Goal: Task Accomplishment & Management: Use online tool/utility

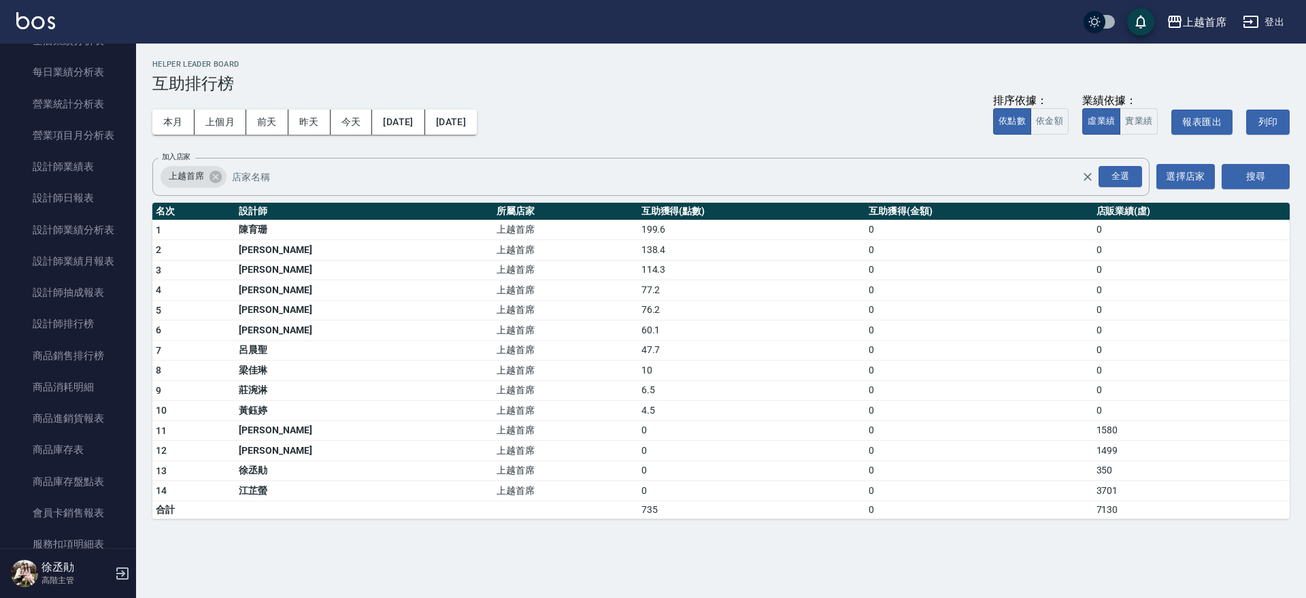
scroll to position [399, 0]
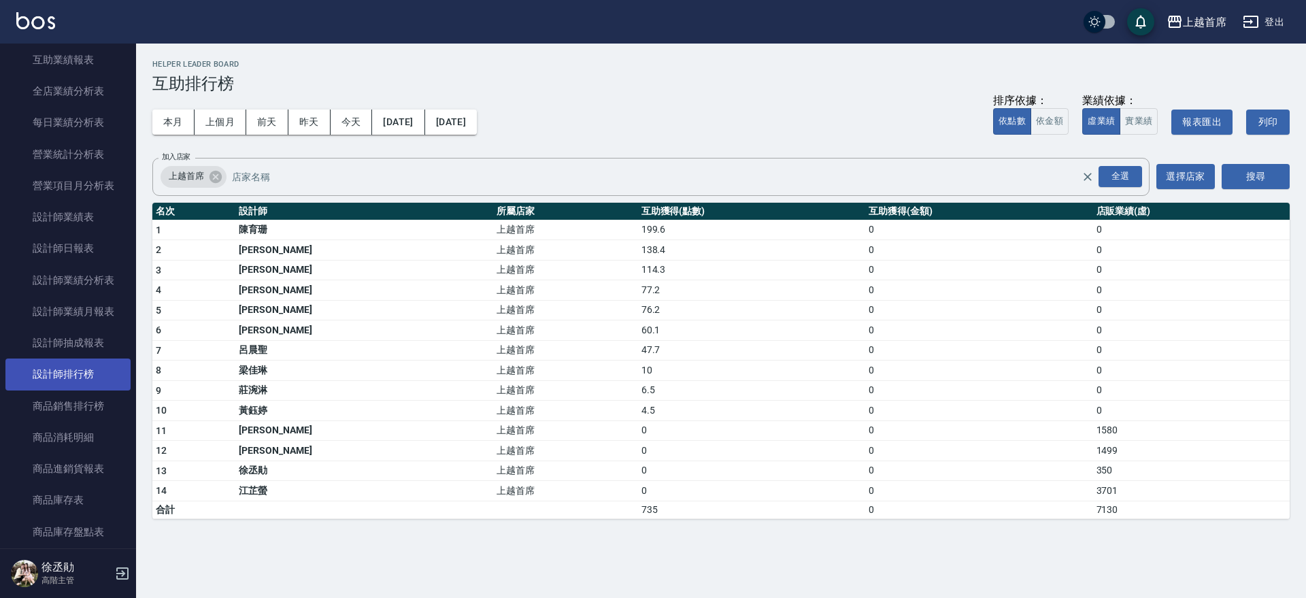
click at [95, 369] on link "設計師排行榜" at bounding box center [67, 374] width 125 height 31
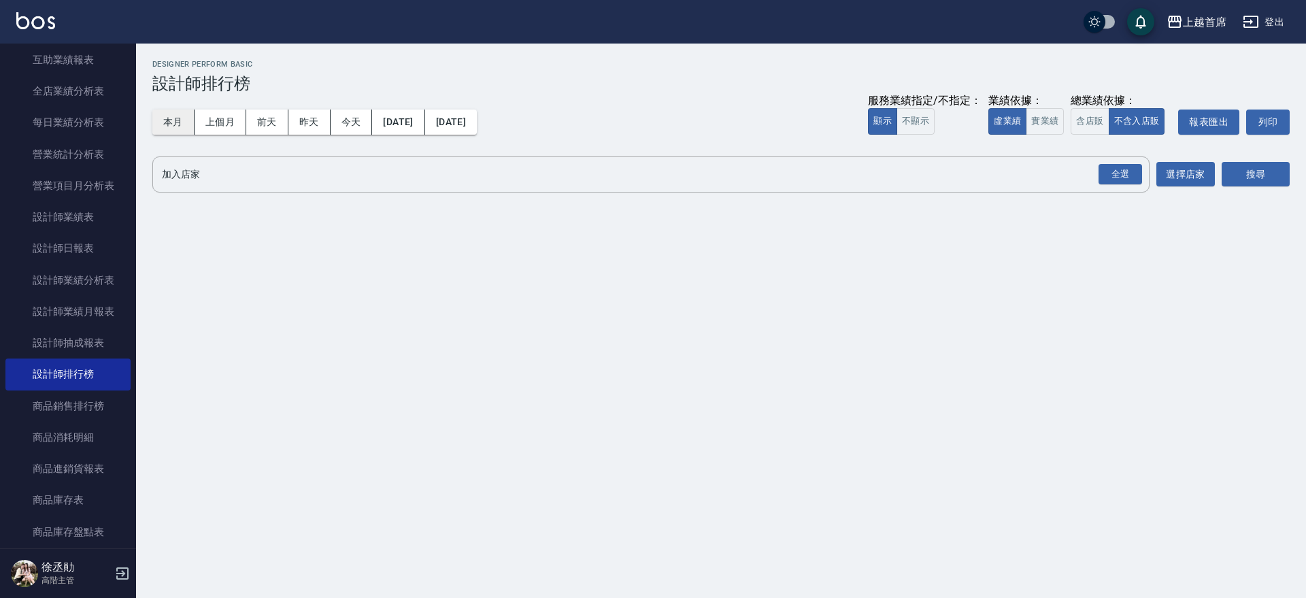
click at [190, 127] on button "本月" at bounding box center [173, 122] width 42 height 25
click at [1037, 118] on button "實業績" at bounding box center [1045, 121] width 38 height 27
click at [1146, 176] on div "全選 加入店家" at bounding box center [651, 175] width 998 height 36
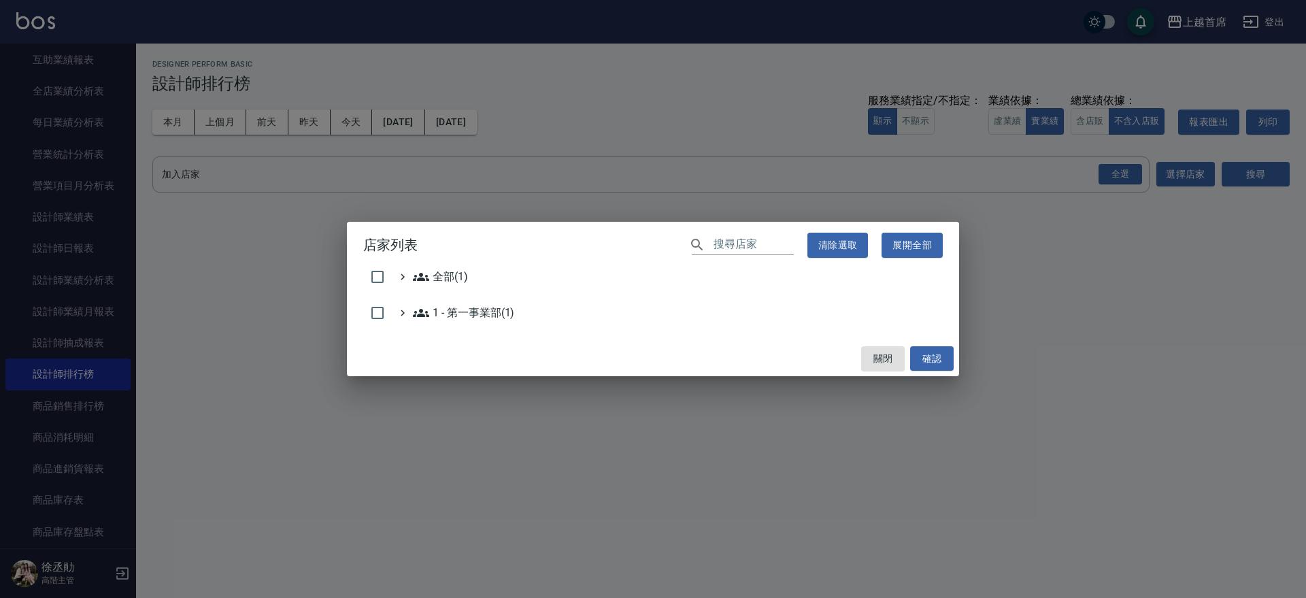
click at [1121, 176] on div "店家列表 ​ 清除選取 展開全部 全部(1) 1 - 第一事業部(1) 關閉 確認" at bounding box center [653, 299] width 1306 height 598
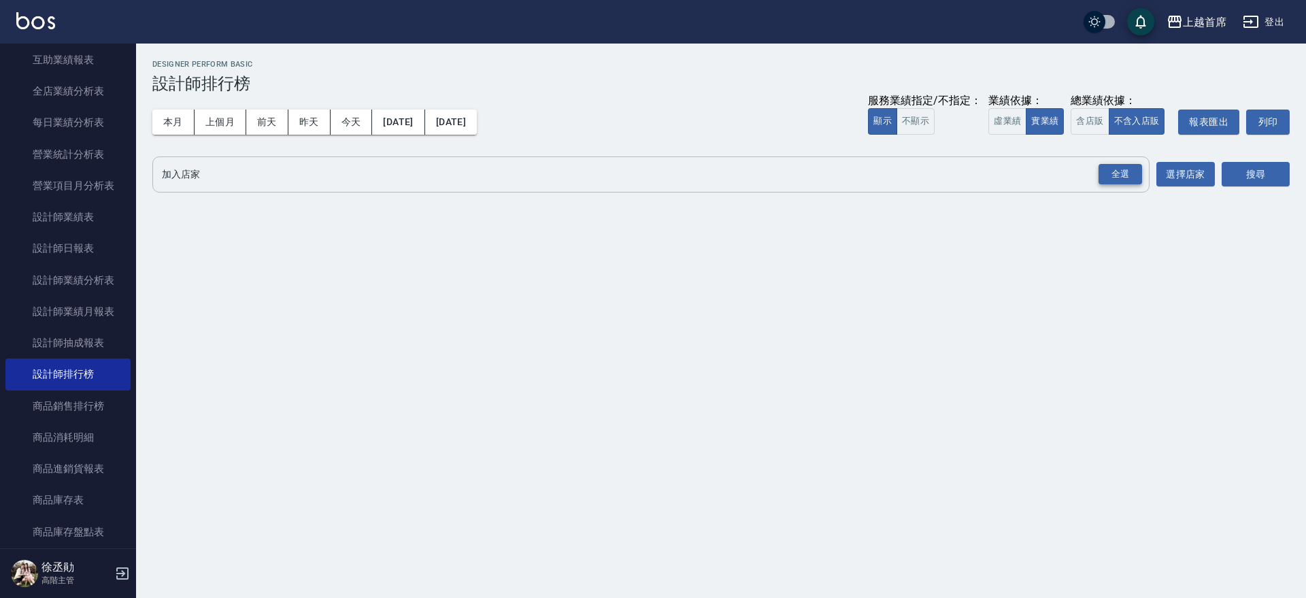
click at [1138, 172] on div "全選" at bounding box center [1121, 174] width 44 height 21
click at [1262, 167] on button "搜尋" at bounding box center [1256, 175] width 68 height 25
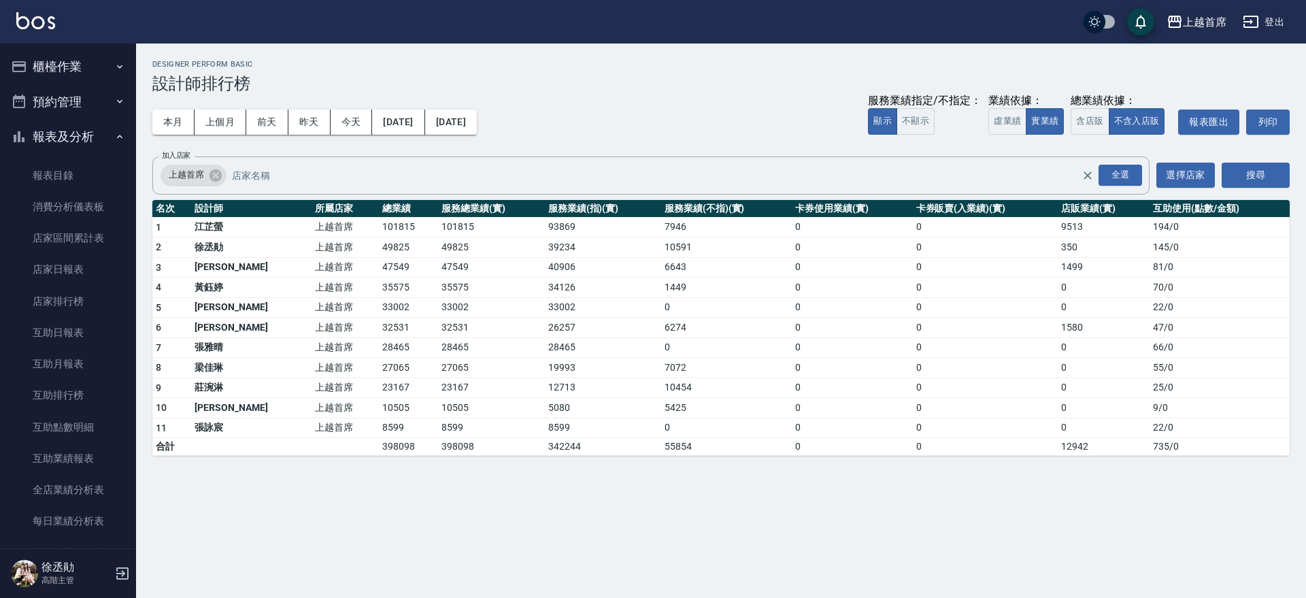
click at [60, 80] on button "櫃檯作業" at bounding box center [67, 66] width 125 height 35
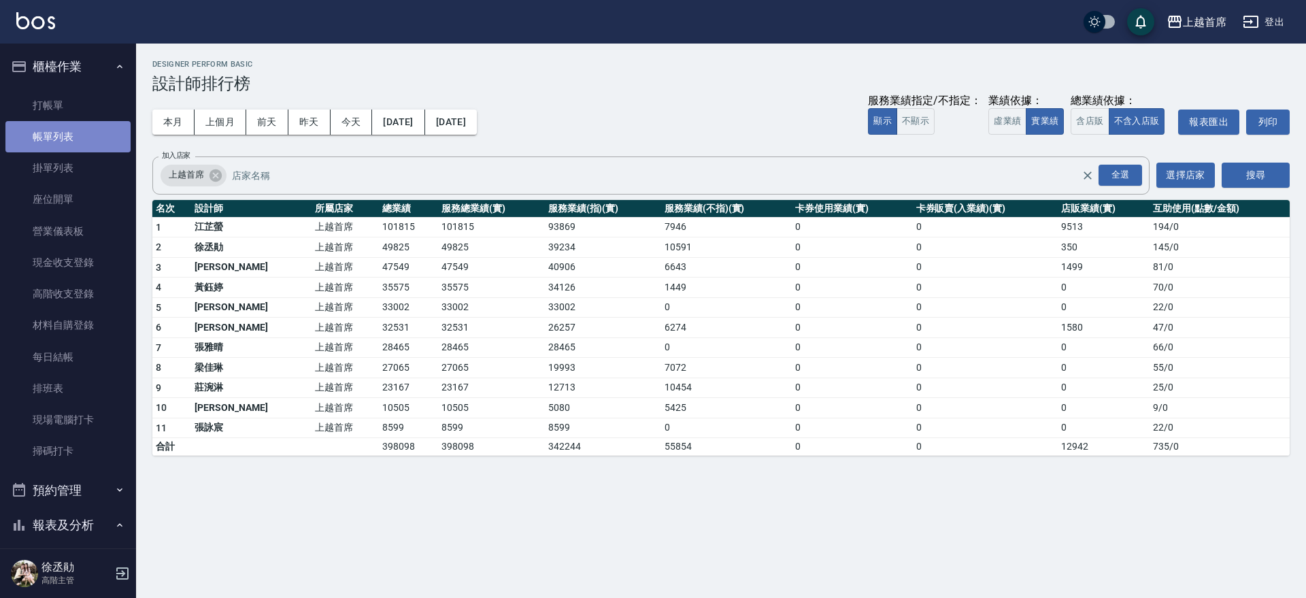
click at [95, 135] on link "帳單列表" at bounding box center [67, 136] width 125 height 31
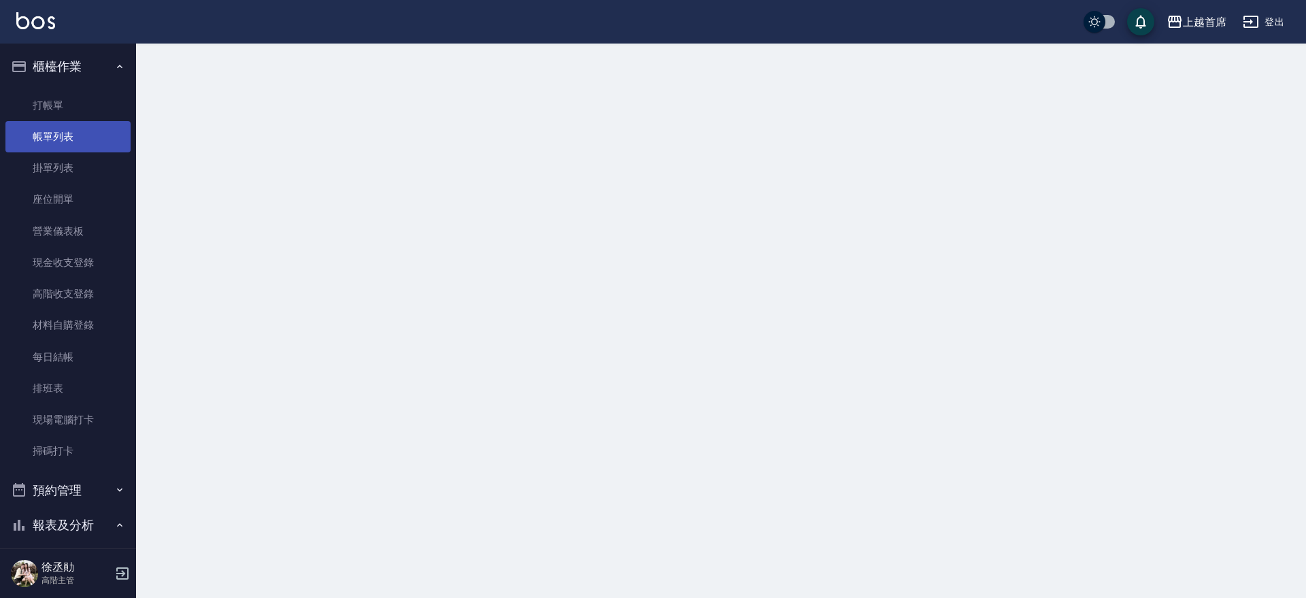
click at [99, 123] on link "帳單列表" at bounding box center [67, 136] width 125 height 31
click at [99, 116] on link "打帳單" at bounding box center [67, 105] width 125 height 31
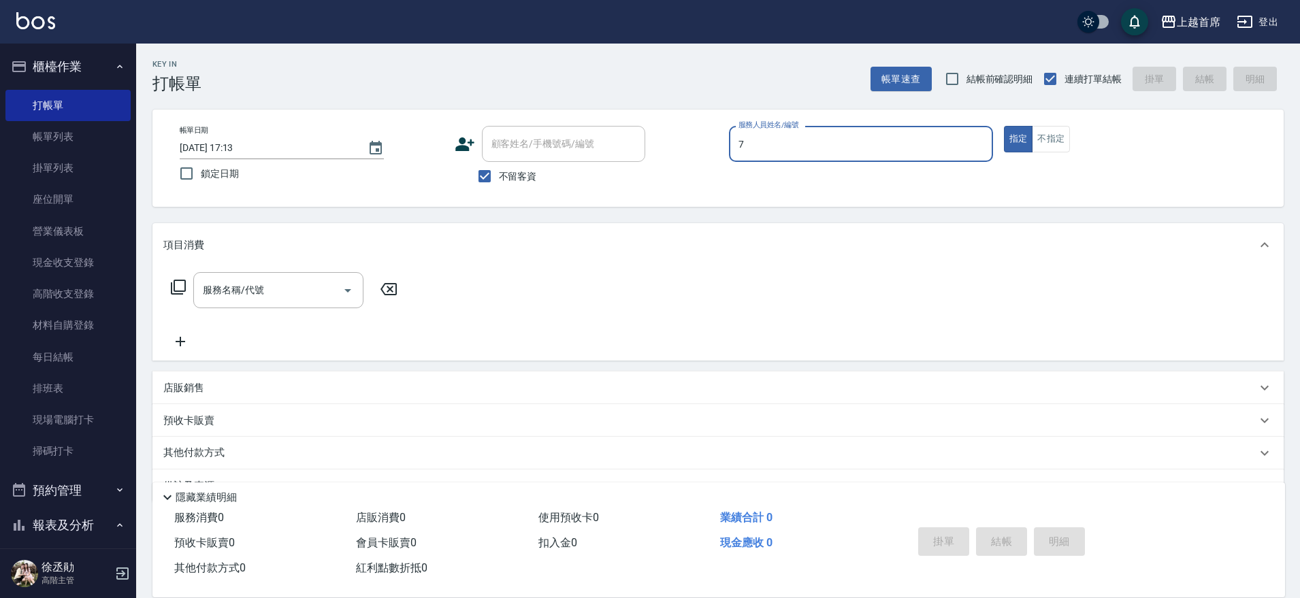
type input "[PERSON_NAME]-7"
type button "true"
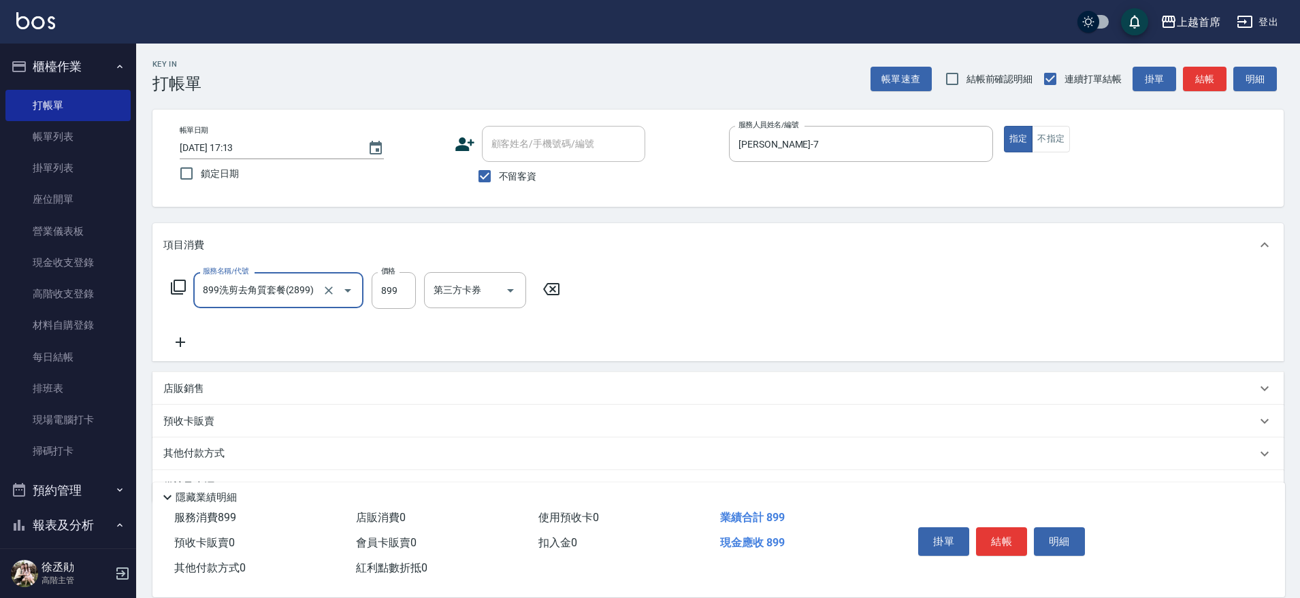
type input "899洗剪去角質套餐(2899)"
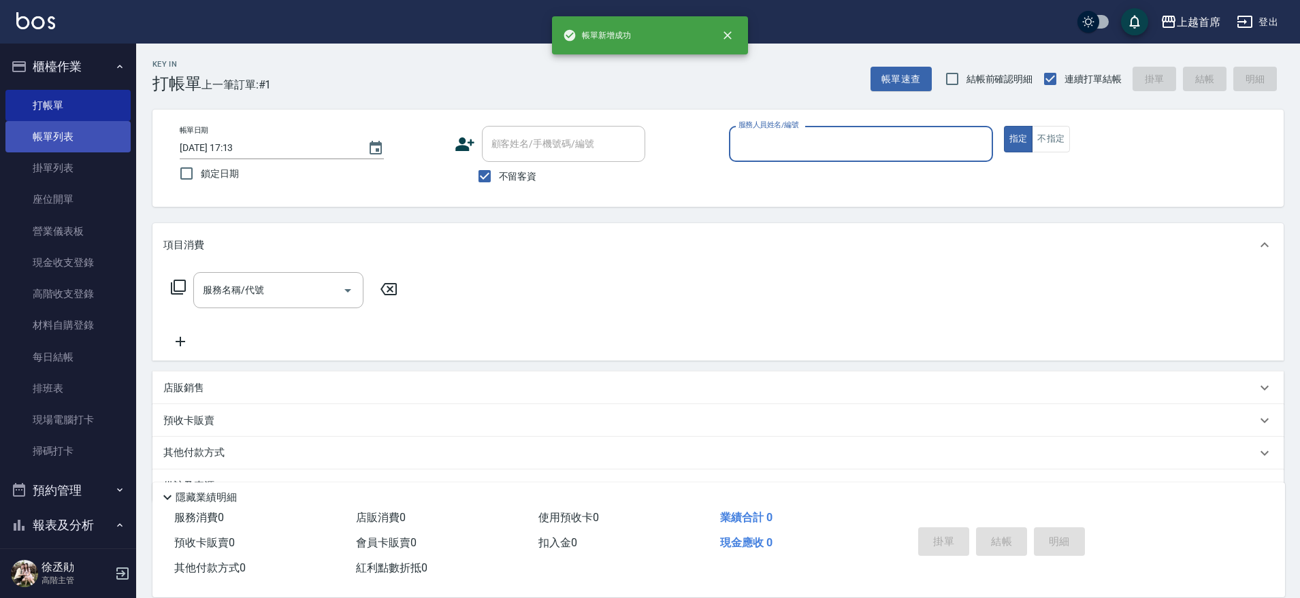
click at [63, 125] on link "帳單列表" at bounding box center [67, 136] width 125 height 31
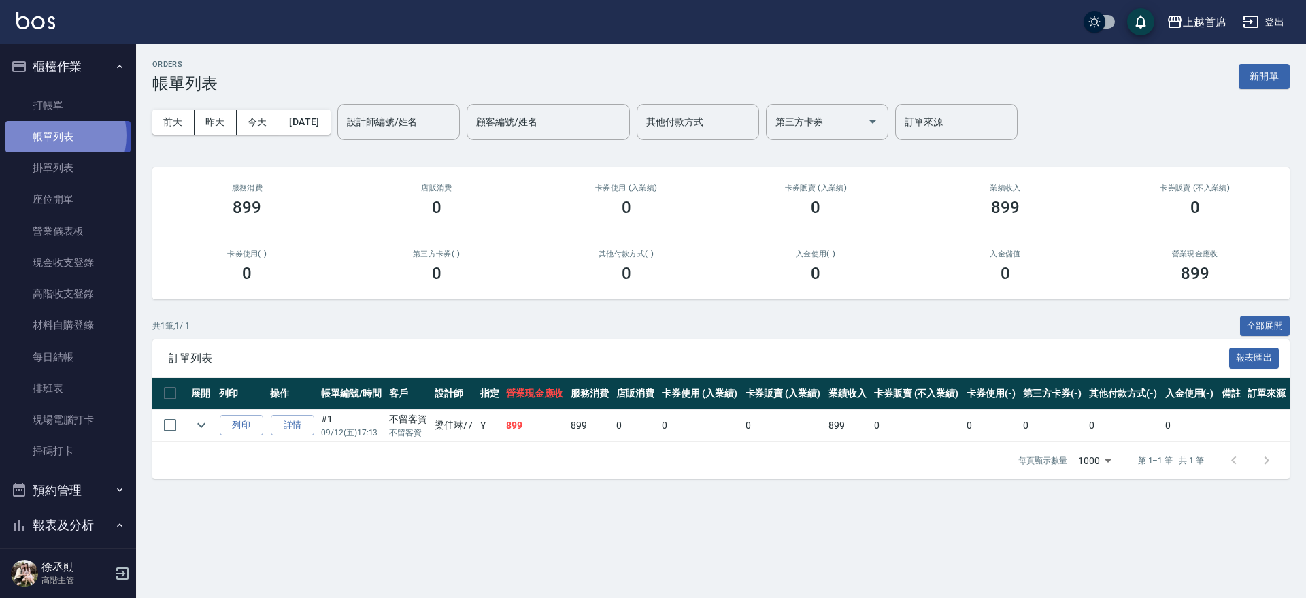
click at [51, 135] on link "帳單列表" at bounding box center [67, 136] width 125 height 31
click at [65, 108] on link "打帳單" at bounding box center [67, 105] width 125 height 31
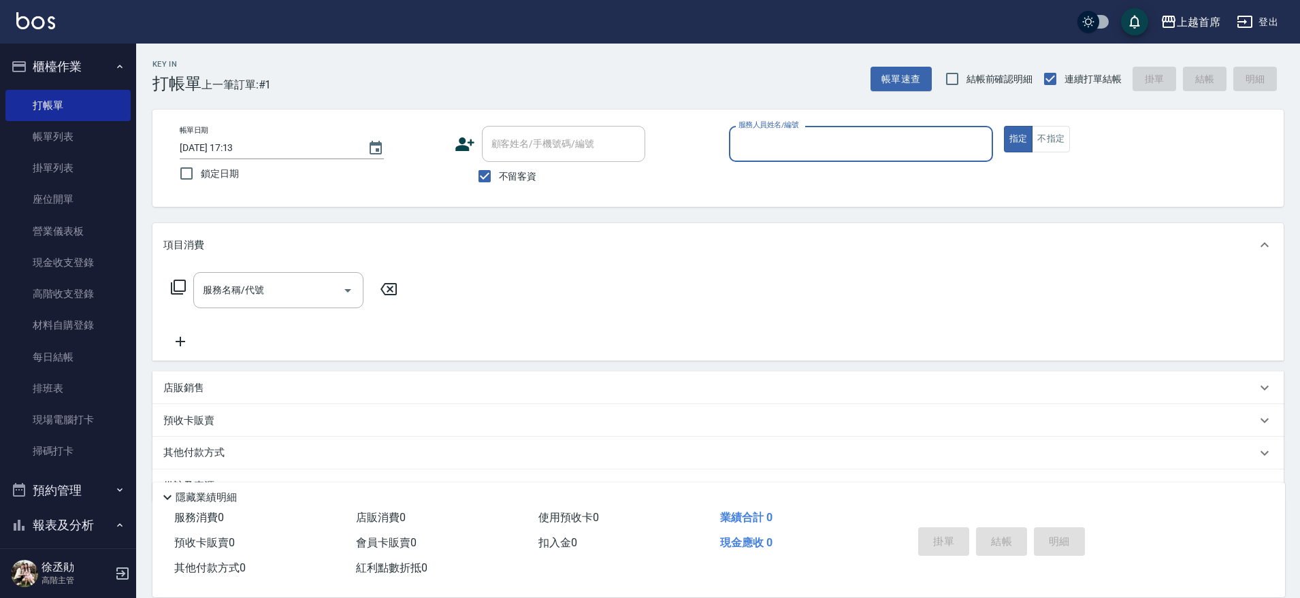
click at [257, 154] on input "[DATE] 17:13" at bounding box center [267, 148] width 174 height 22
click at [310, 198] on div "帳單日期 [DATE] 17:13 鎖定日期 顧客姓名/手機號碼/編號 顧客姓名/手機號碼/編號 不留客資 服務人員姓名/編號 服務人員姓名/編號 指定 不指定" at bounding box center [717, 158] width 1131 height 97
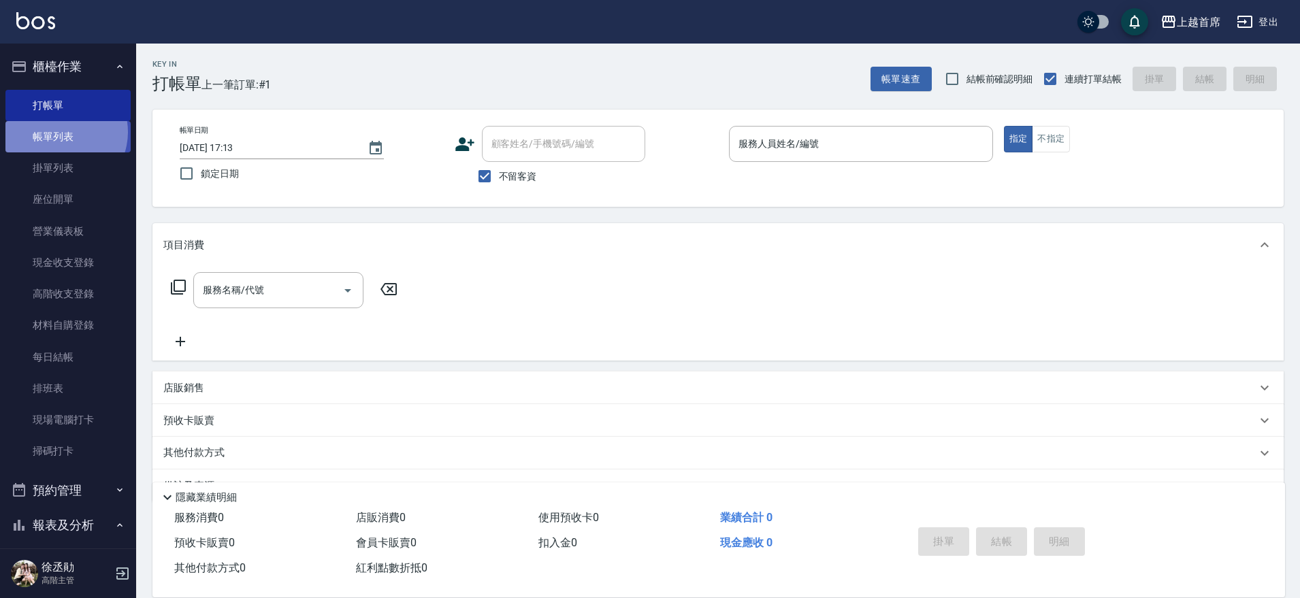
click at [59, 132] on link "帳單列表" at bounding box center [67, 136] width 125 height 31
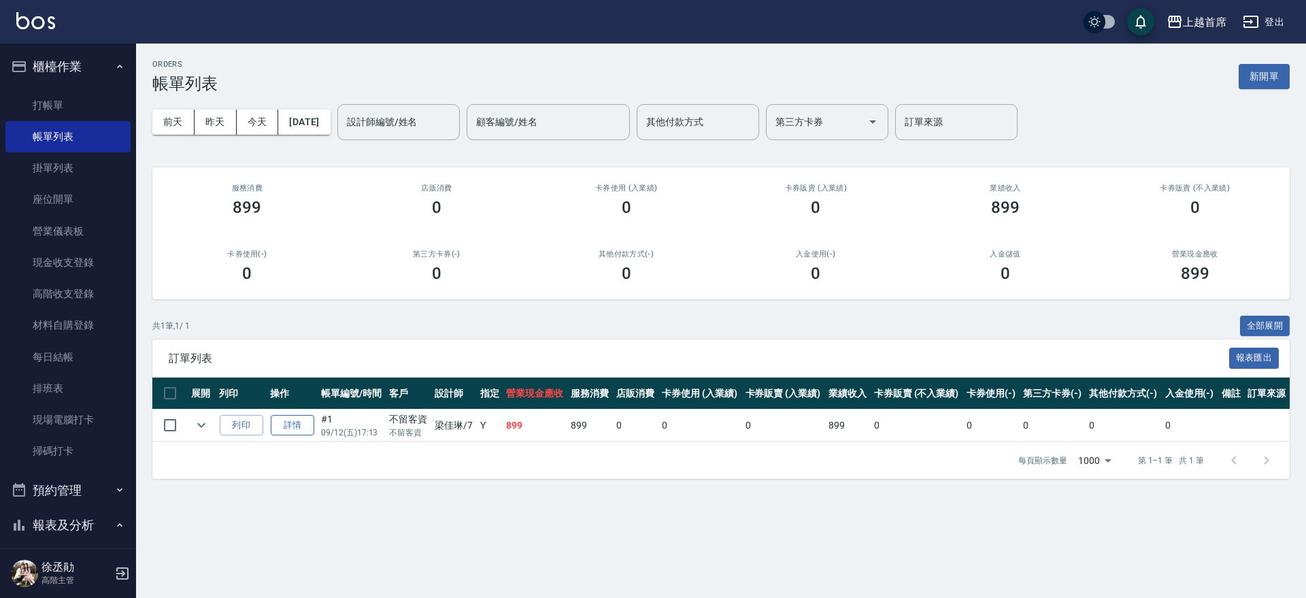
click at [295, 427] on link "詳情" at bounding box center [293, 425] width 44 height 21
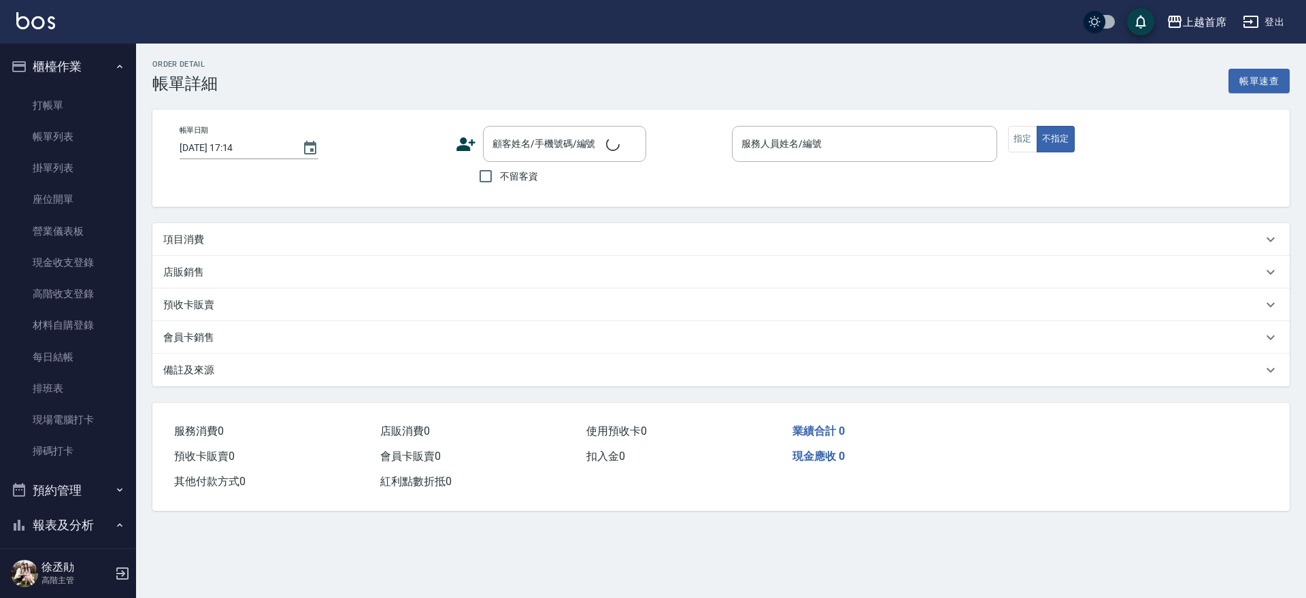
type input "[DATE] 17:13"
checkbox input "true"
type input "[PERSON_NAME]-7"
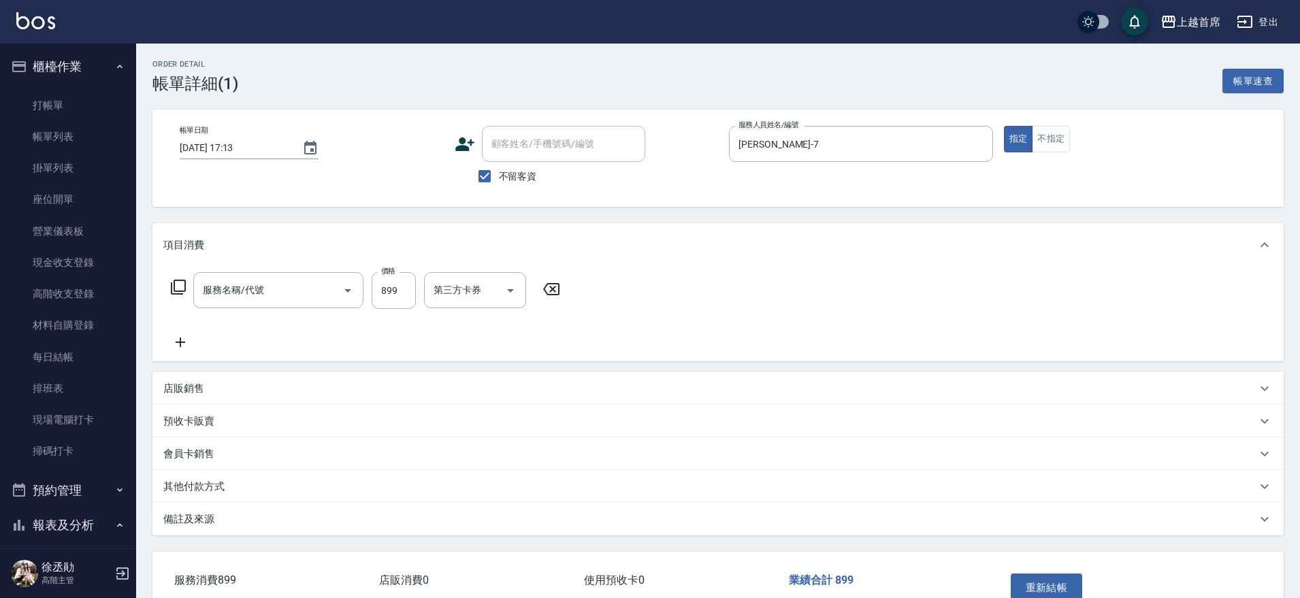
type input "899洗剪去角質套餐(2899)"
click at [180, 342] on icon at bounding box center [181, 343] width 10 height 10
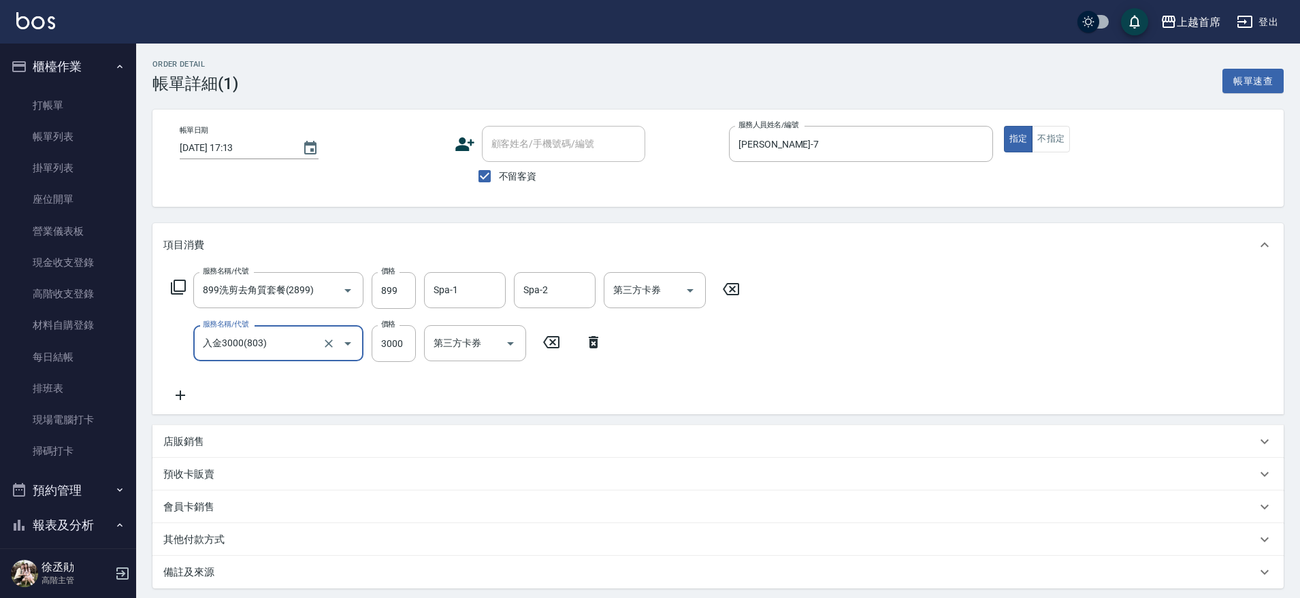
type input "入金3000(803)"
type input "1000"
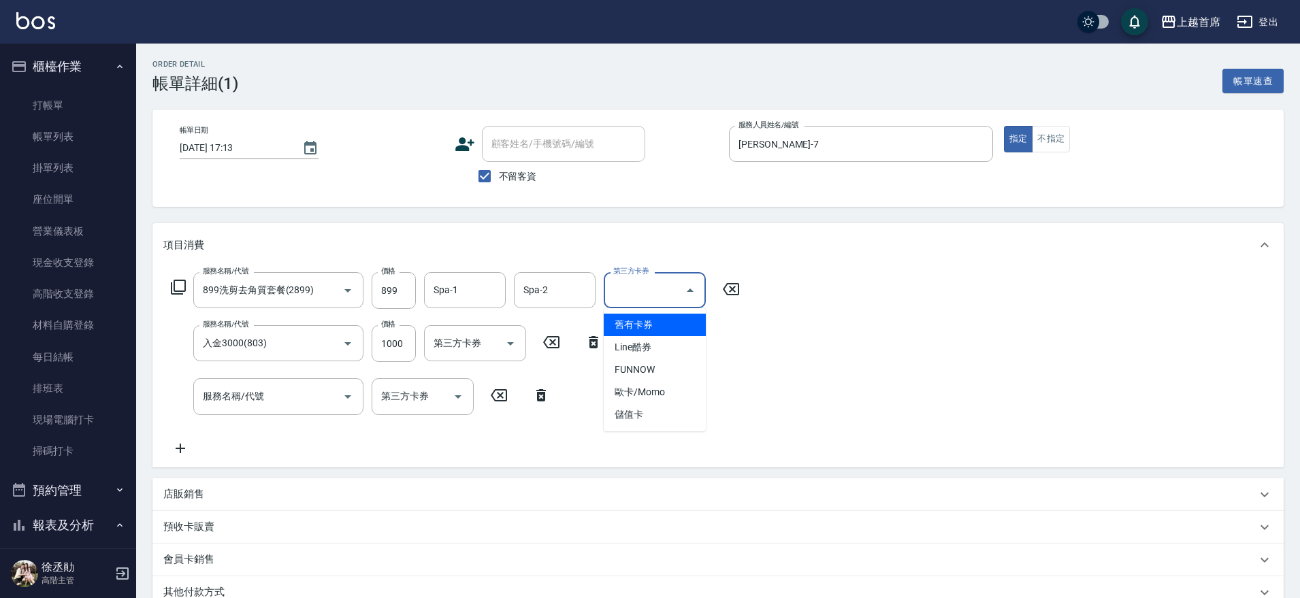
click at [678, 287] on input "第三方卡券" at bounding box center [644, 290] width 69 height 24
click at [682, 418] on span "儲值卡" at bounding box center [655, 415] width 102 height 22
type input "儲值卡"
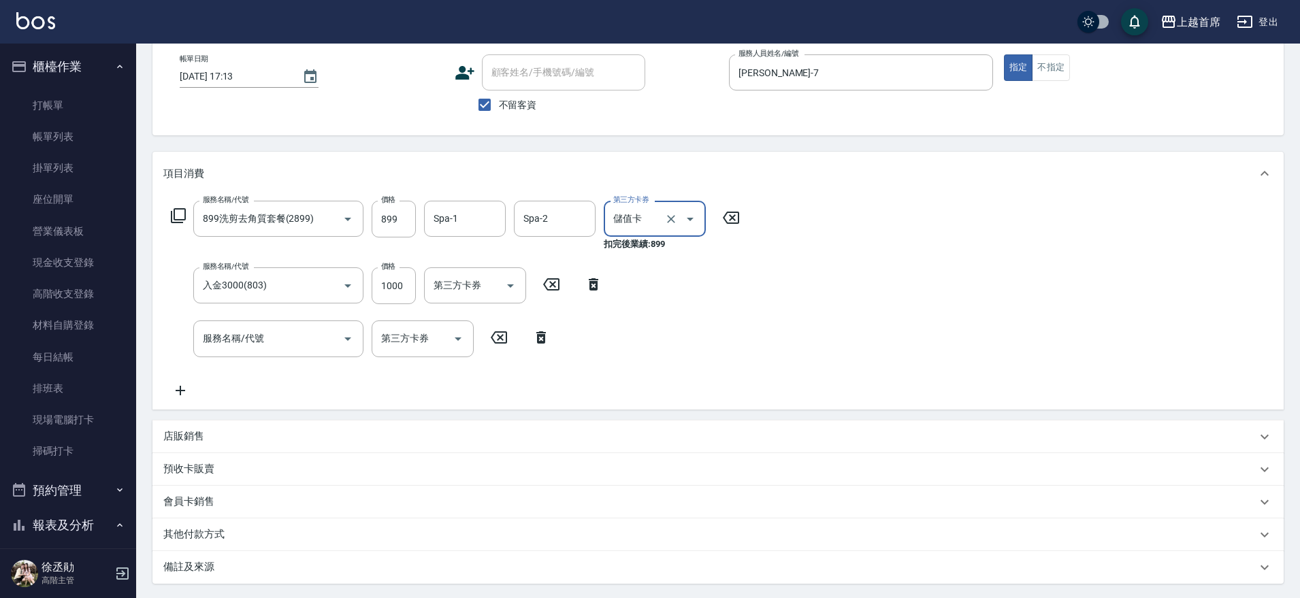
scroll to position [170, 0]
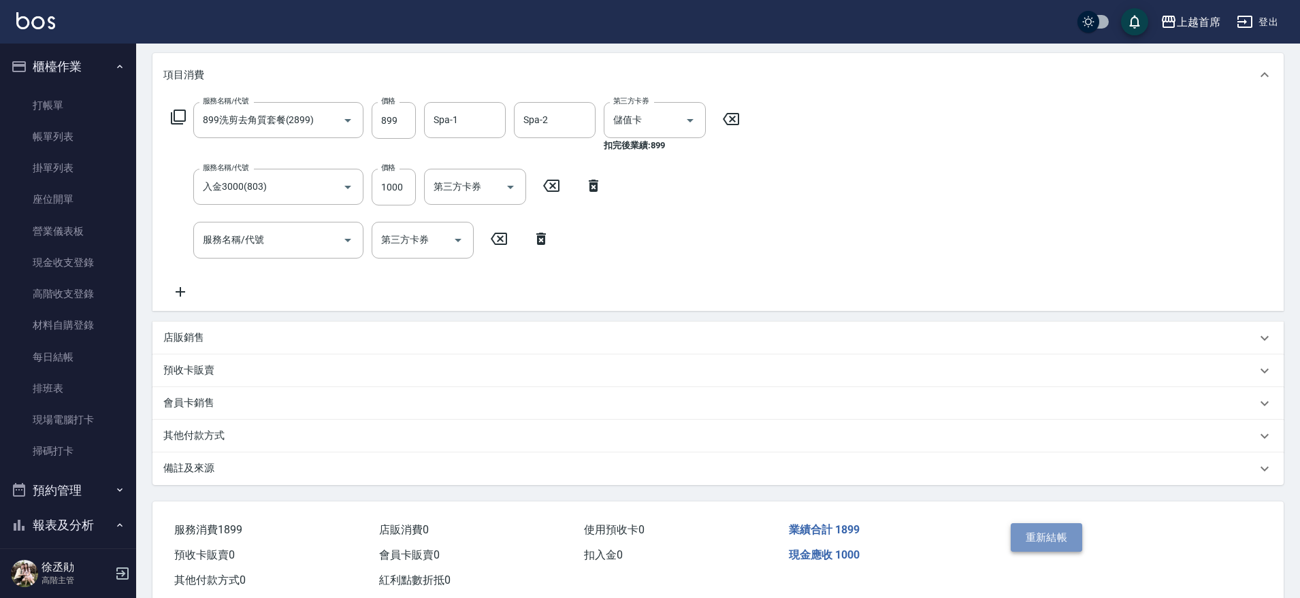
click at [1030, 530] on button "重新結帳" at bounding box center [1046, 537] width 72 height 29
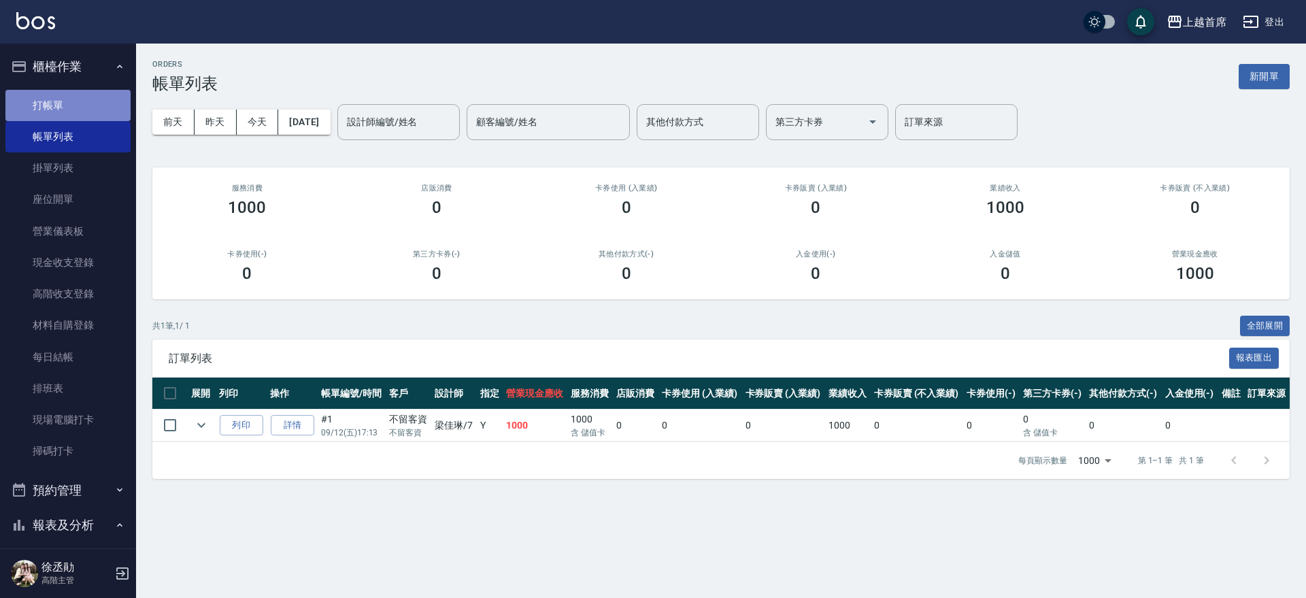
click at [75, 118] on link "打帳單" at bounding box center [67, 105] width 125 height 31
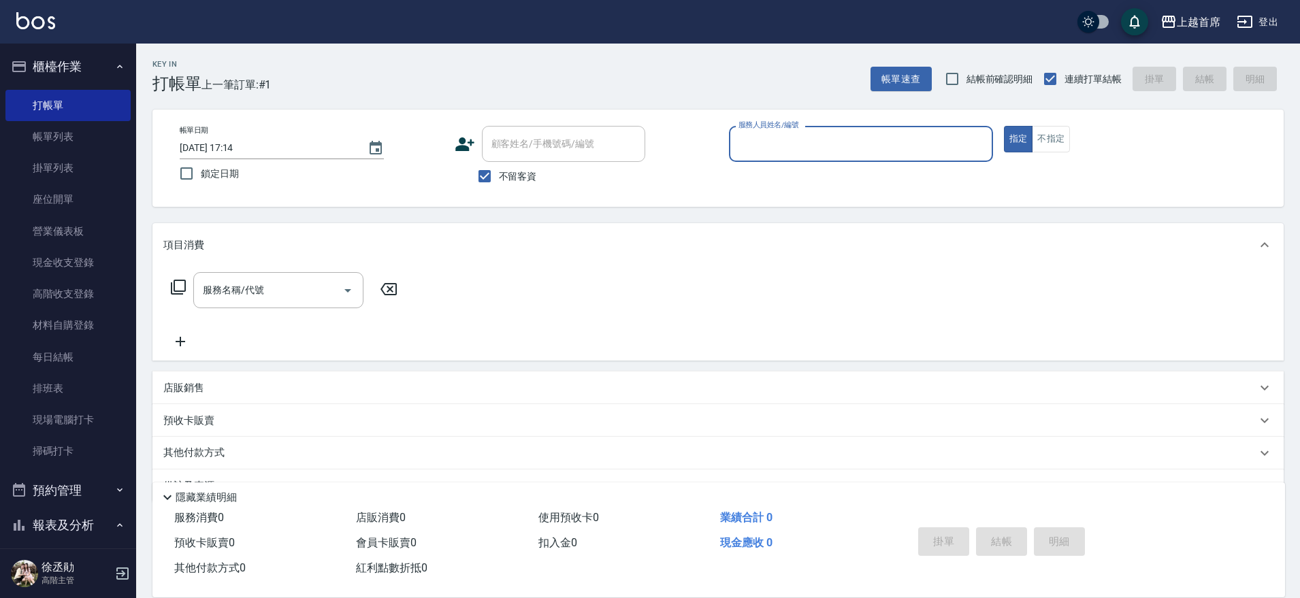
click at [292, 147] on input "[DATE] 17:14" at bounding box center [267, 148] width 174 height 22
click at [369, 148] on icon "Choose date, selected date is 2025-09-12" at bounding box center [375, 148] width 16 height 16
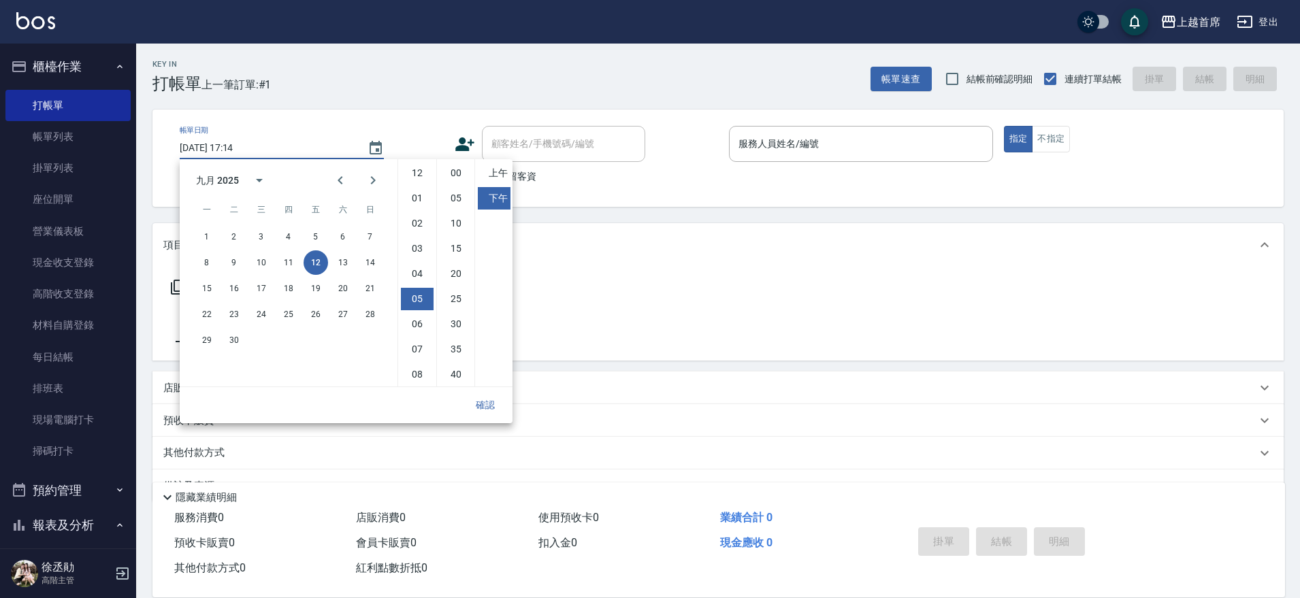
scroll to position [76, 0]
click at [294, 260] on button "11" at bounding box center [288, 262] width 24 height 24
click at [478, 401] on button "確認" at bounding box center [485, 405] width 44 height 25
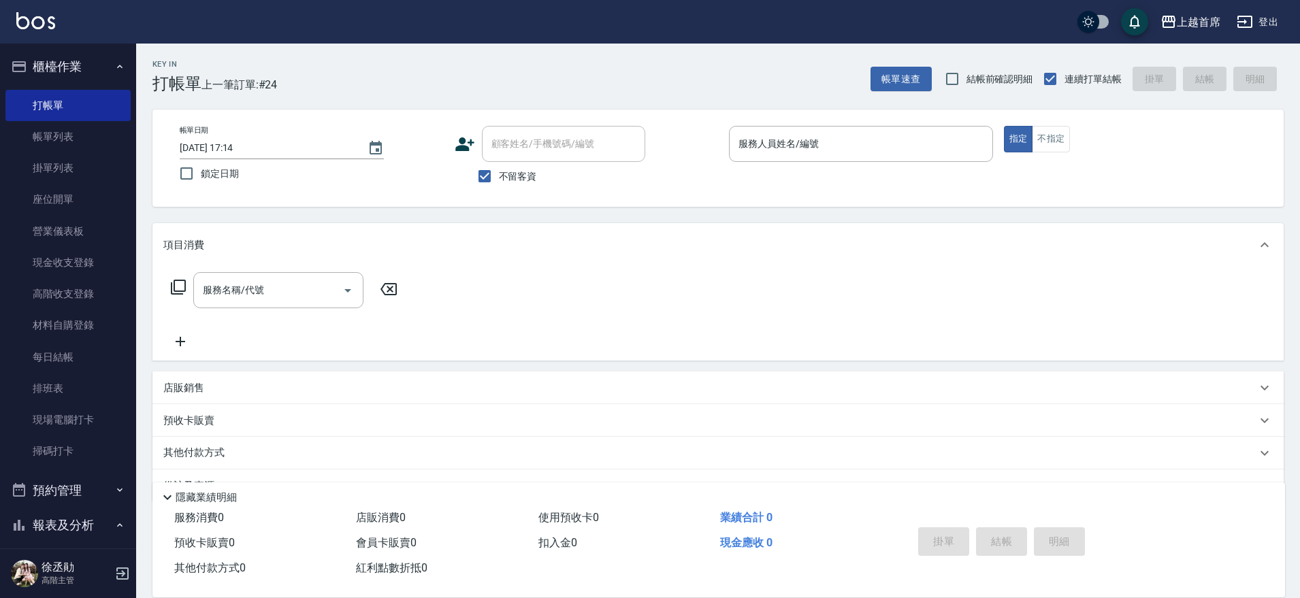
click at [535, 303] on div "服務名稱/代號 服務名稱/代號" at bounding box center [717, 314] width 1131 height 94
click at [381, 144] on icon "Choose date, selected date is 2025-09-11" at bounding box center [375, 148] width 12 height 14
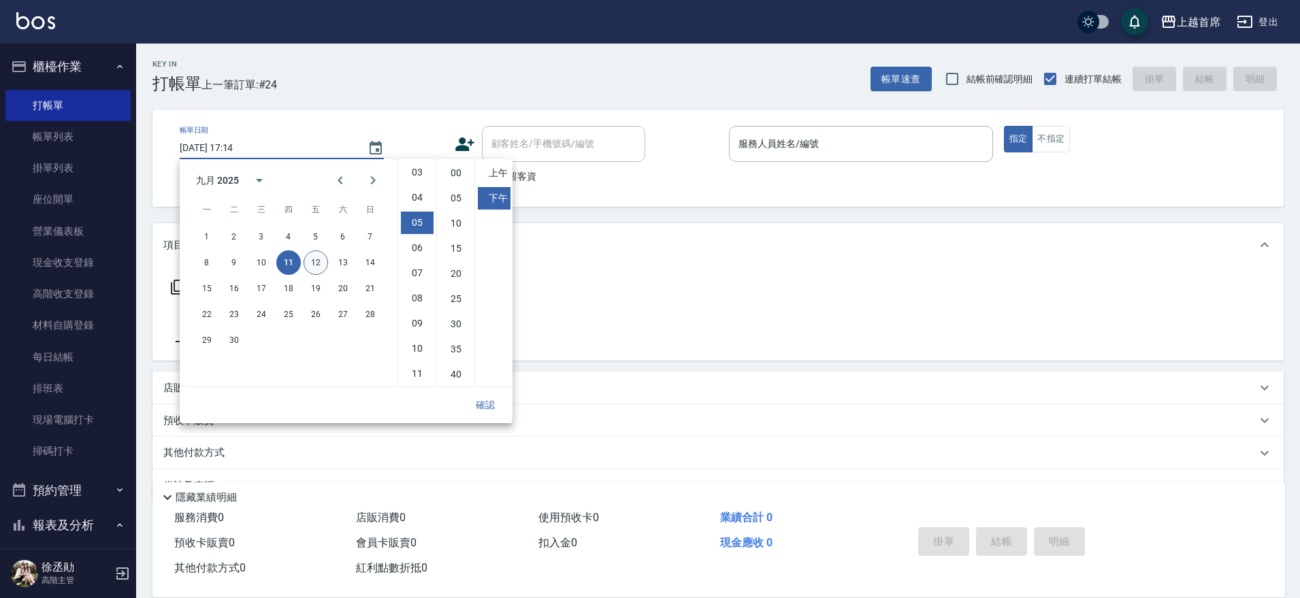
click at [313, 265] on button "12" at bounding box center [315, 262] width 24 height 24
type input "[DATE] 17:14"
click at [554, 278] on div "服務名稱/代號 服務名稱/代號" at bounding box center [717, 314] width 1131 height 94
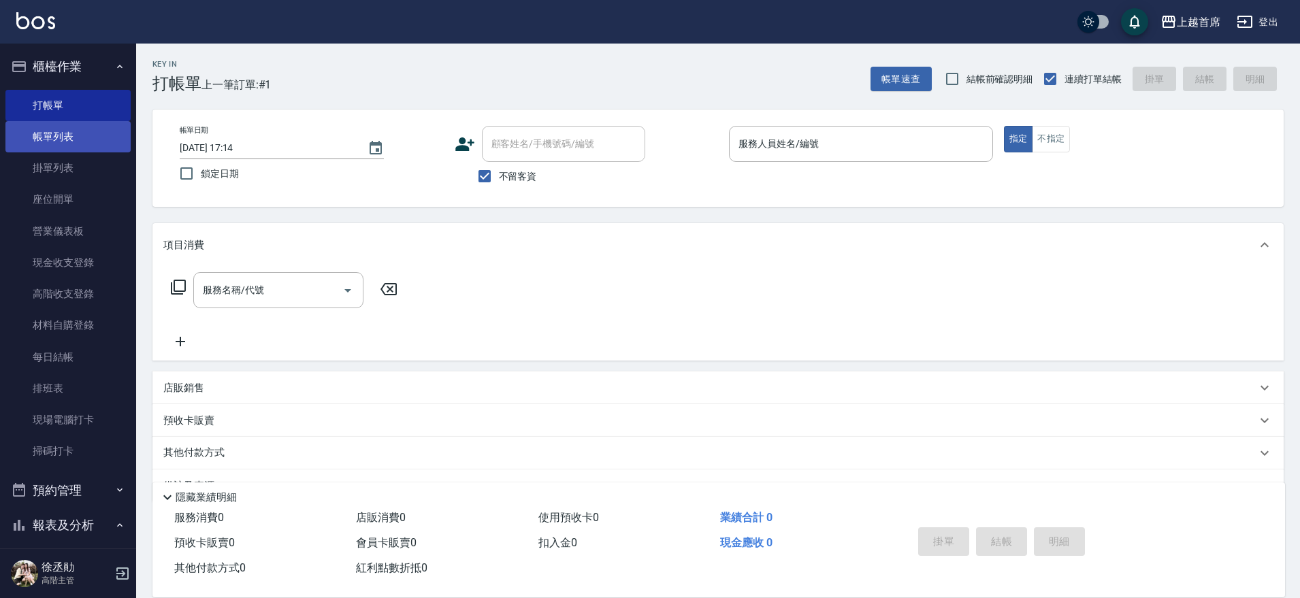
click at [91, 126] on link "帳單列表" at bounding box center [67, 136] width 125 height 31
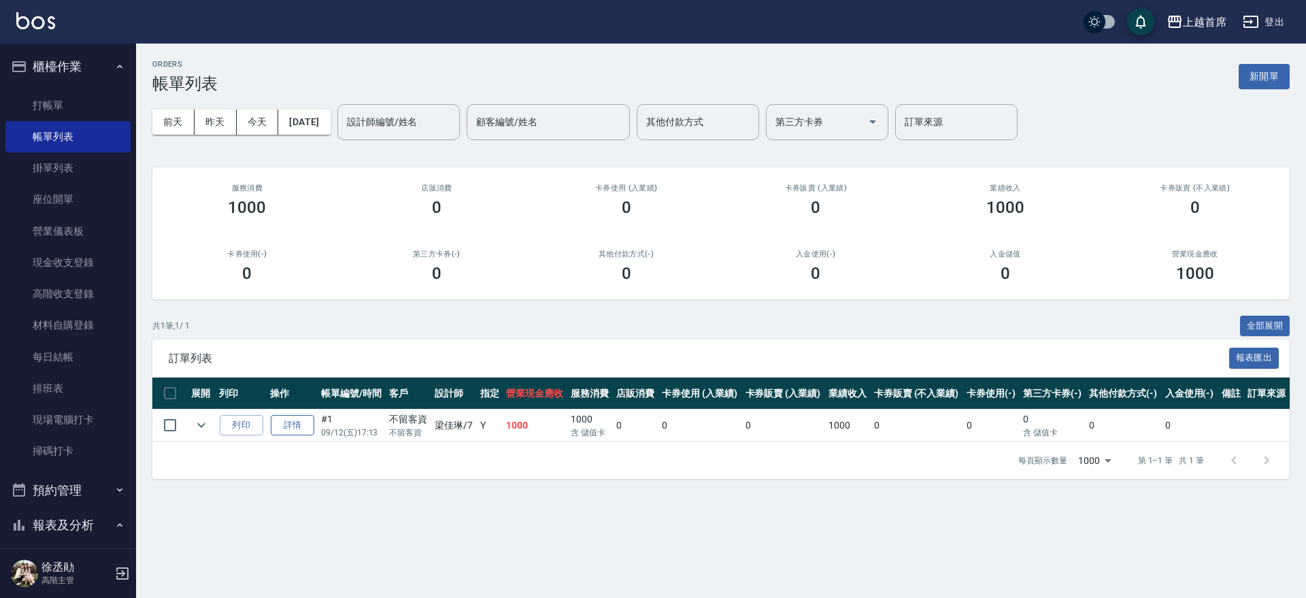
click at [288, 422] on link "詳情" at bounding box center [293, 425] width 44 height 21
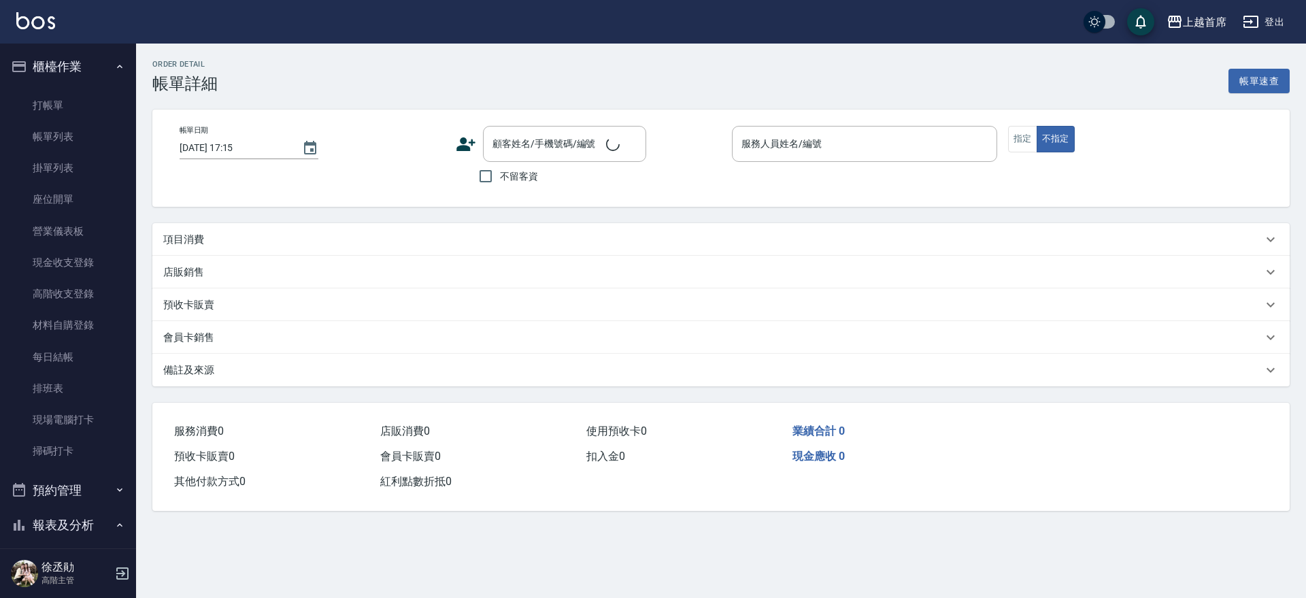
type input "[DATE] 17:13"
checkbox input "true"
type input "[PERSON_NAME]-7"
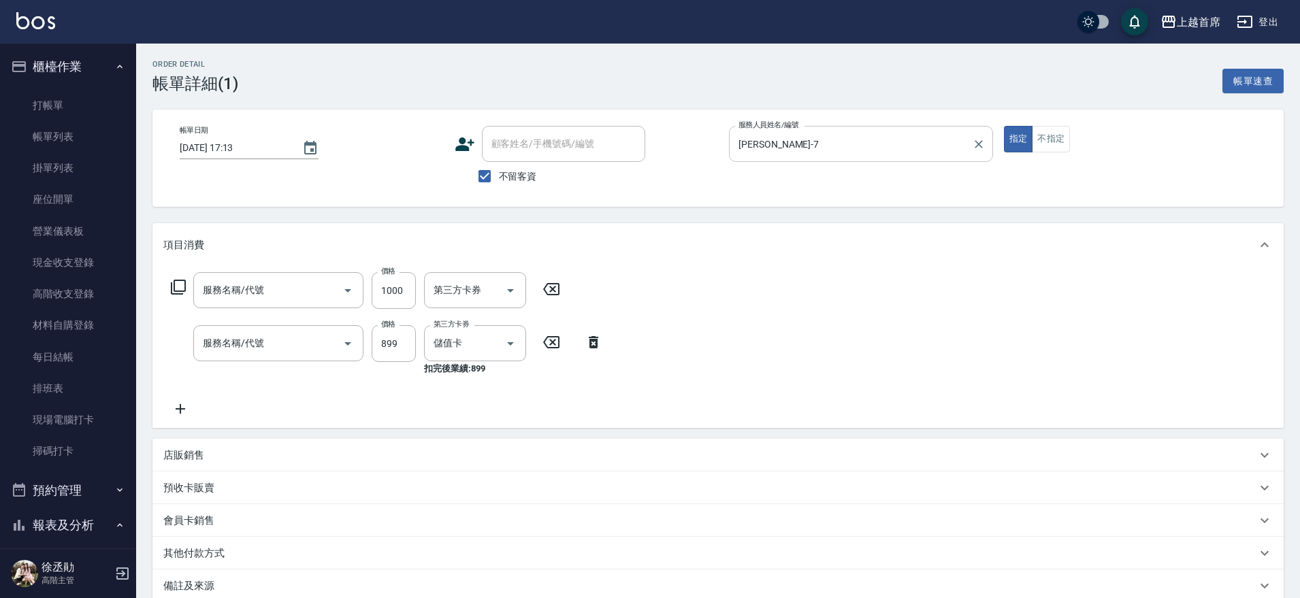
type input "入金3000(803)"
type input "899洗剪去角質套餐(2899)"
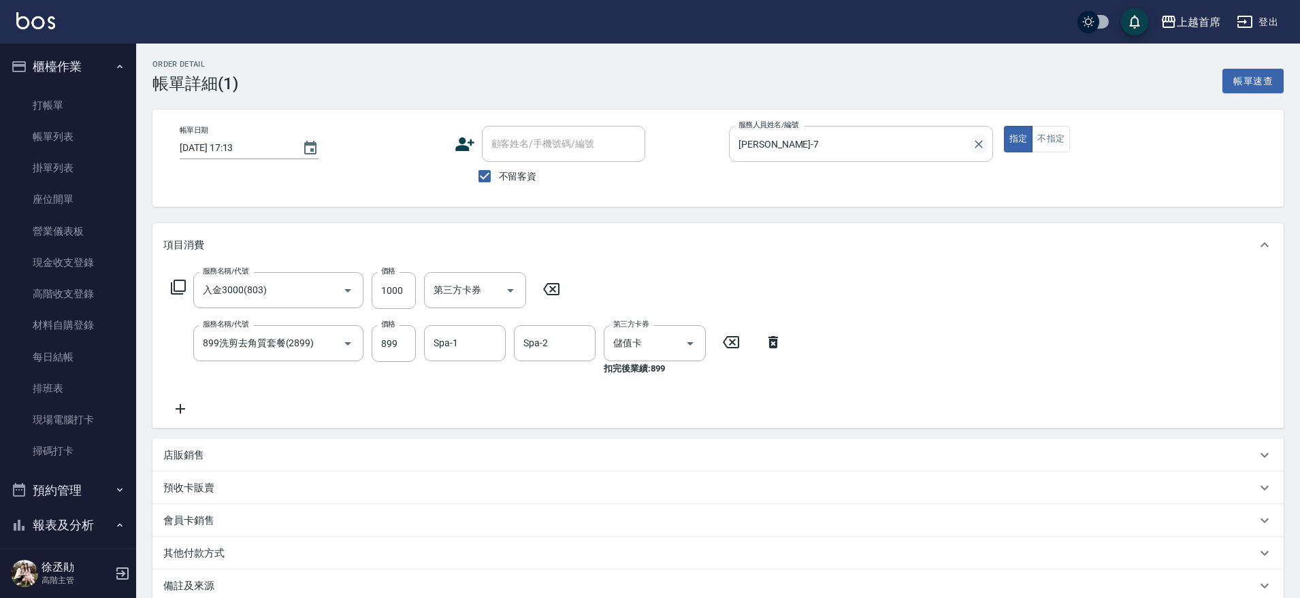
click at [972, 139] on icon "Clear" at bounding box center [979, 144] width 14 height 14
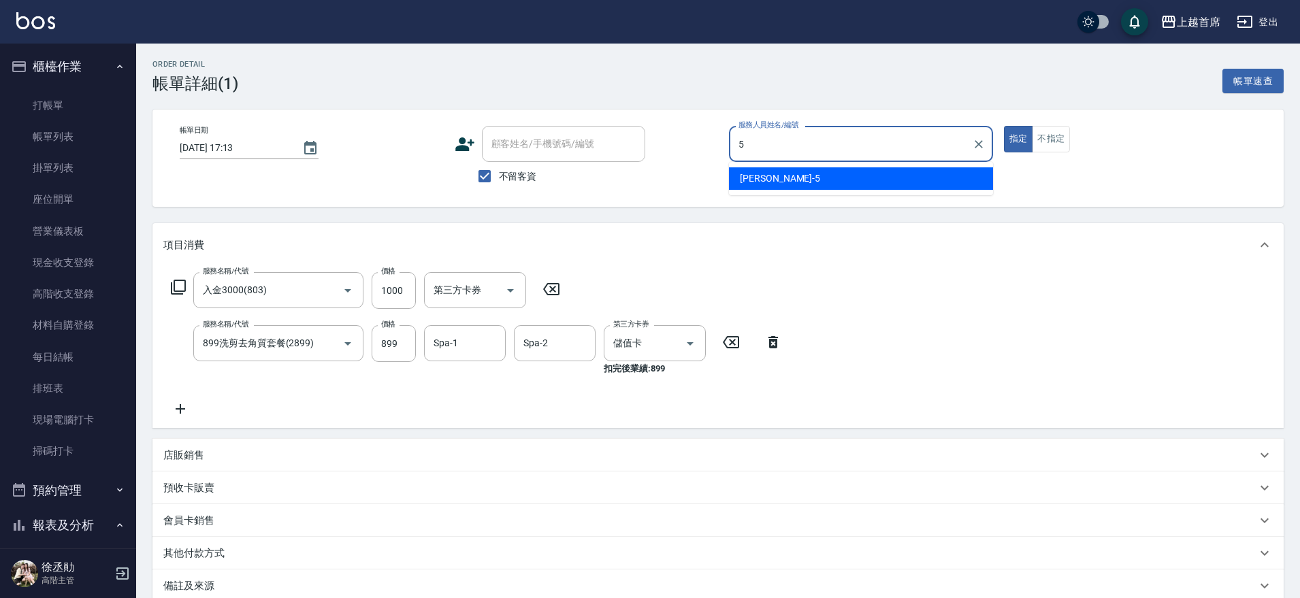
type input "5"
type button "true"
type input "[PERSON_NAME]-5"
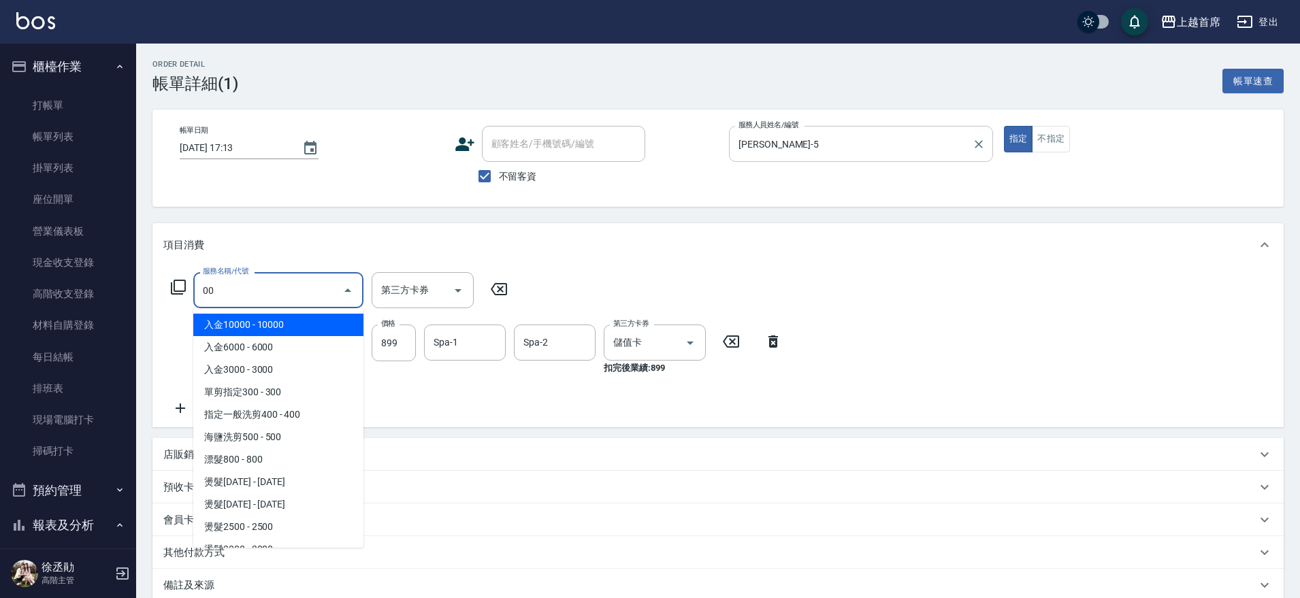
type input "入金10000(801)"
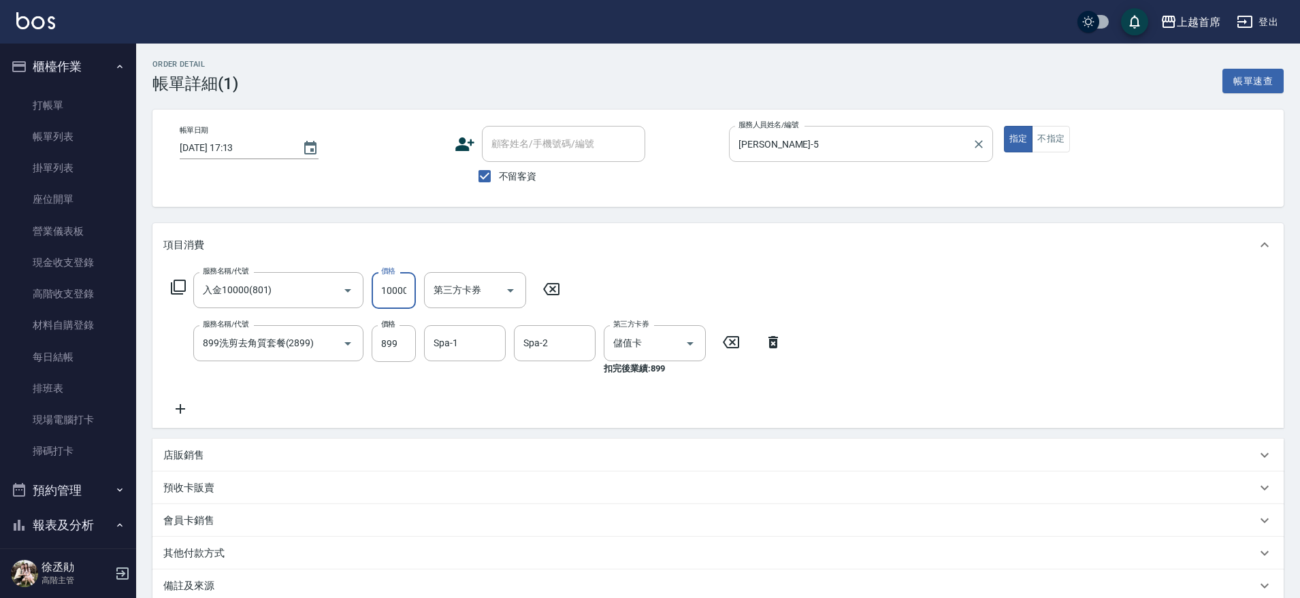
scroll to position [0, 1]
click at [335, 291] on button "Clear" at bounding box center [328, 290] width 19 height 19
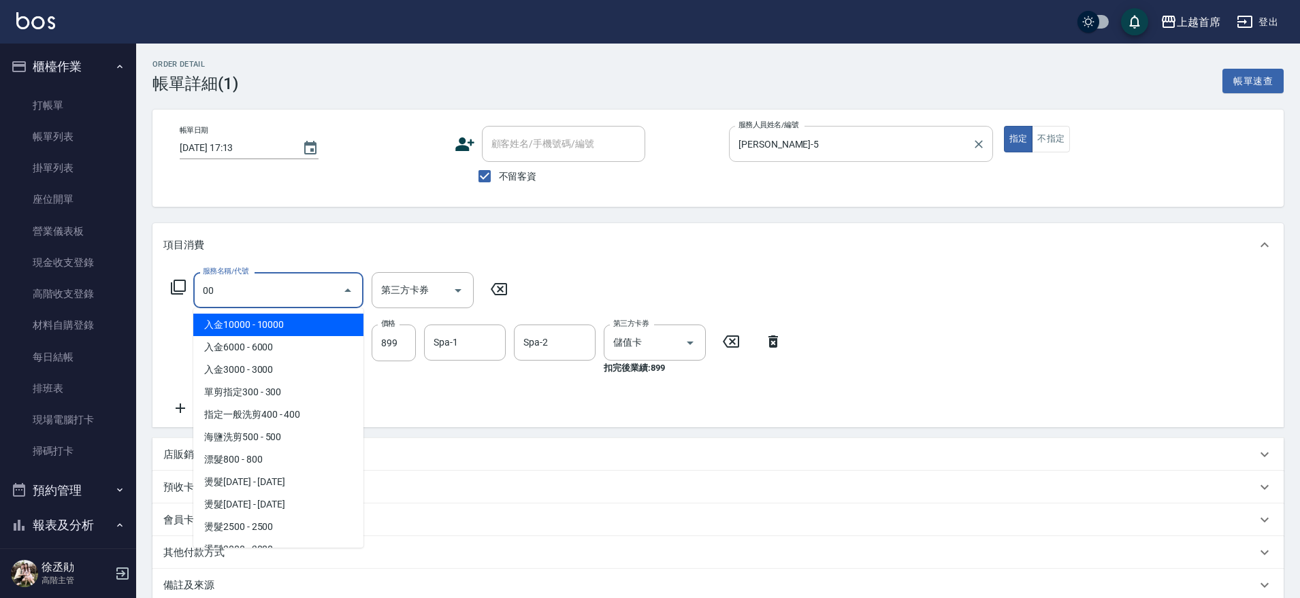
type input "入金10000(801)"
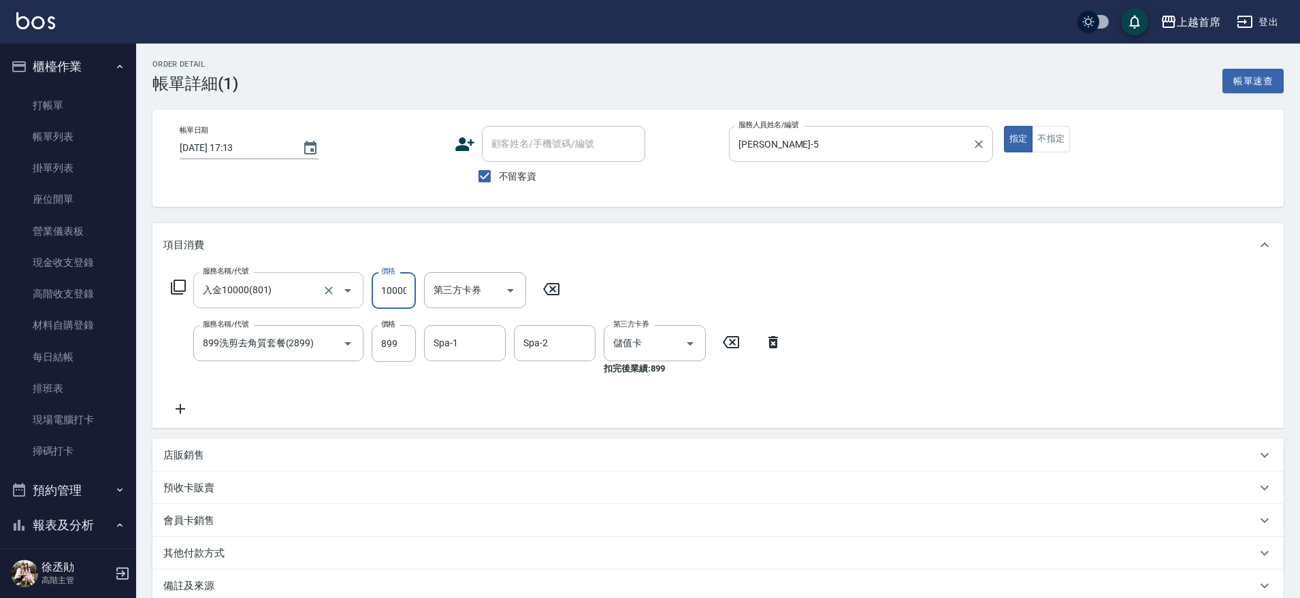
scroll to position [0, 1]
click at [325, 289] on icon "Clear" at bounding box center [329, 291] width 14 height 14
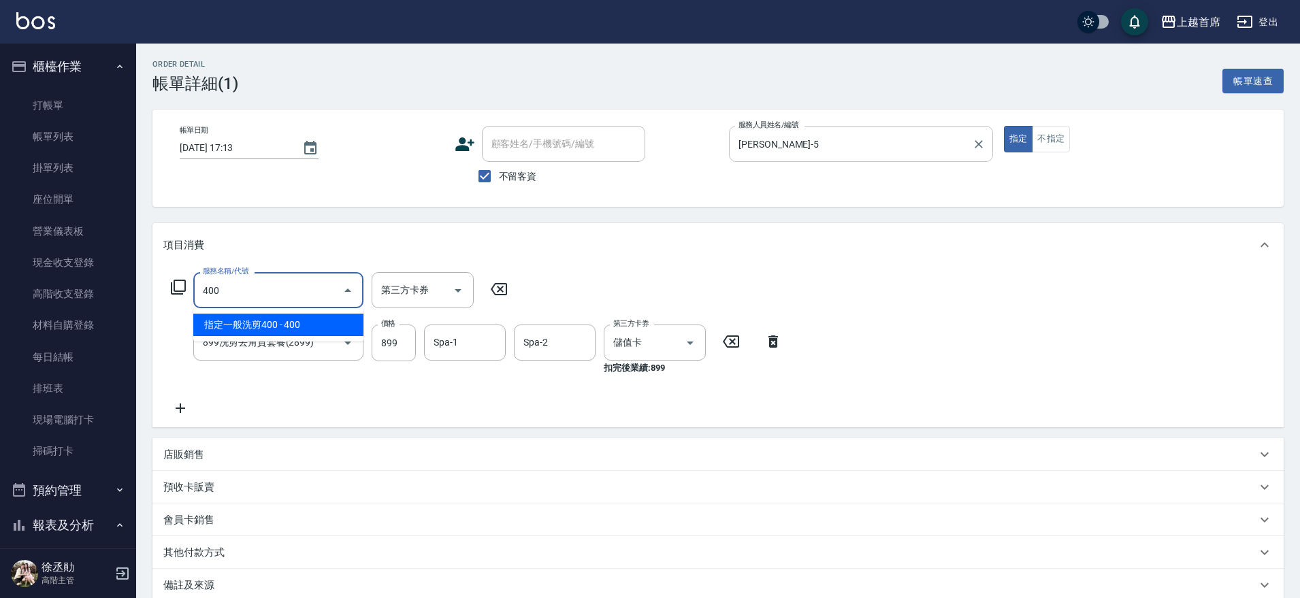
type input "指定一般洗剪400(2400)"
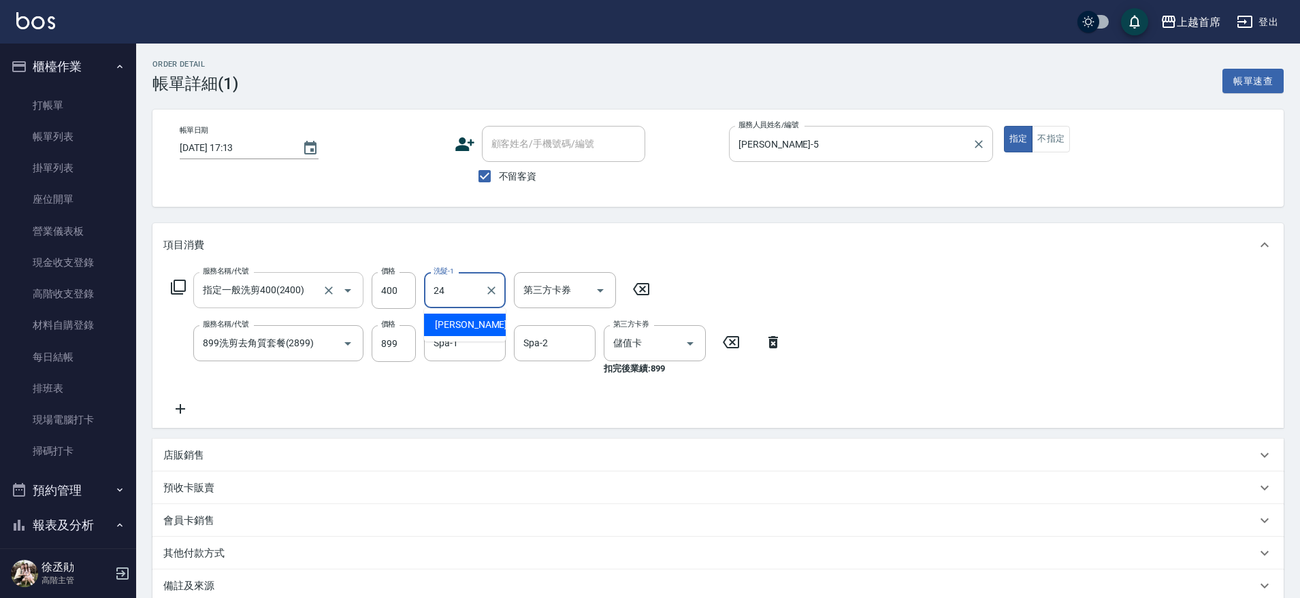
type input "[PERSON_NAME]-24"
click at [770, 346] on icon at bounding box center [773, 342] width 10 height 12
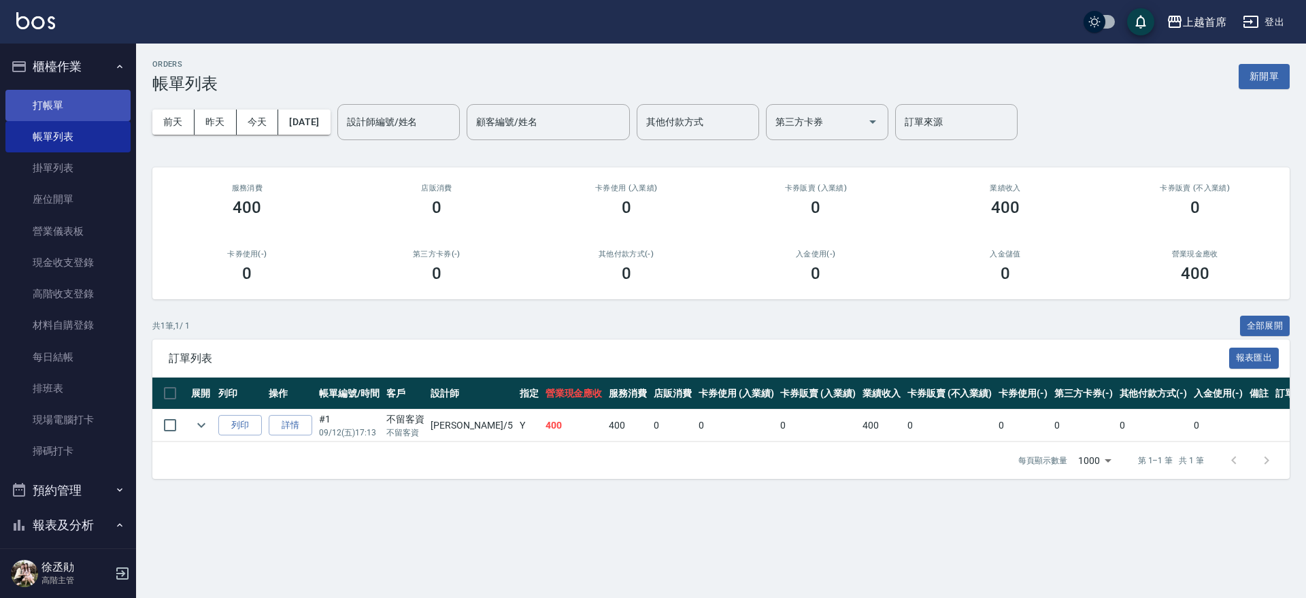
click at [101, 112] on link "打帳單" at bounding box center [67, 105] width 125 height 31
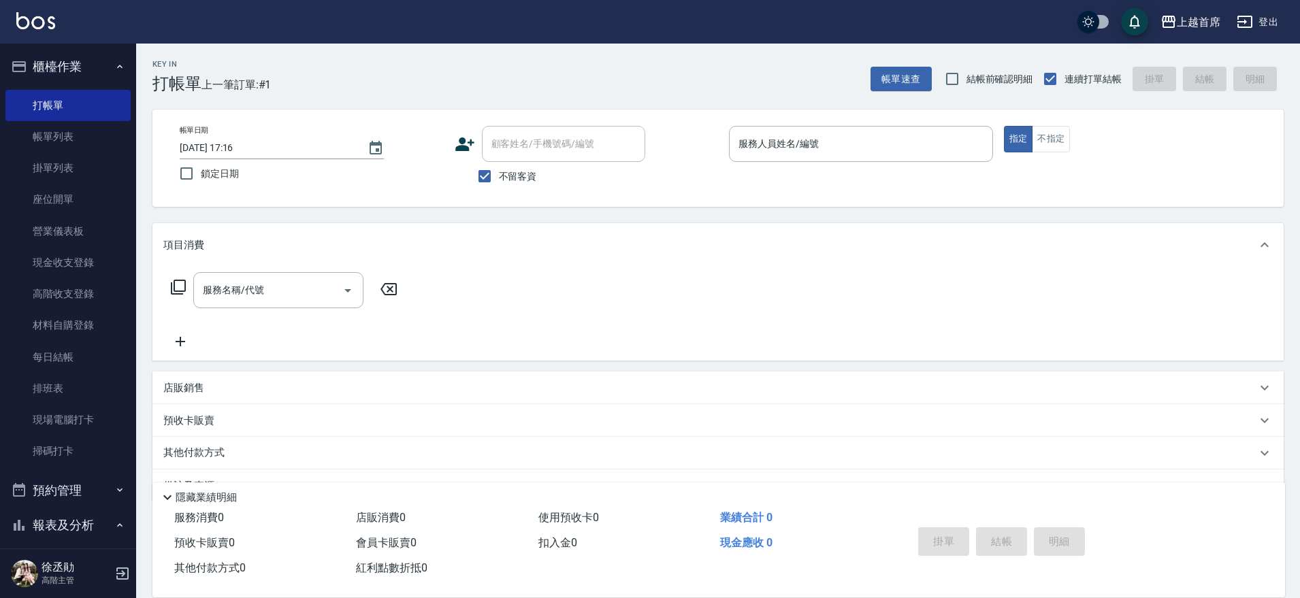
click at [928, 211] on div "Key In 打帳單 上一筆訂單:#1 帳單速查 結帳前確認明細 連續打單結帳 掛單 結帳 明細 帳單日期 [DATE] 17:16 鎖定日期 顧客姓名/手機…" at bounding box center [718, 338] width 1164 height 589
click at [1054, 66] on input "連續打單結帳" at bounding box center [1050, 79] width 29 height 29
checkbox input "true"
click at [854, 157] on div "服務人員姓名/編號" at bounding box center [861, 144] width 264 height 36
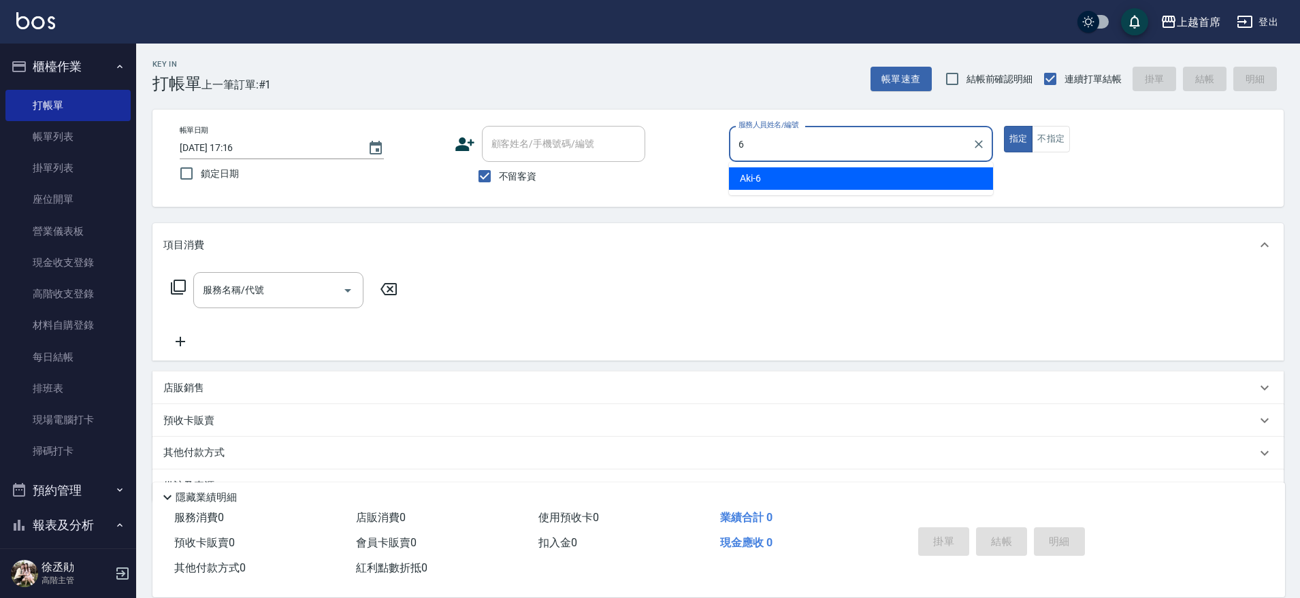
type input "Aki-6"
type button "true"
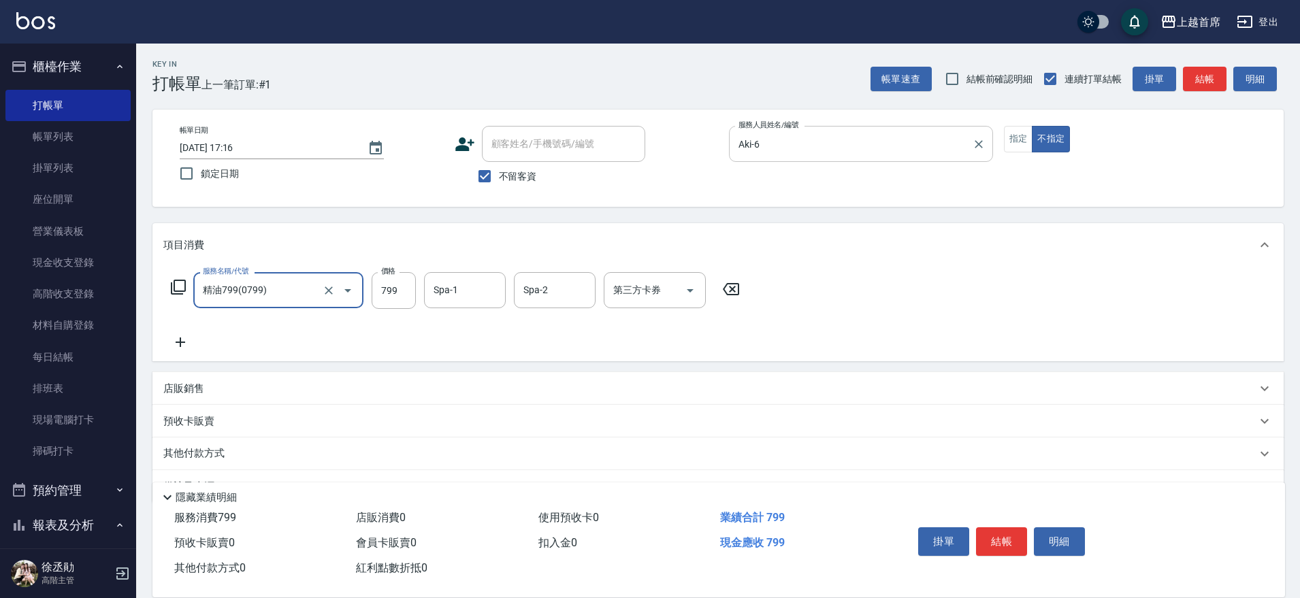
type input "精油799(0799)"
type input "[PERSON_NAME]-24"
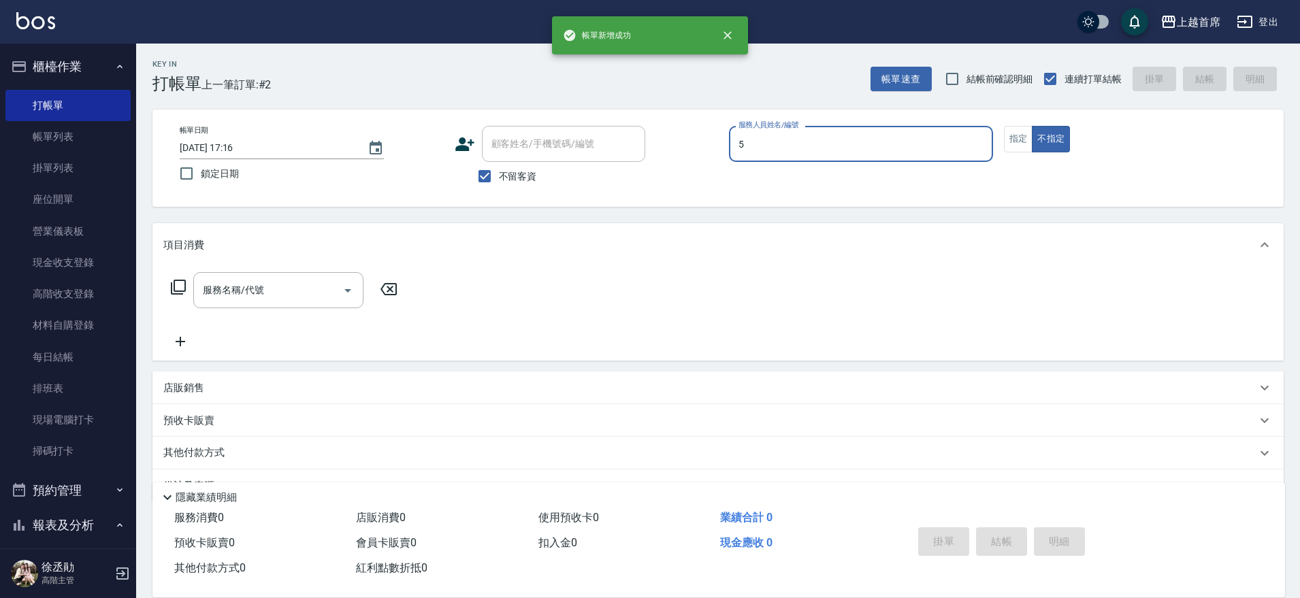
type input "[PERSON_NAME]-5"
type button "false"
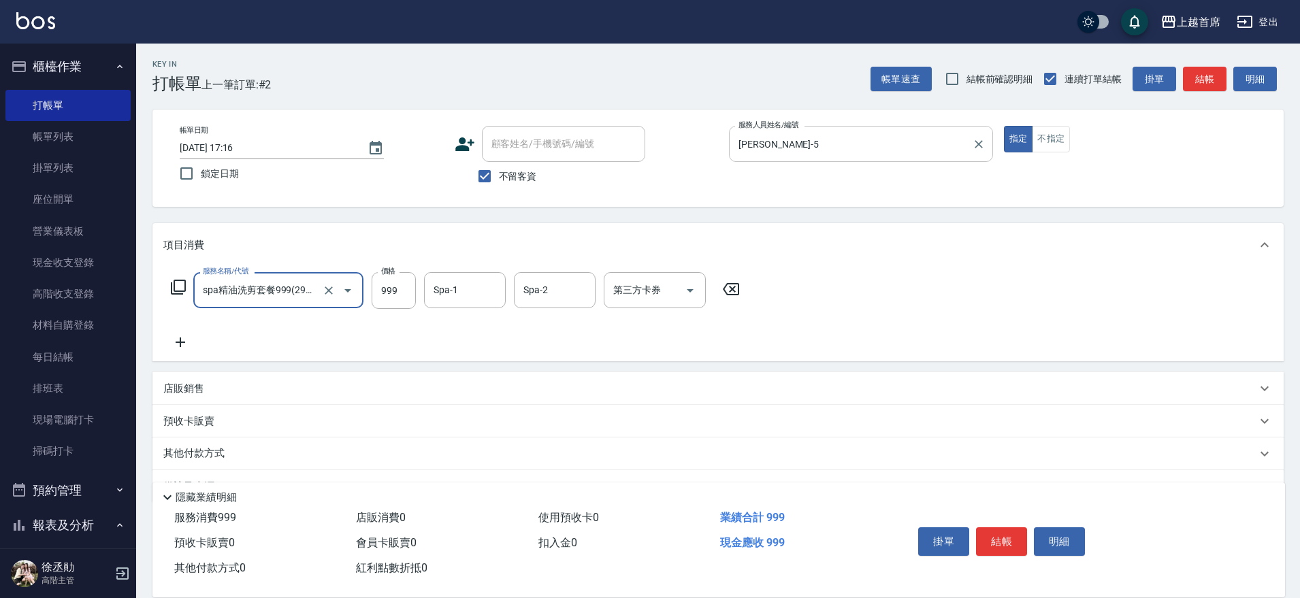
type input "spa精油洗剪套餐999(2999)"
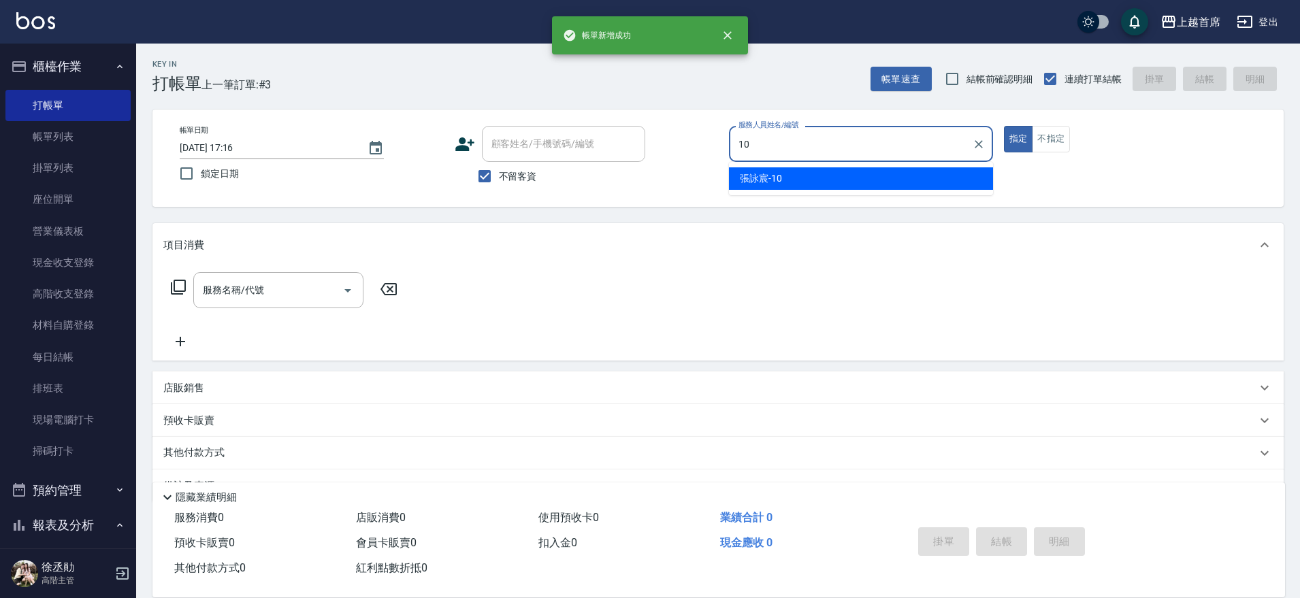
type input "[PERSON_NAME]-10"
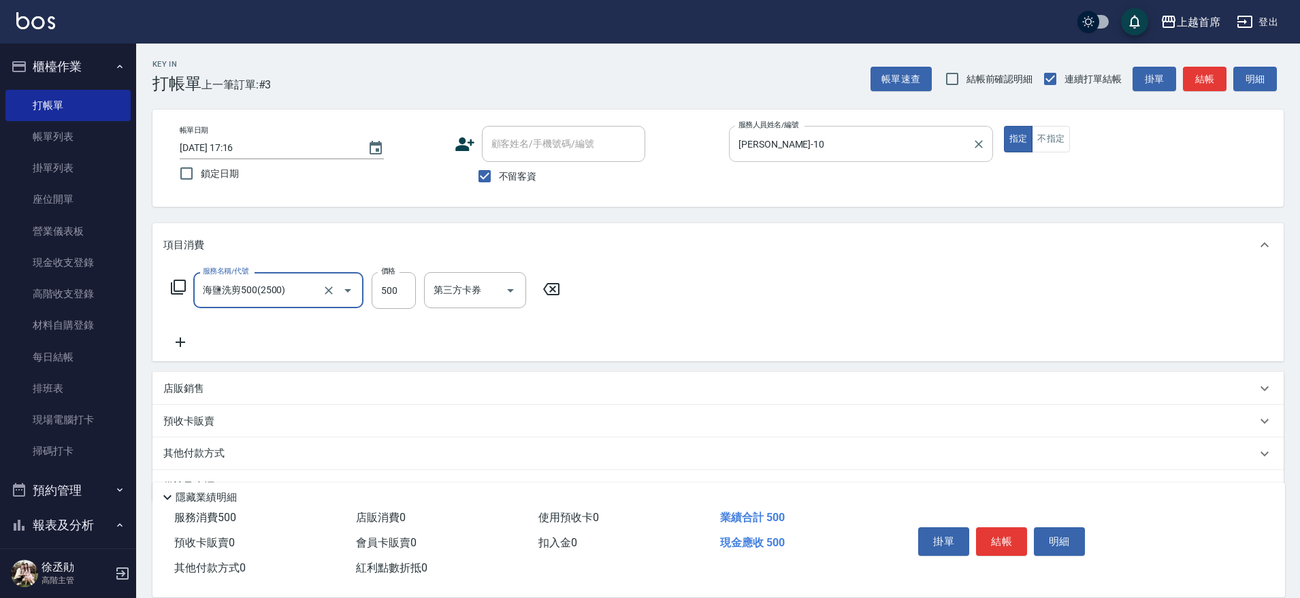
type input "海鹽洗剪500(2500)"
type input "[PERSON_NAME]-27"
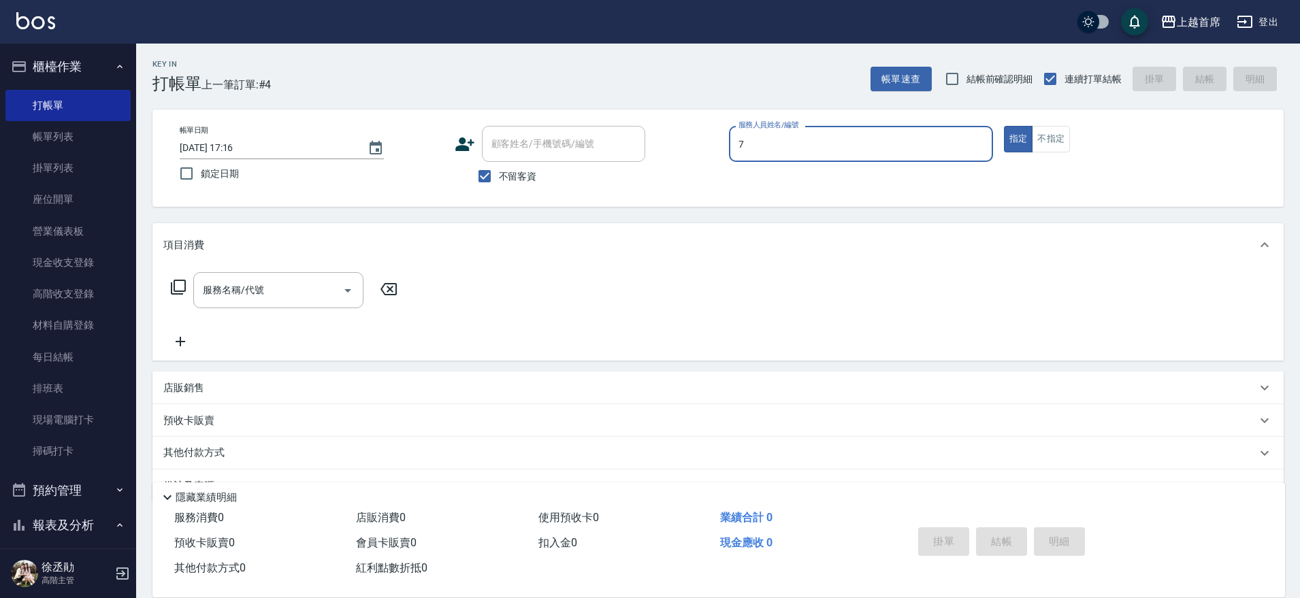
type input "[PERSON_NAME]-7"
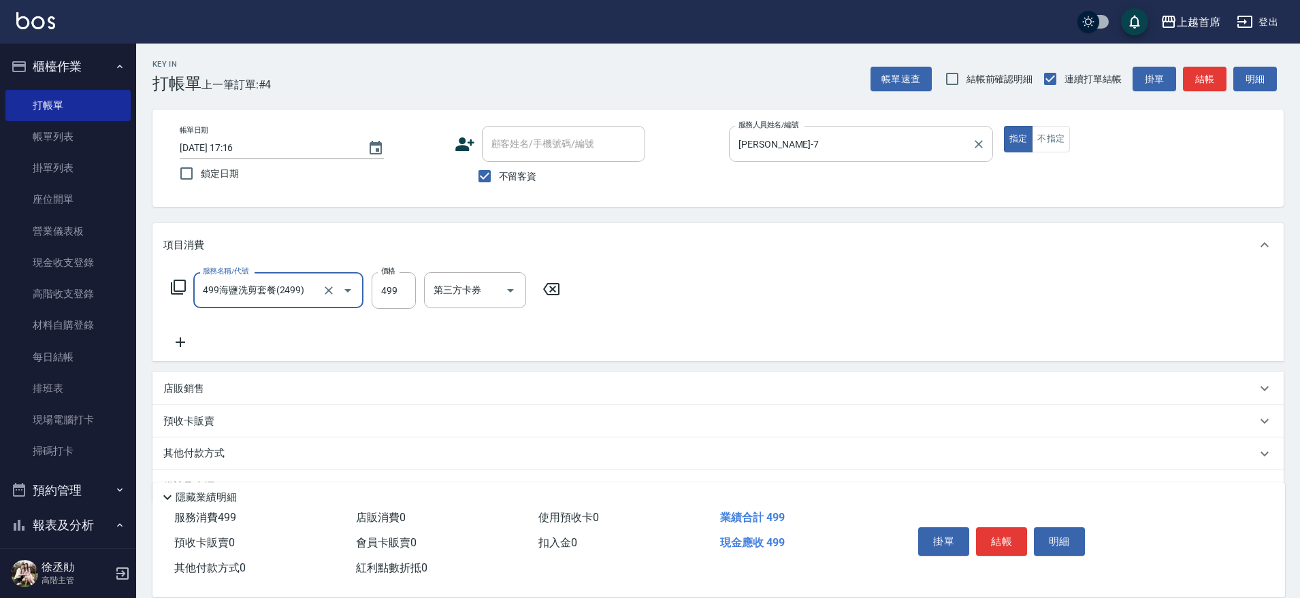
type input "499海鹽洗剪套餐(2499)"
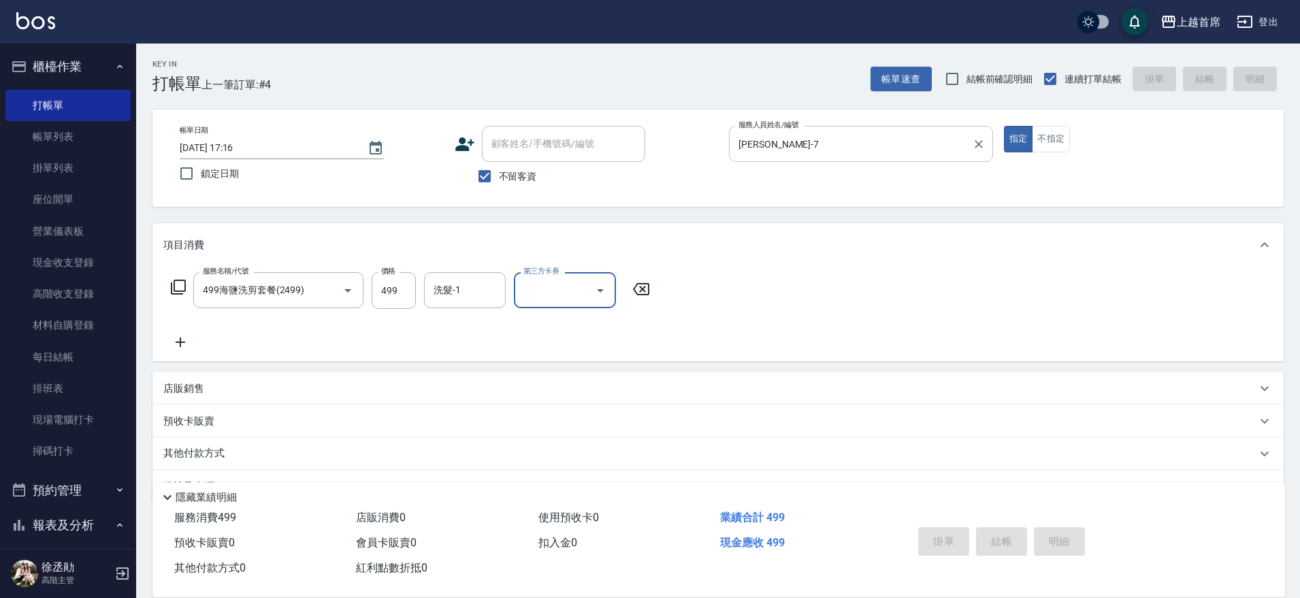
type input "[DATE] 17:17"
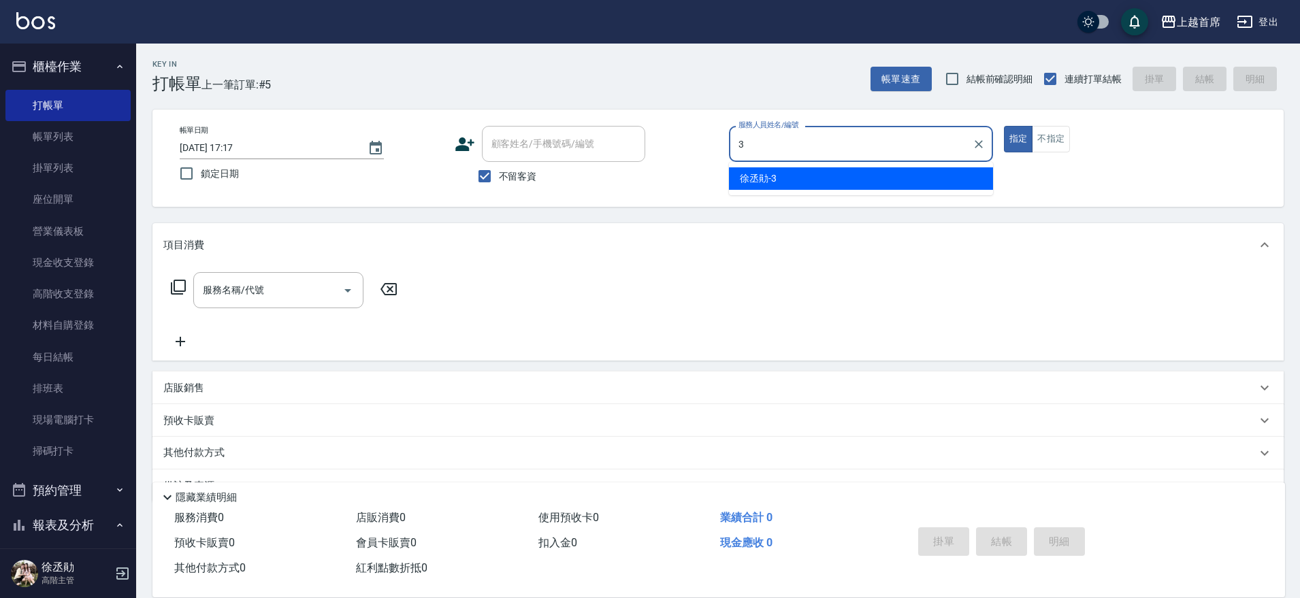
type input "[PERSON_NAME]-3"
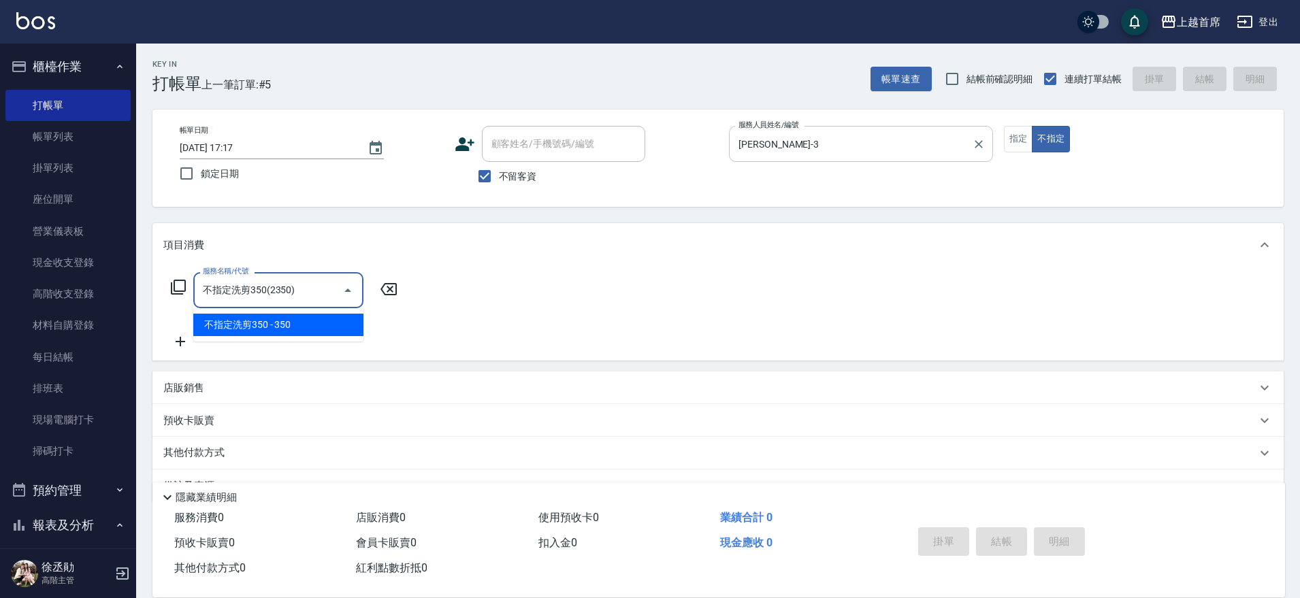
type input "不指定洗剪350(2350)"
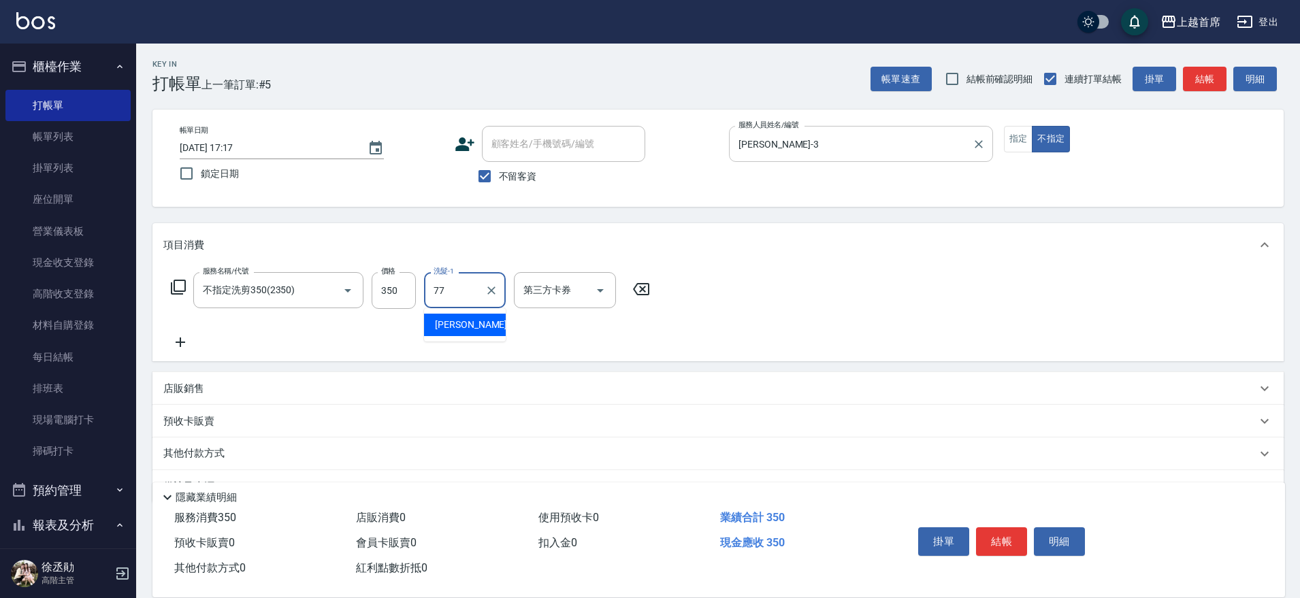
type input "[PERSON_NAME]-77"
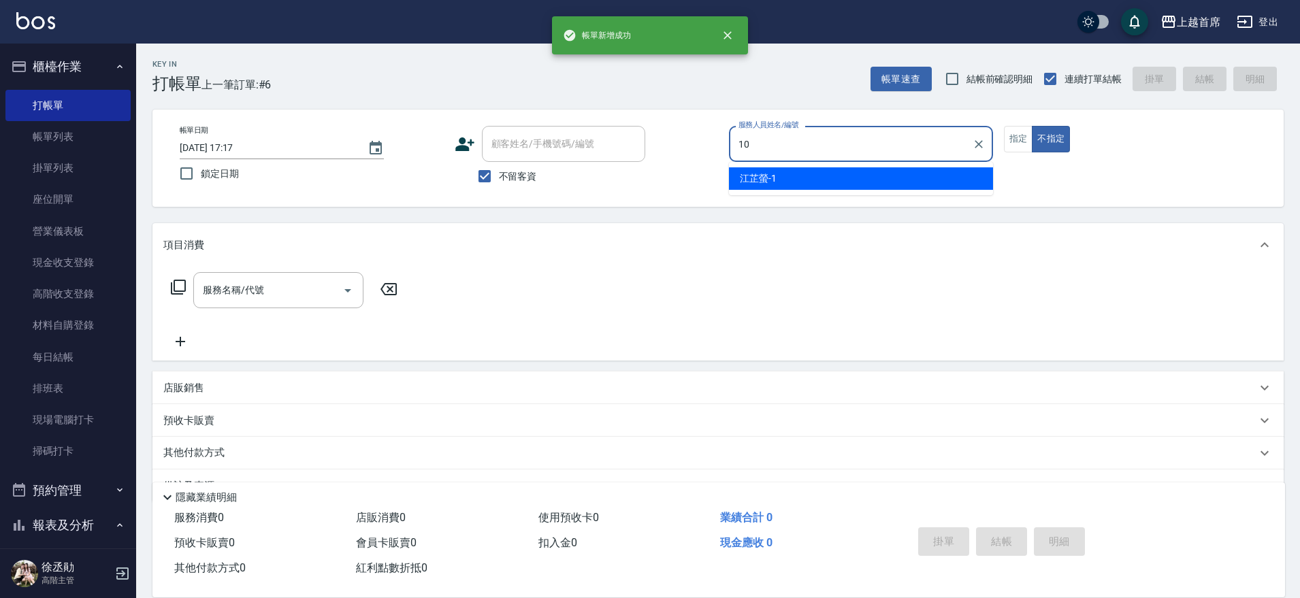
type input "[PERSON_NAME]-10"
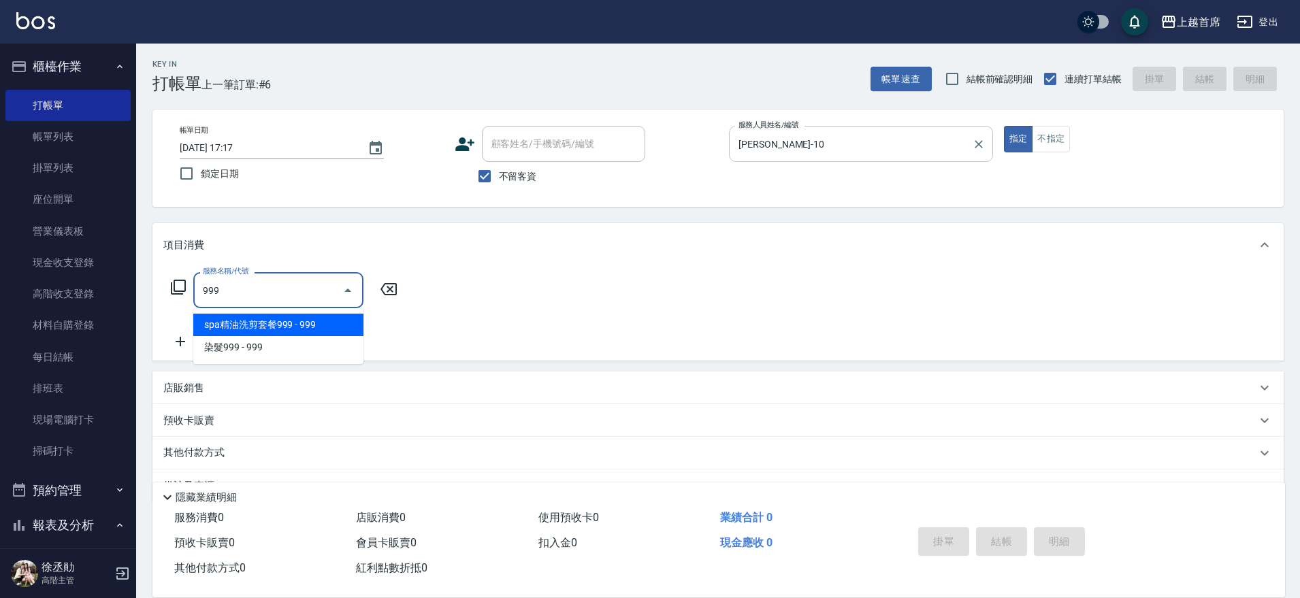
type input "spa精油洗剪套餐999(2999)"
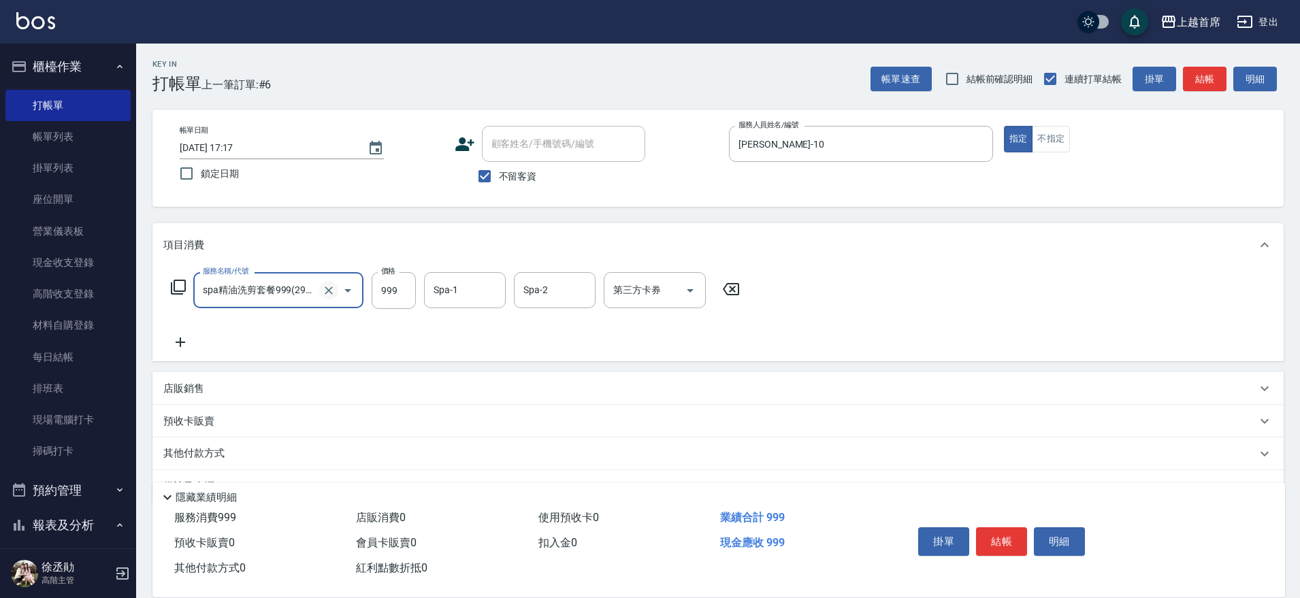
click at [329, 287] on icon "Clear" at bounding box center [329, 291] width 14 height 14
type input "REVIVRE(0999)"
type input "1000"
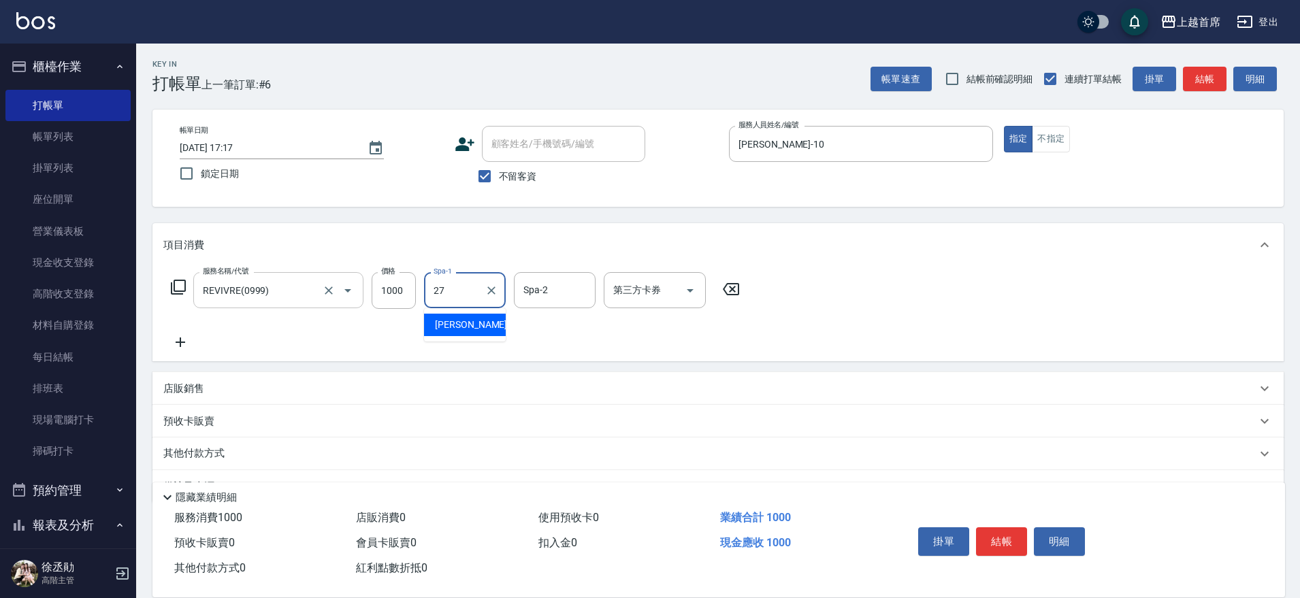
type input "[PERSON_NAME]-27"
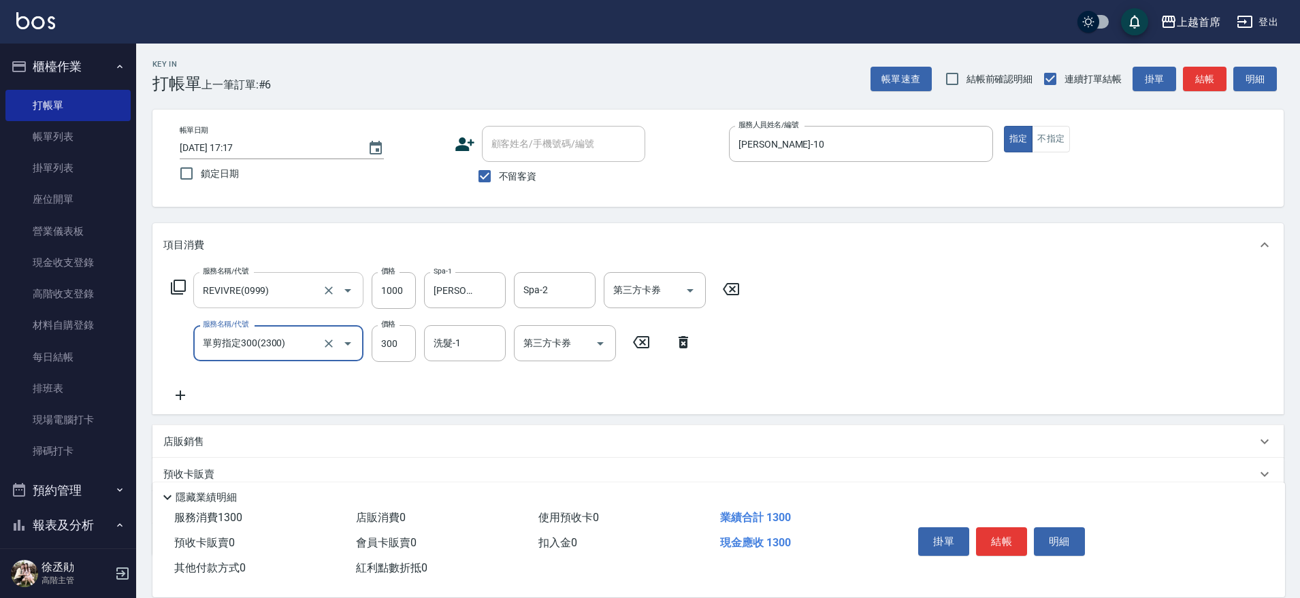
type input "單剪指定300(2300)"
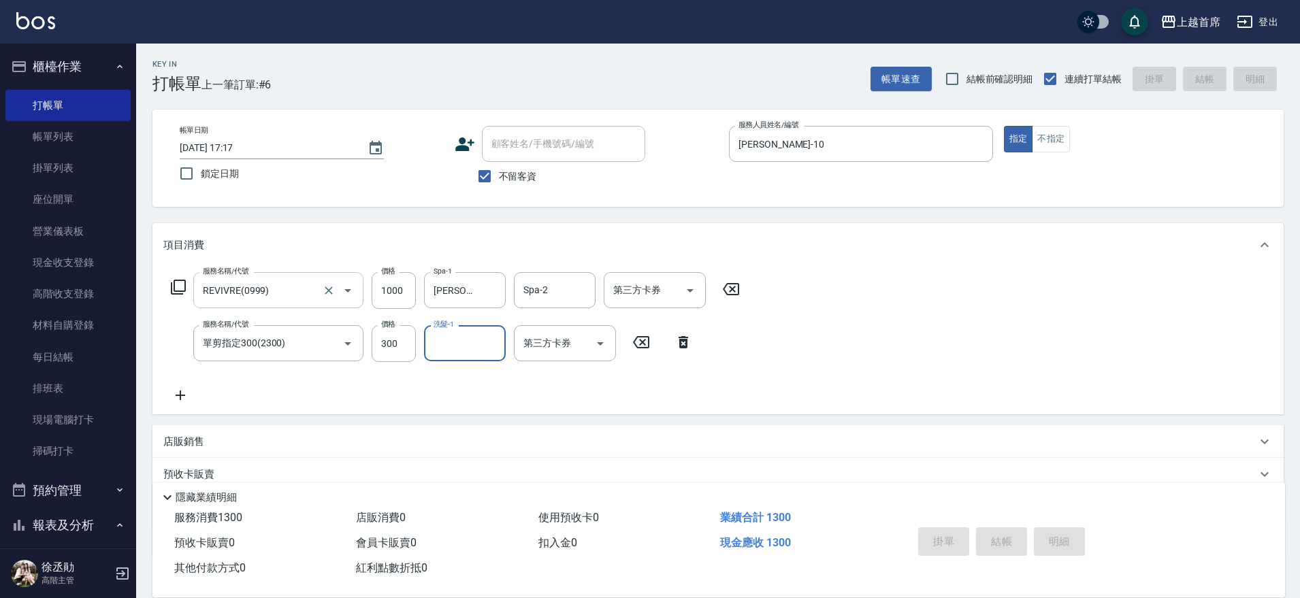
type input "[DATE] 17:18"
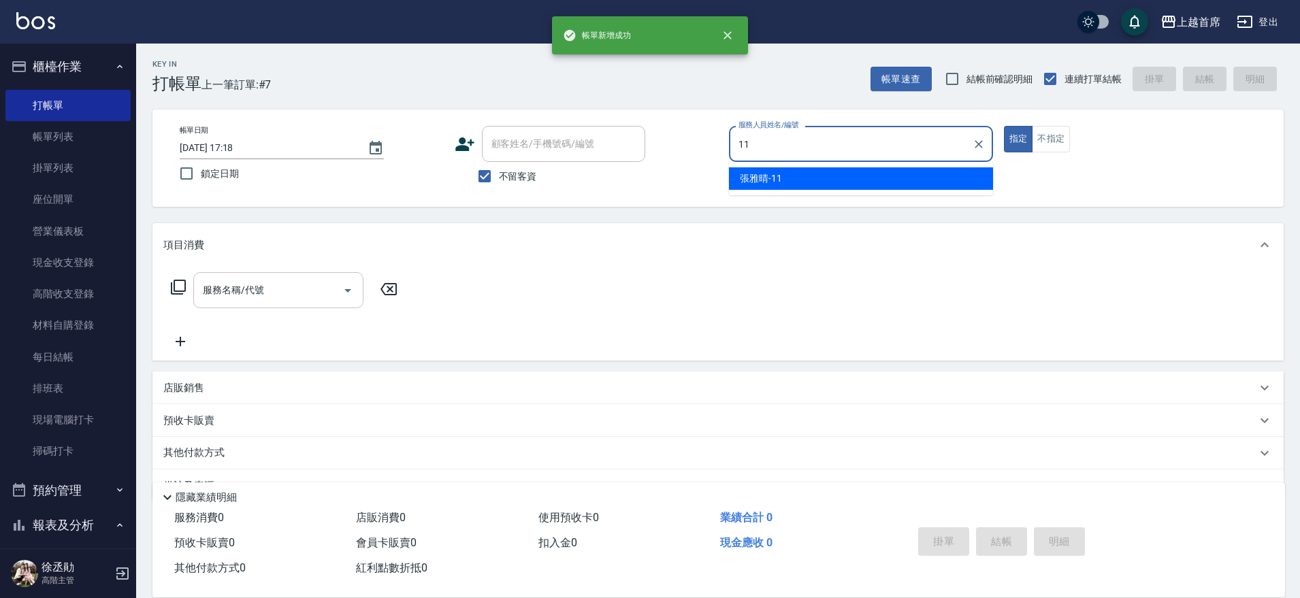
type input "[PERSON_NAME]-11"
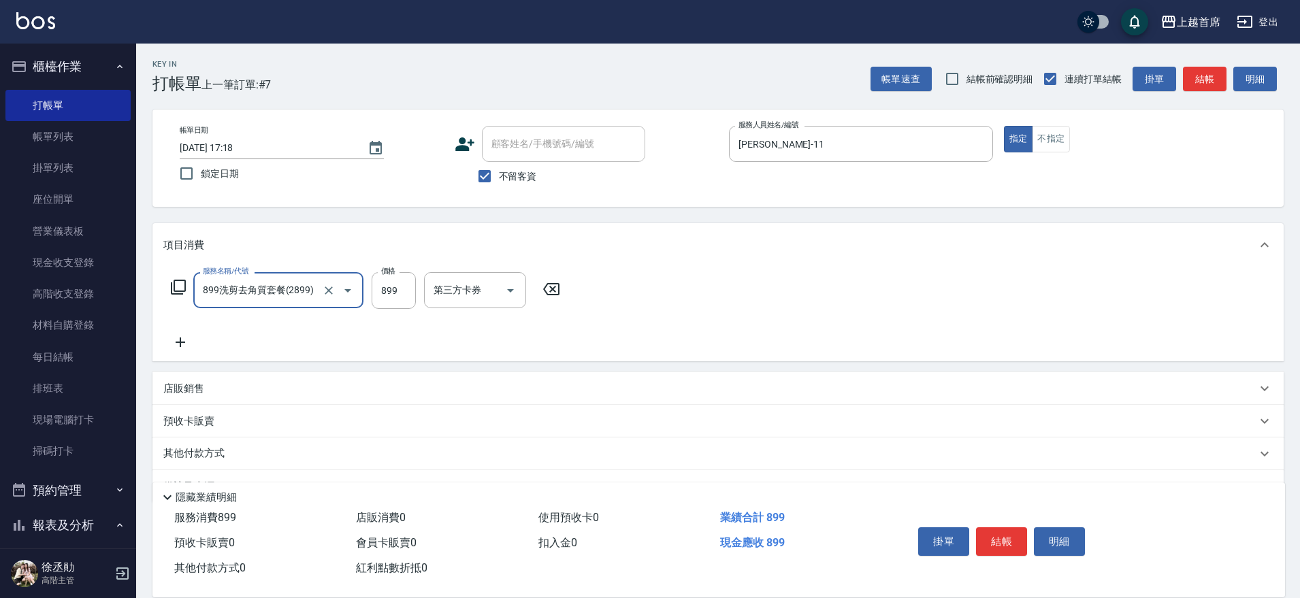
type input "899洗剪去角質套餐(2899)"
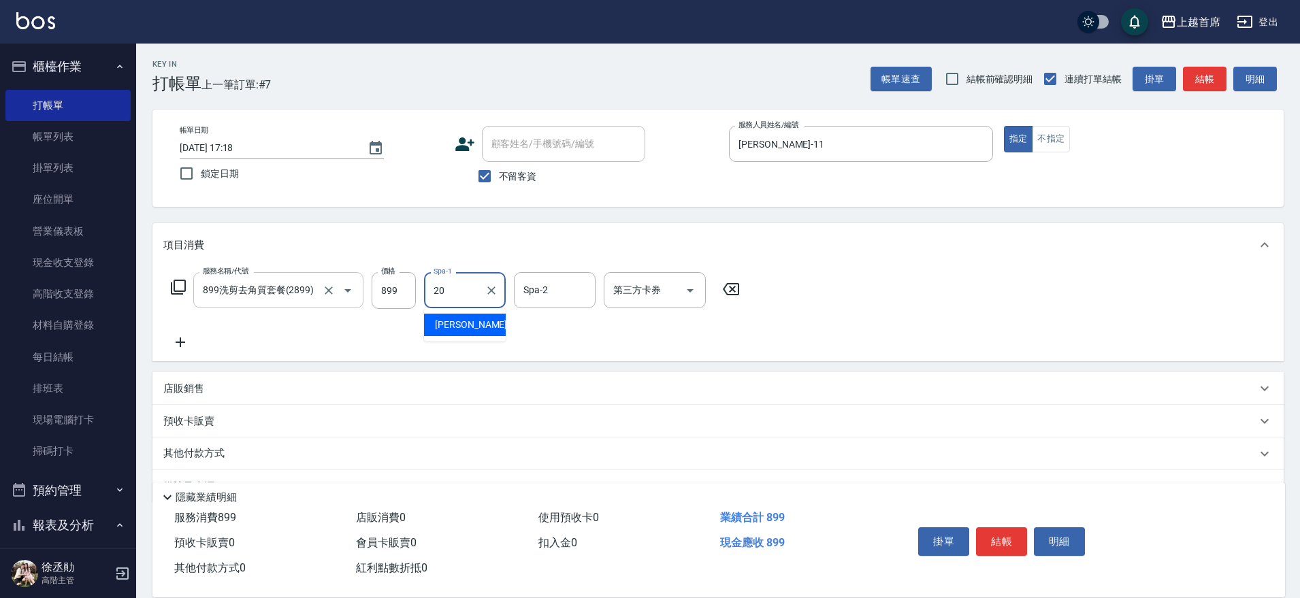
type input "[PERSON_NAME]-20"
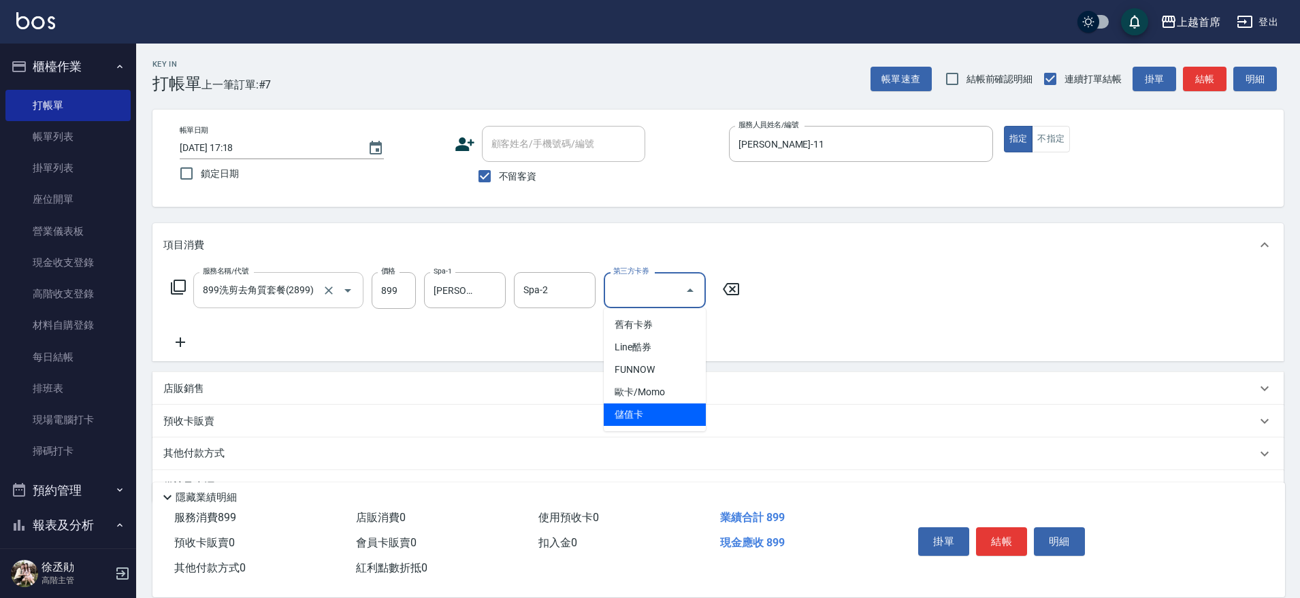
type input "儲值卡"
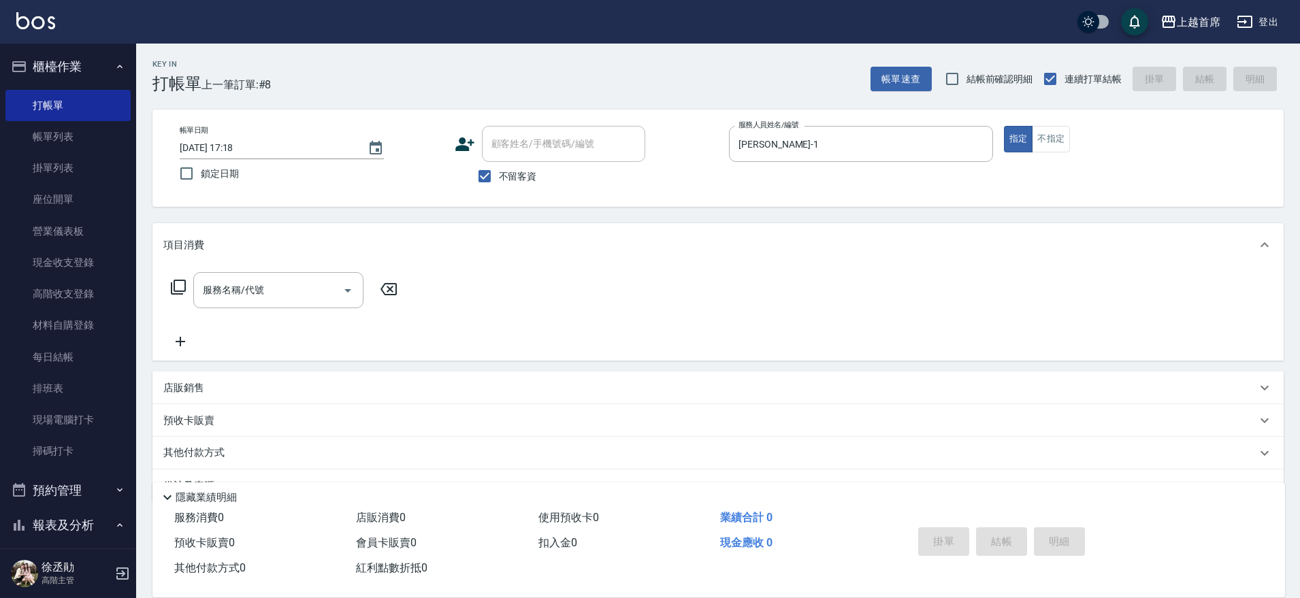
drag, startPoint x: 866, startPoint y: 189, endPoint x: 846, endPoint y: 135, distance: 57.0
click at [866, 186] on div "帳單日期 [DATE] 17:18 鎖定日期 顧客姓名/手機號碼/編號 顧客姓名/手機號碼/編號 不留客資 服務人員姓名/編號 [PERSON_NAME]-1…" at bounding box center [718, 158] width 1098 height 65
click at [846, 135] on input "[PERSON_NAME]-1" at bounding box center [850, 144] width 231 height 24
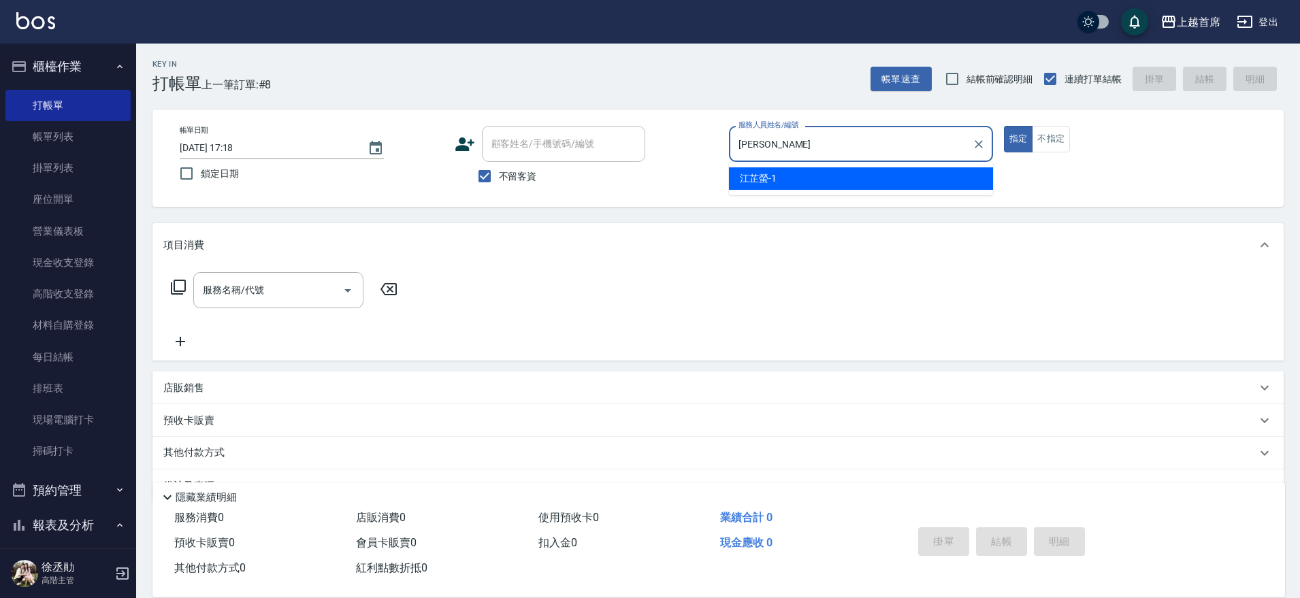
type input "江"
type input "[PERSON_NAME]-11"
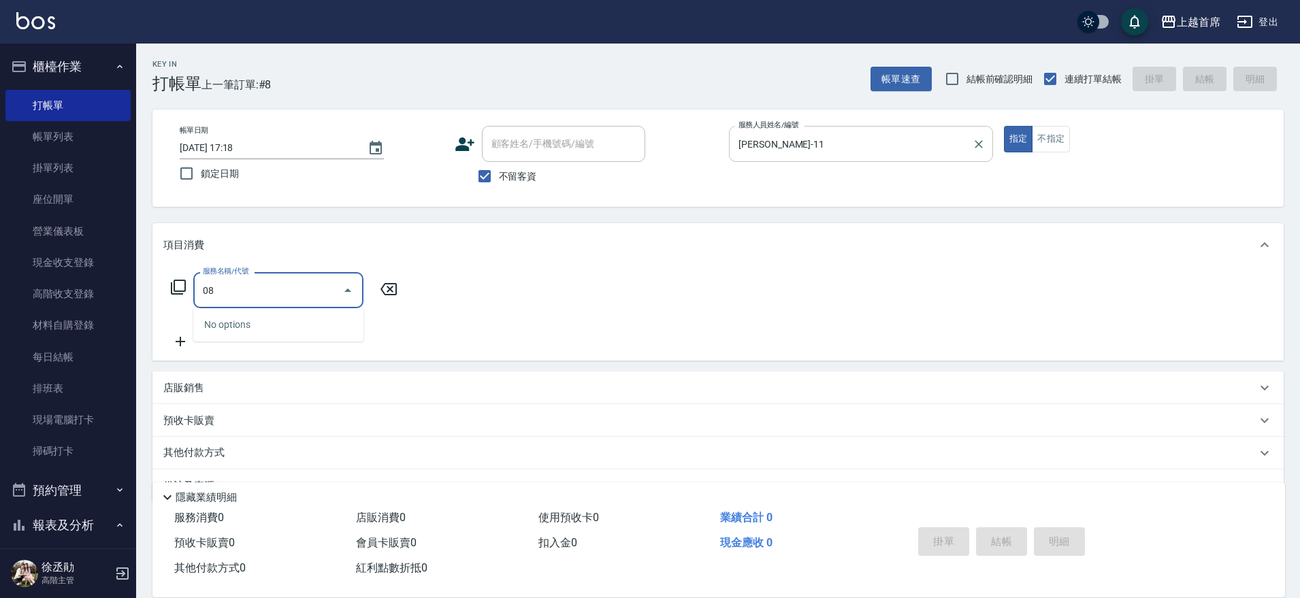
type input "0"
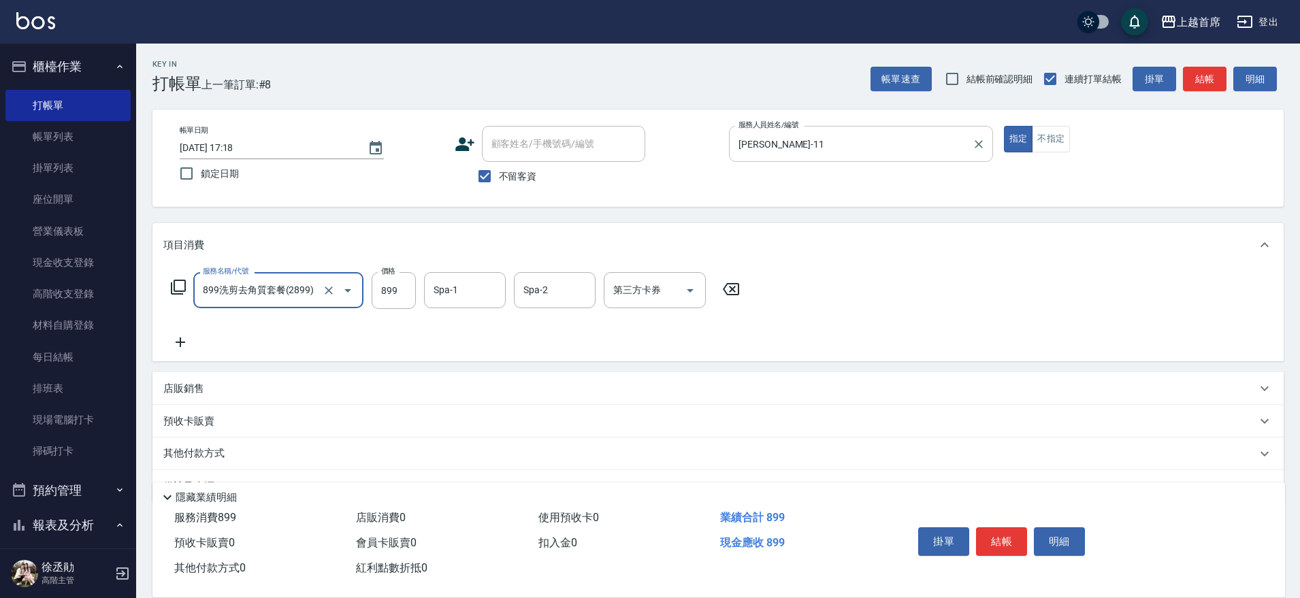
type input "899洗剪去角質套餐(2899)"
type input "[PERSON_NAME]-20"
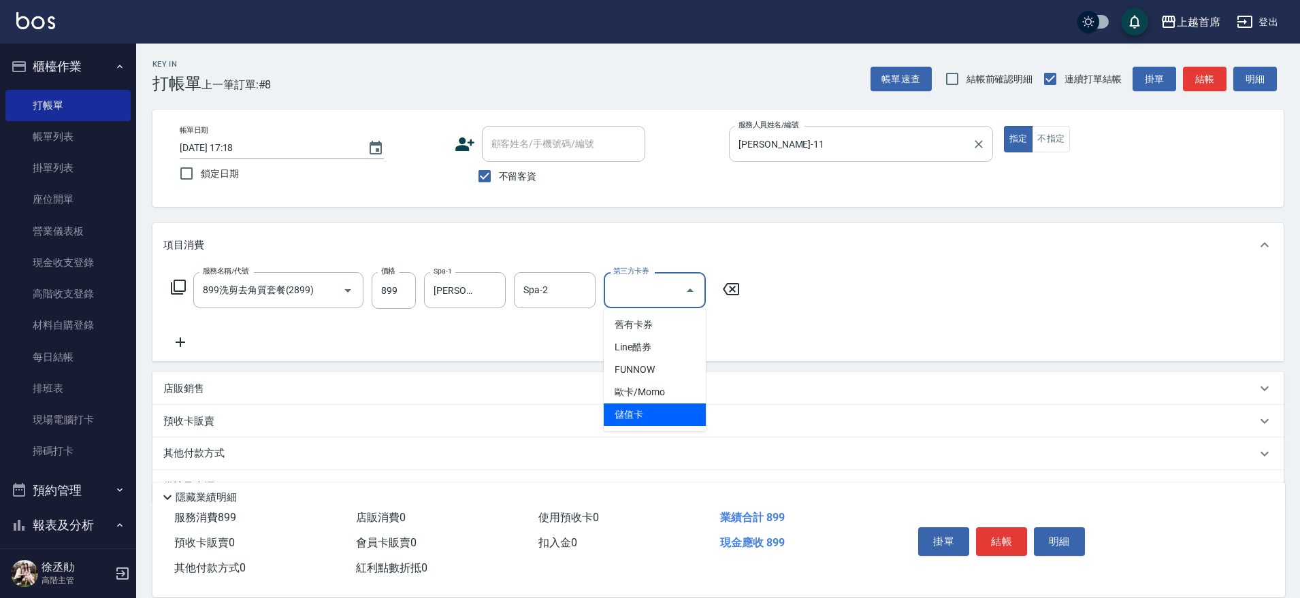
type input "儲值卡"
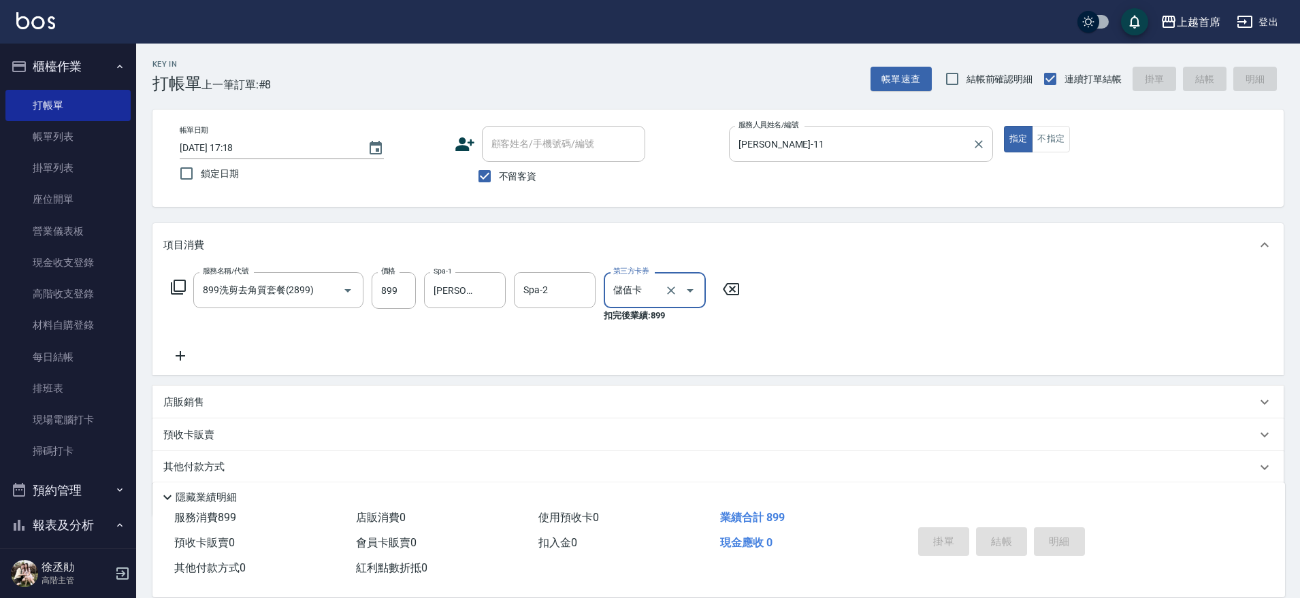
type input "[DATE] 17:27"
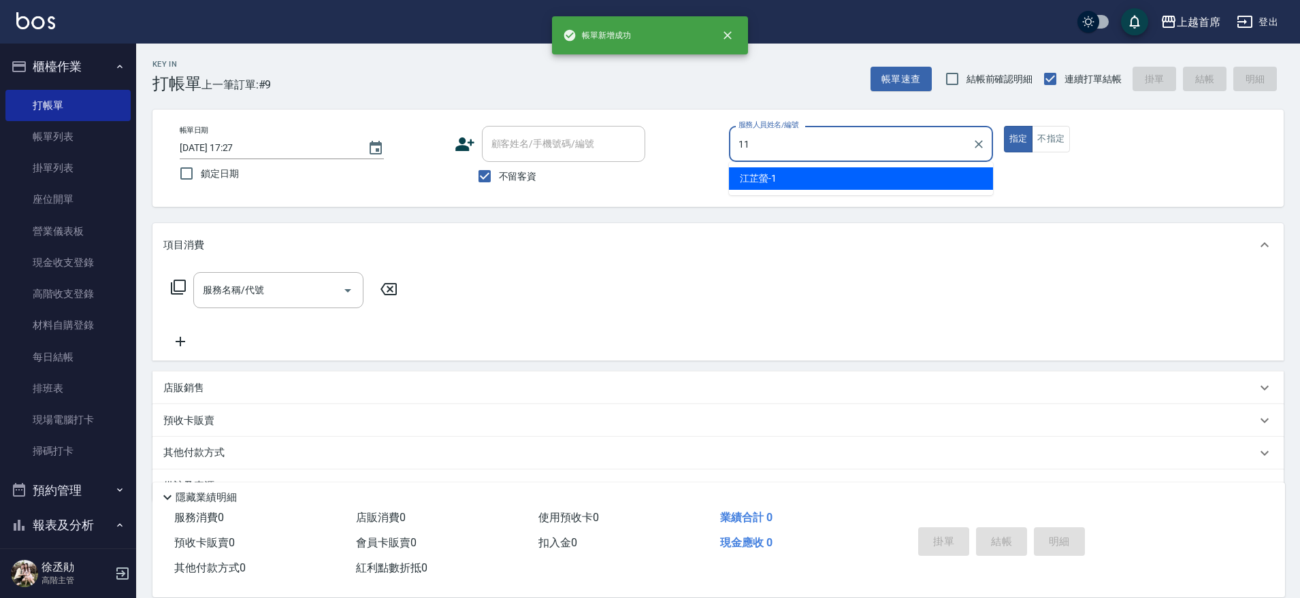
type input "[PERSON_NAME]-11"
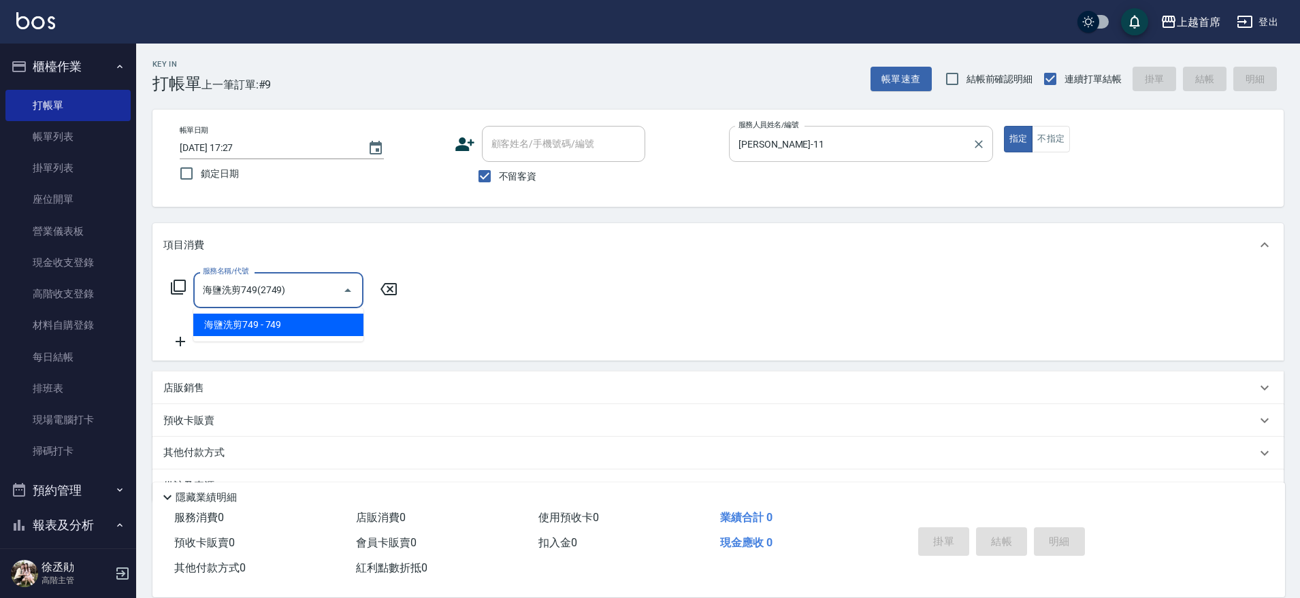
type input "海鹽洗剪749(2749)"
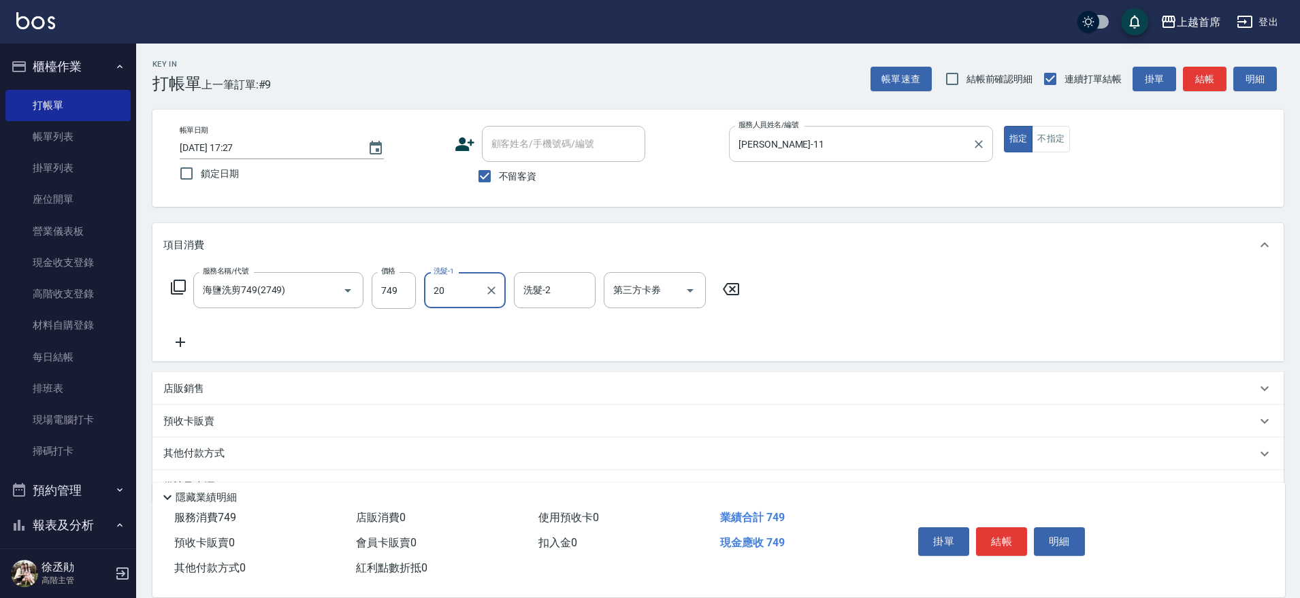
type input "[PERSON_NAME]-20"
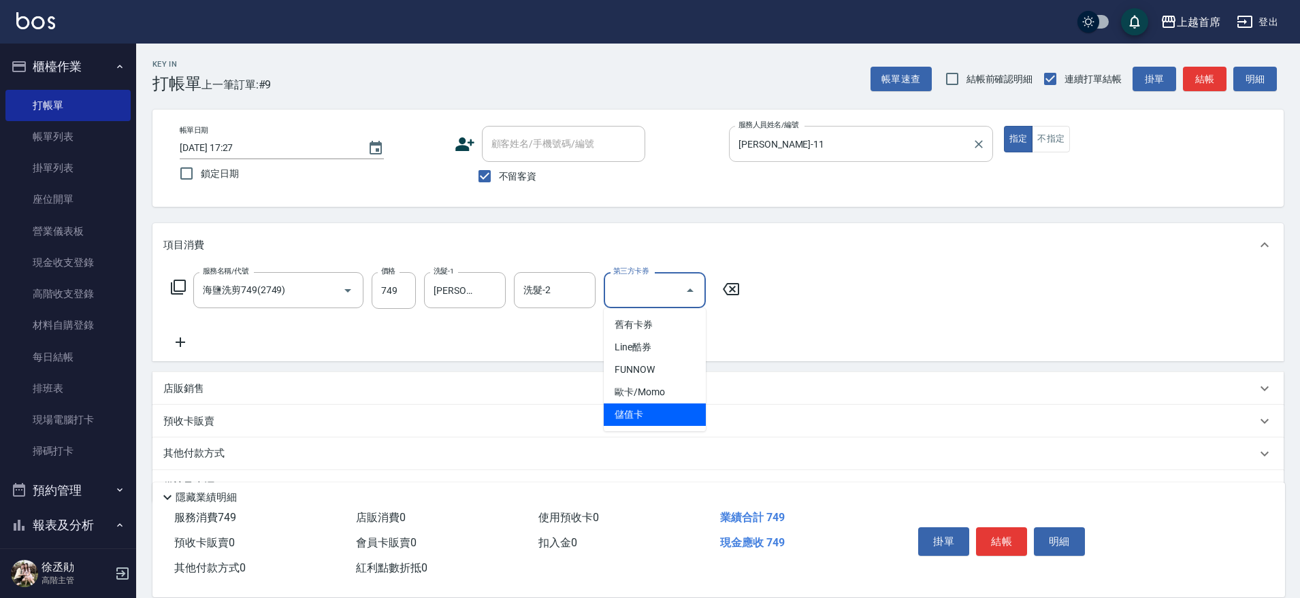
type input "儲值卡"
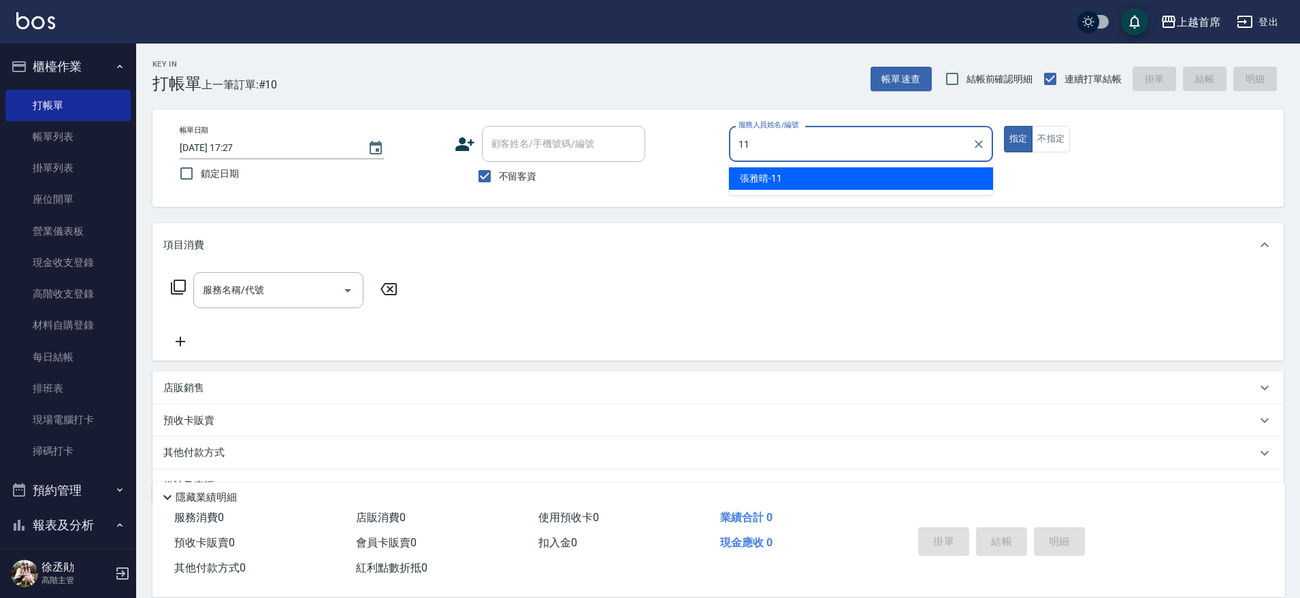
type input "[PERSON_NAME]-11"
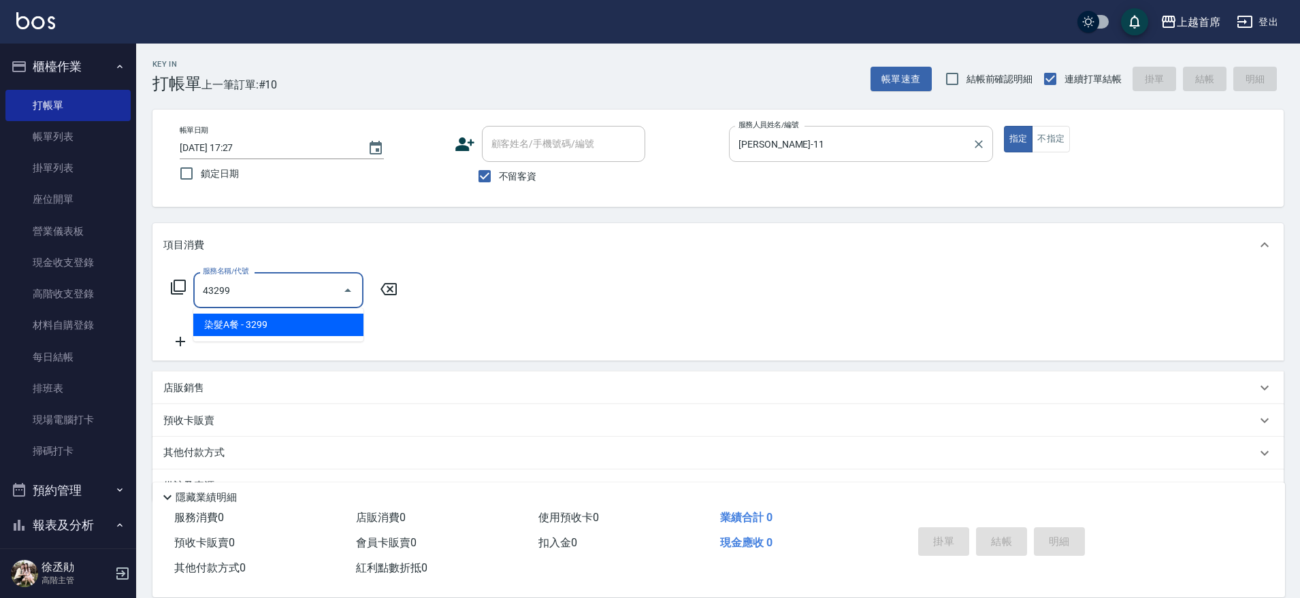
type input "染髮A餐(43299)"
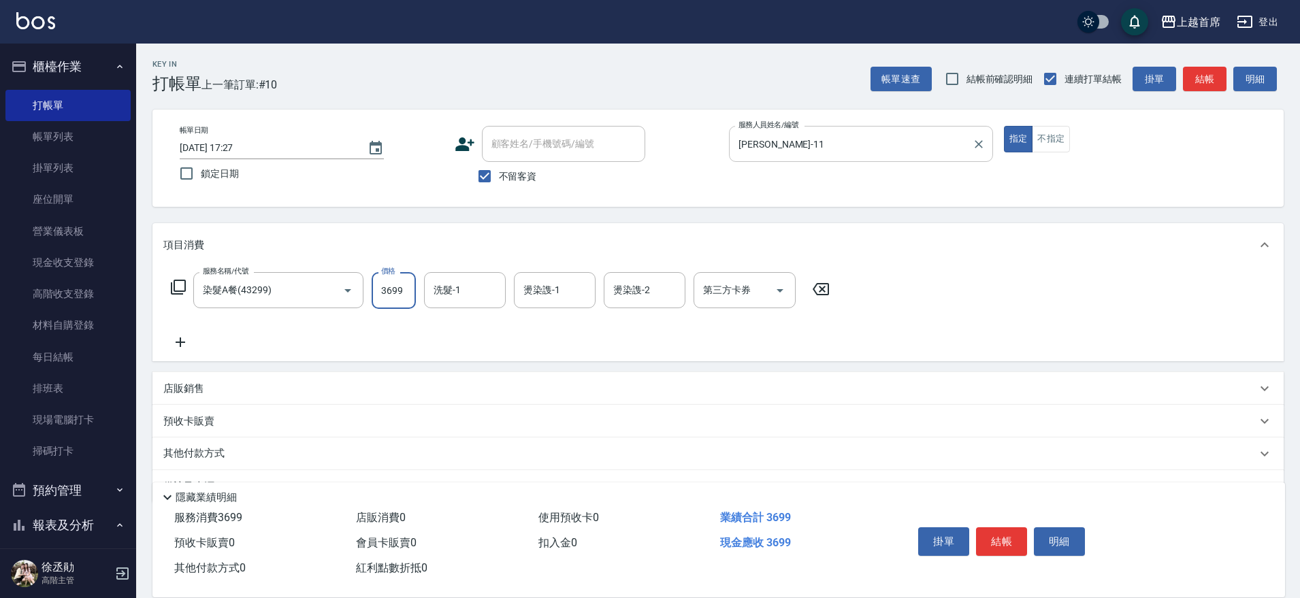
type input "3699"
click at [486, 286] on input "洗髮-1" at bounding box center [464, 290] width 69 height 24
type input "[PERSON_NAME]-20"
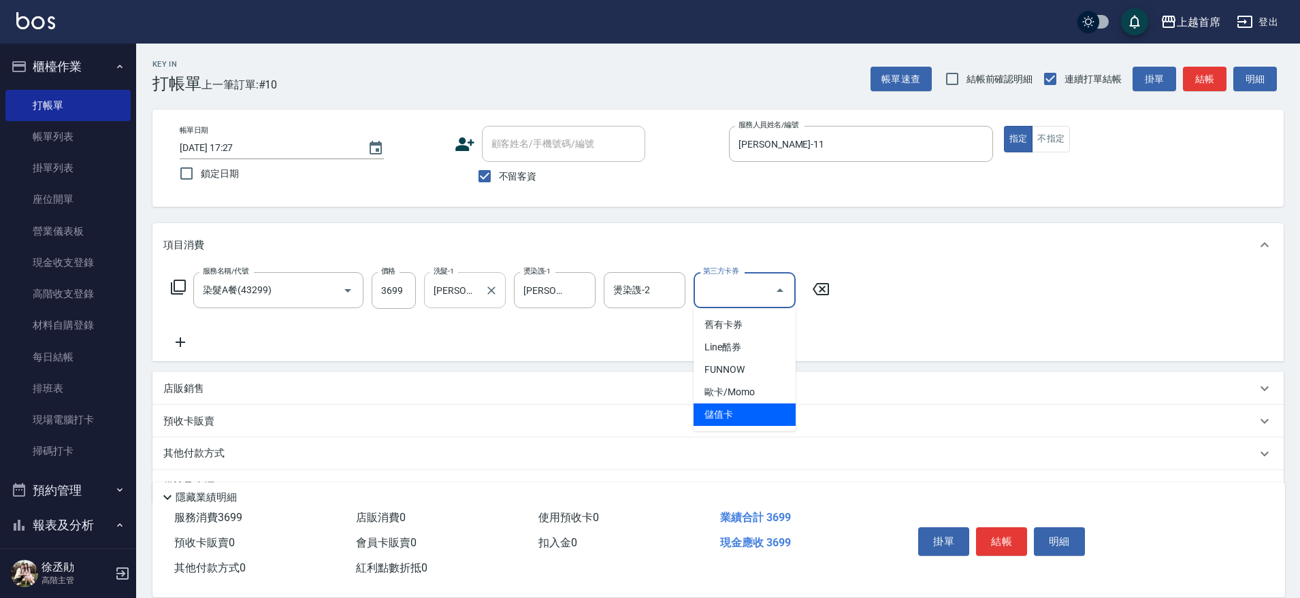
type input "儲值卡"
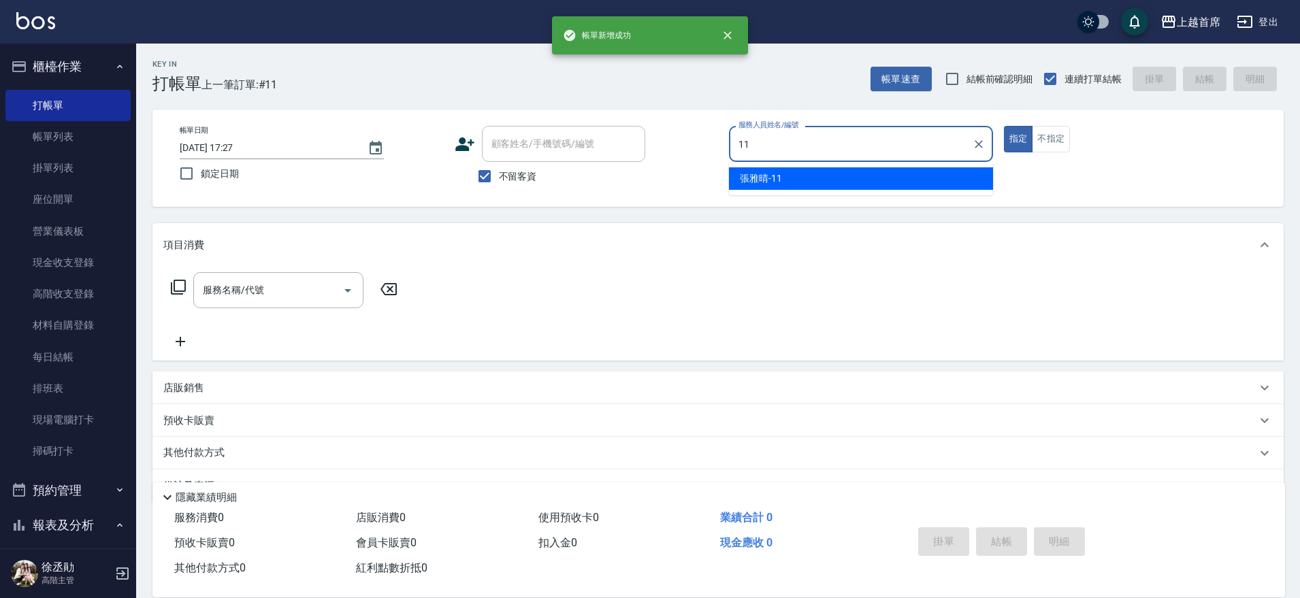
type input "[PERSON_NAME]-11"
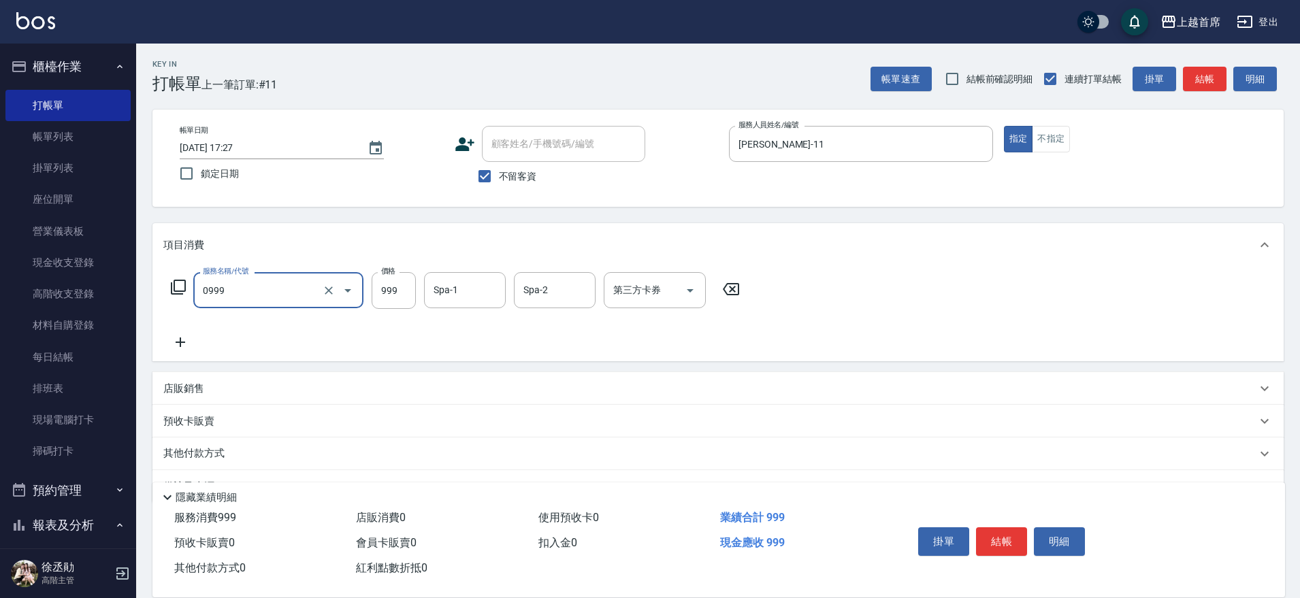
type input "REVIVRE(0999)"
click at [386, 291] on input "12" at bounding box center [394, 290] width 44 height 37
type input "1200"
click at [451, 281] on div "Spa-1 Spa-1" at bounding box center [465, 290] width 82 height 36
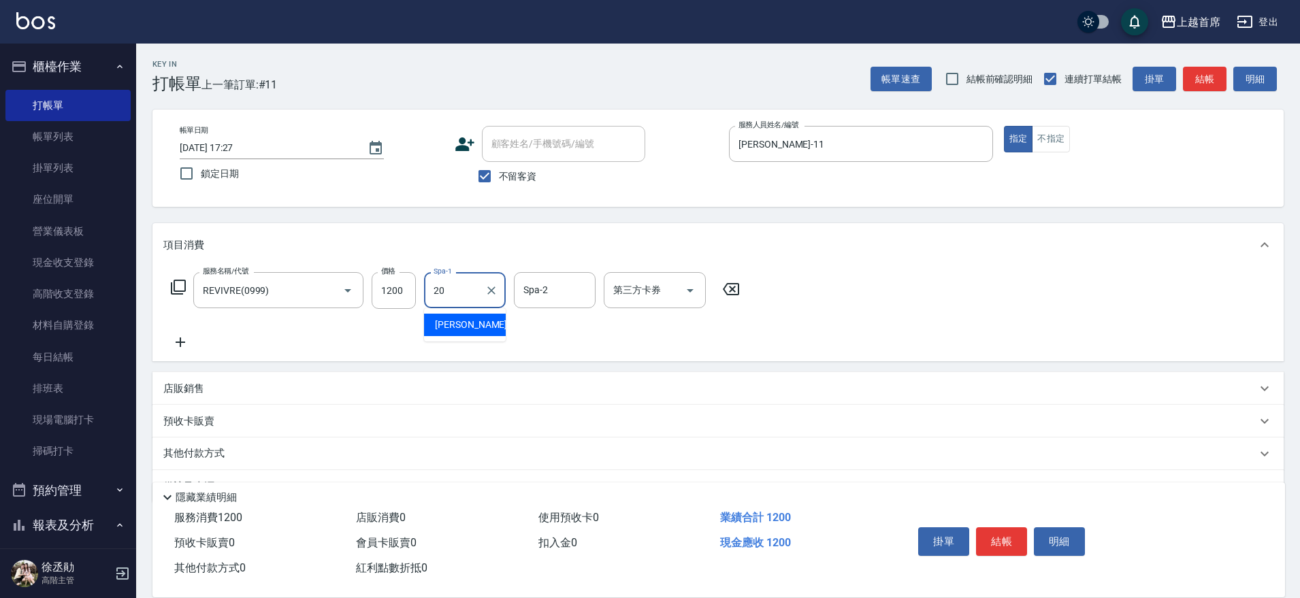
type input "[PERSON_NAME]-20"
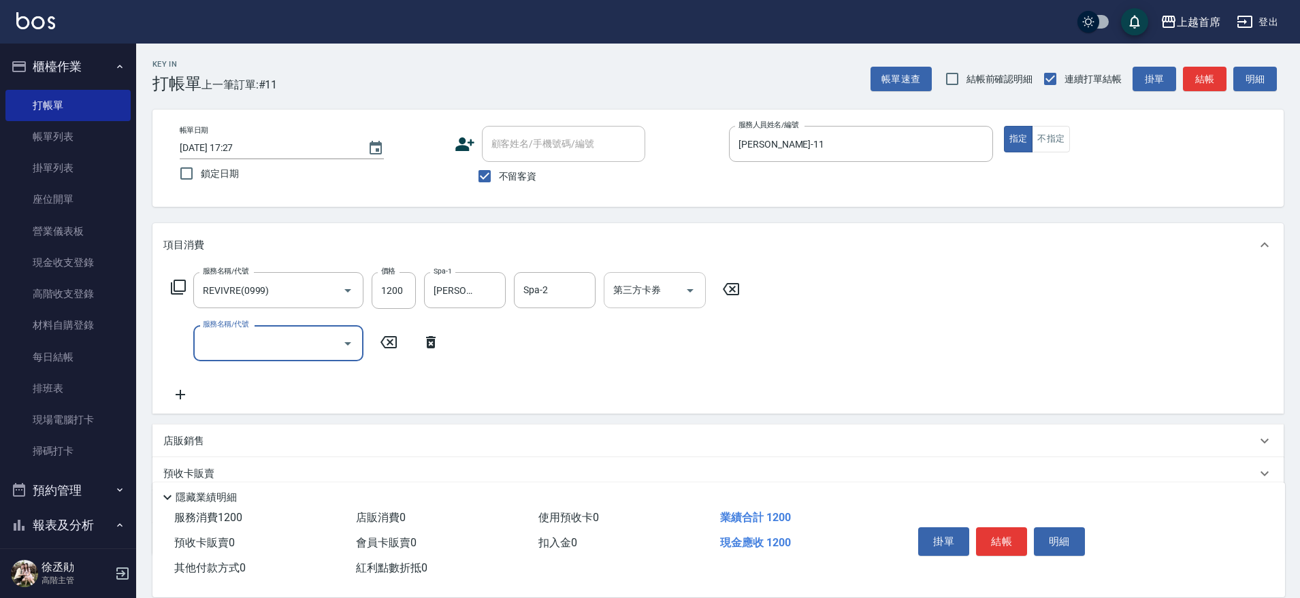
click at [614, 272] on div "第三方卡券" at bounding box center [655, 290] width 102 height 36
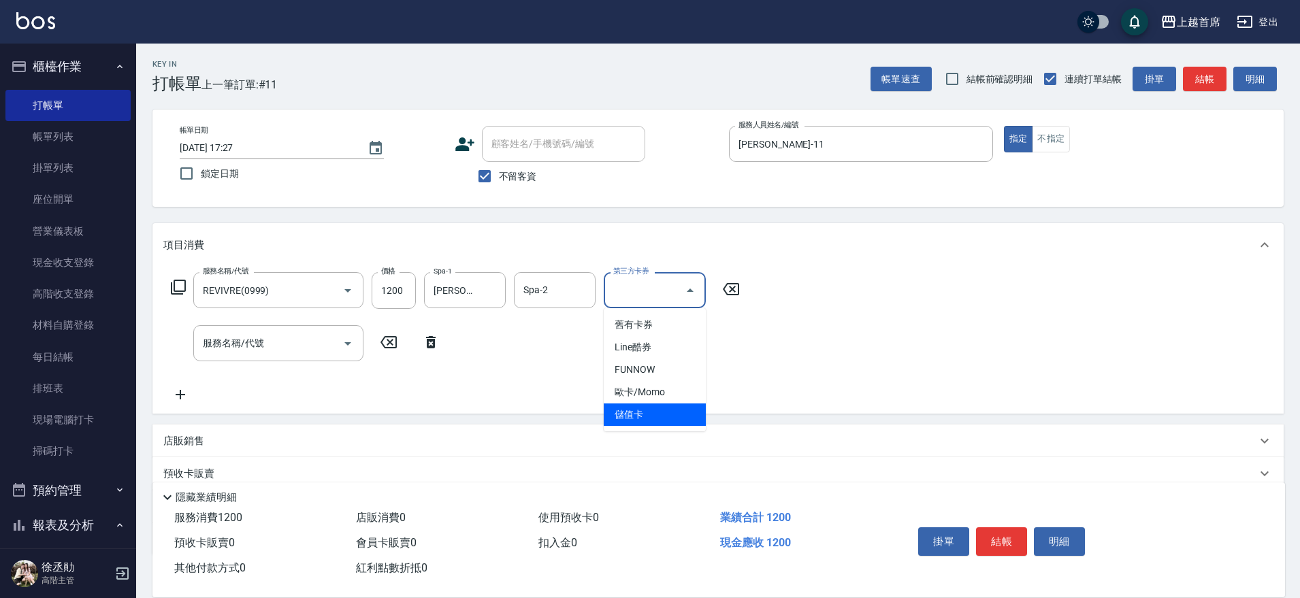
type input "儲值卡"
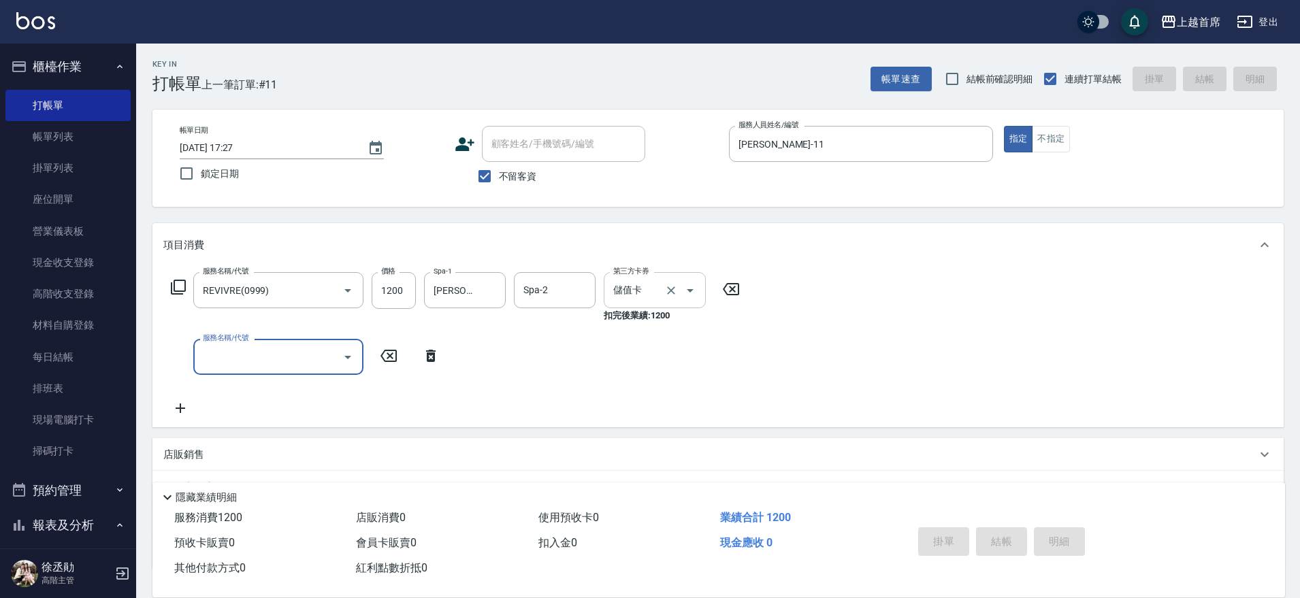
type input "[DATE] 17:28"
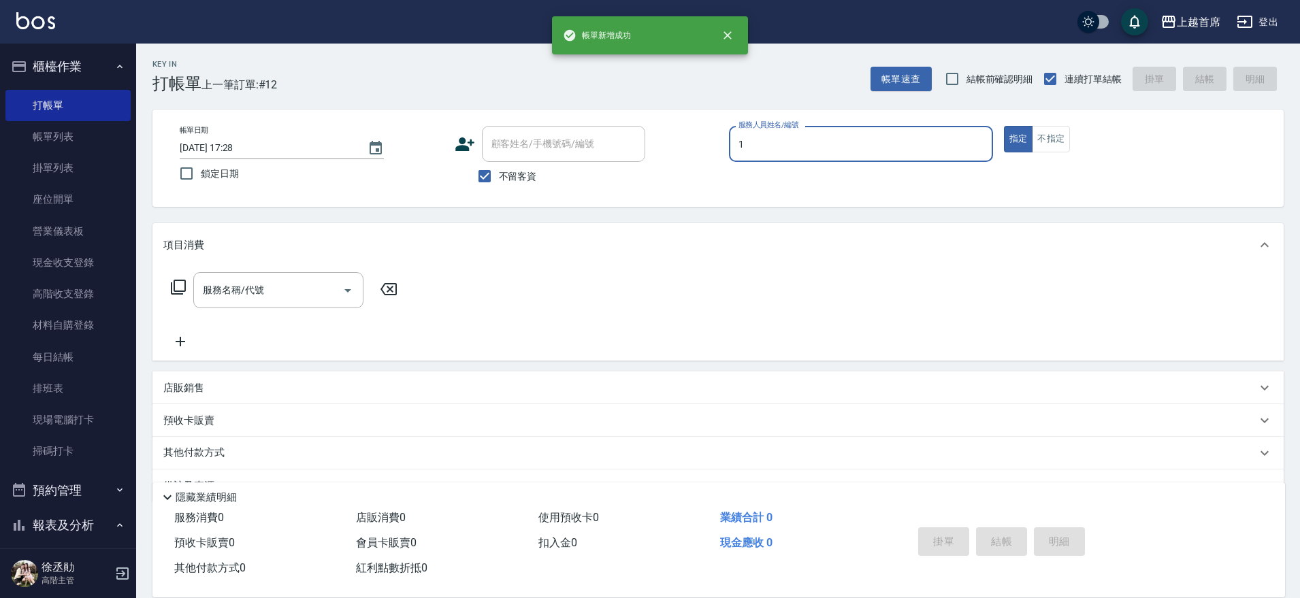
type input "[PERSON_NAME]-1"
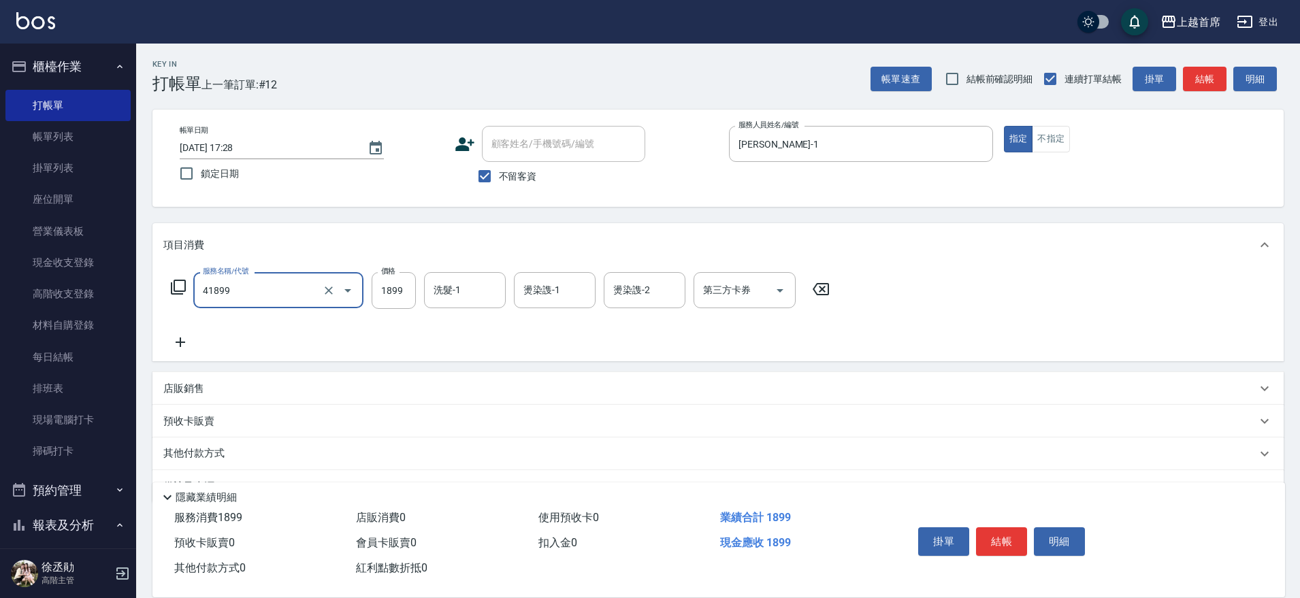
type input "染髮D餐(41899)"
type input "2000"
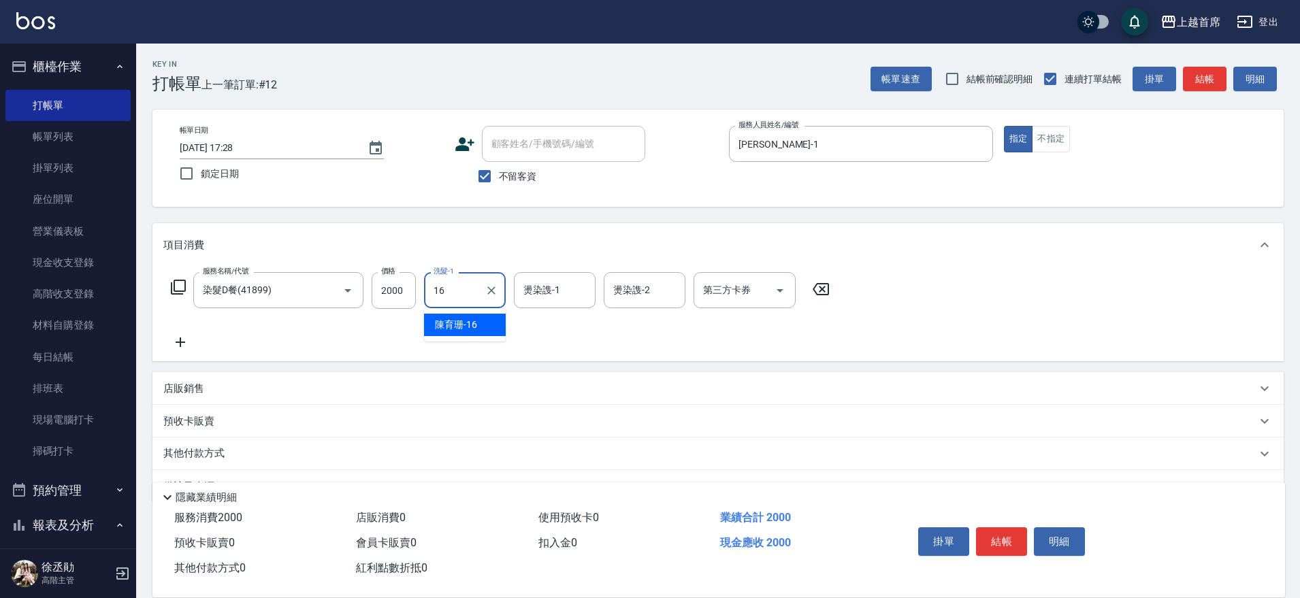
type input "[PERSON_NAME]-16"
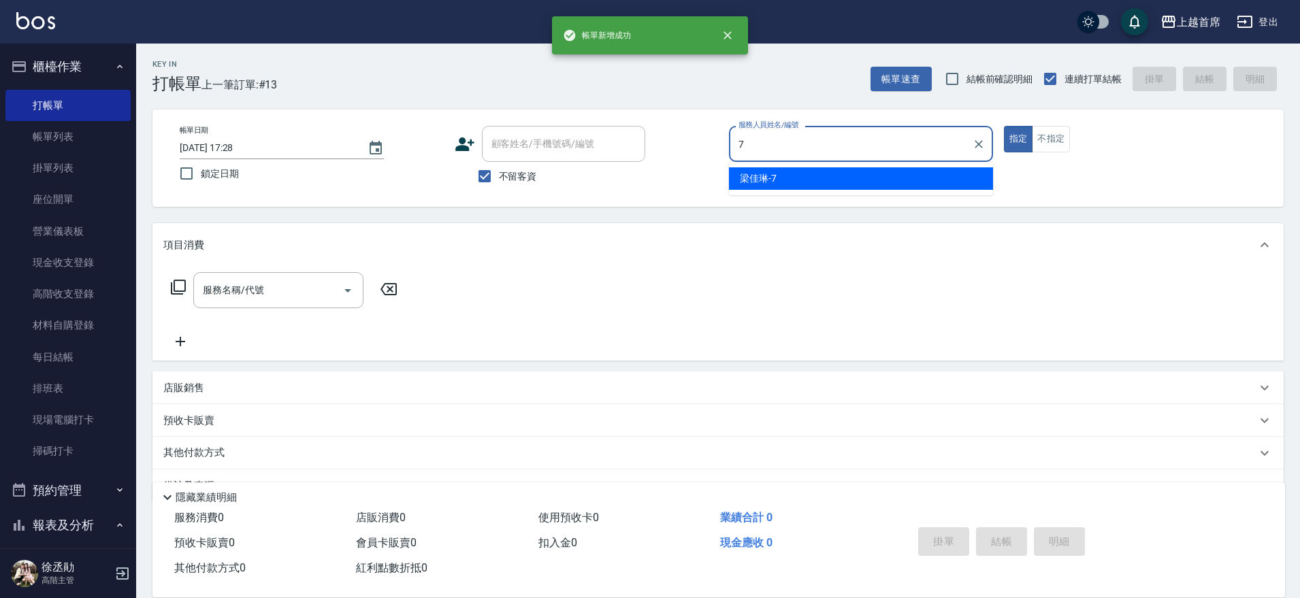
type input "[PERSON_NAME]-7"
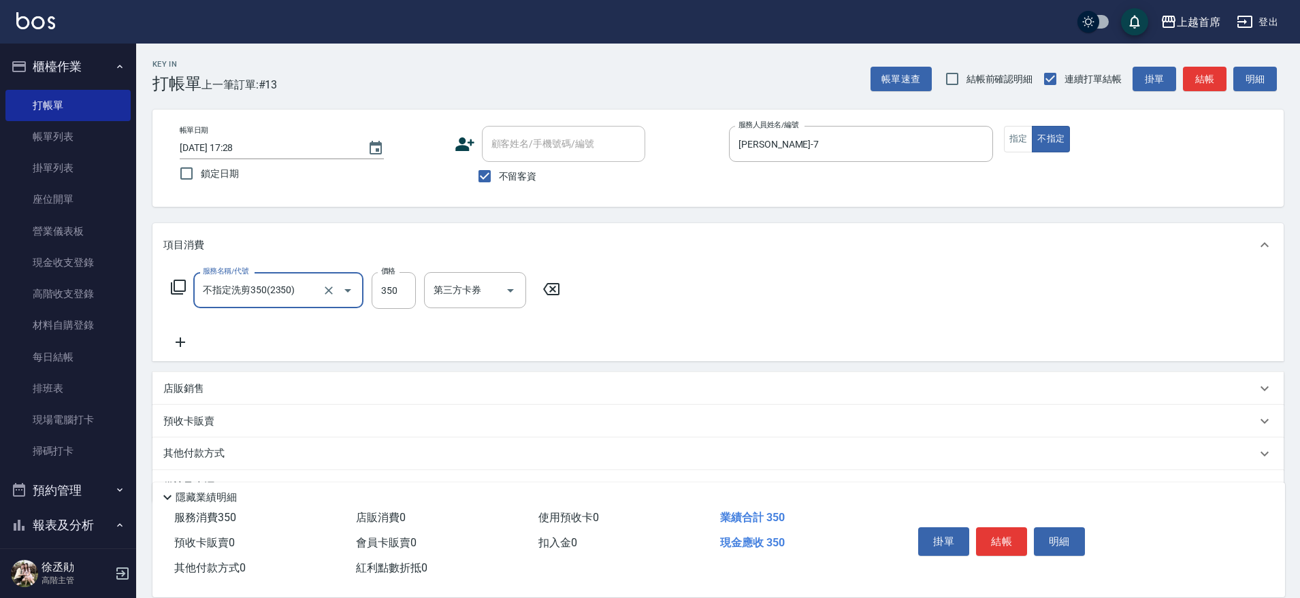
type input "不指定洗剪350(2350)"
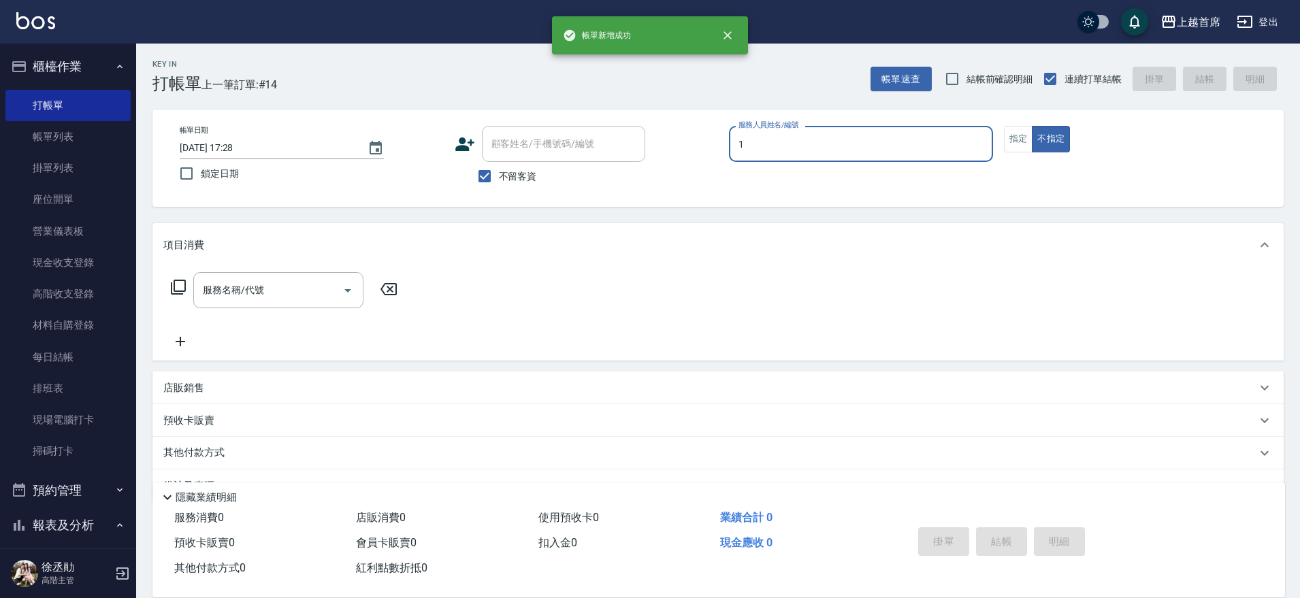
type input "[PERSON_NAME]-1"
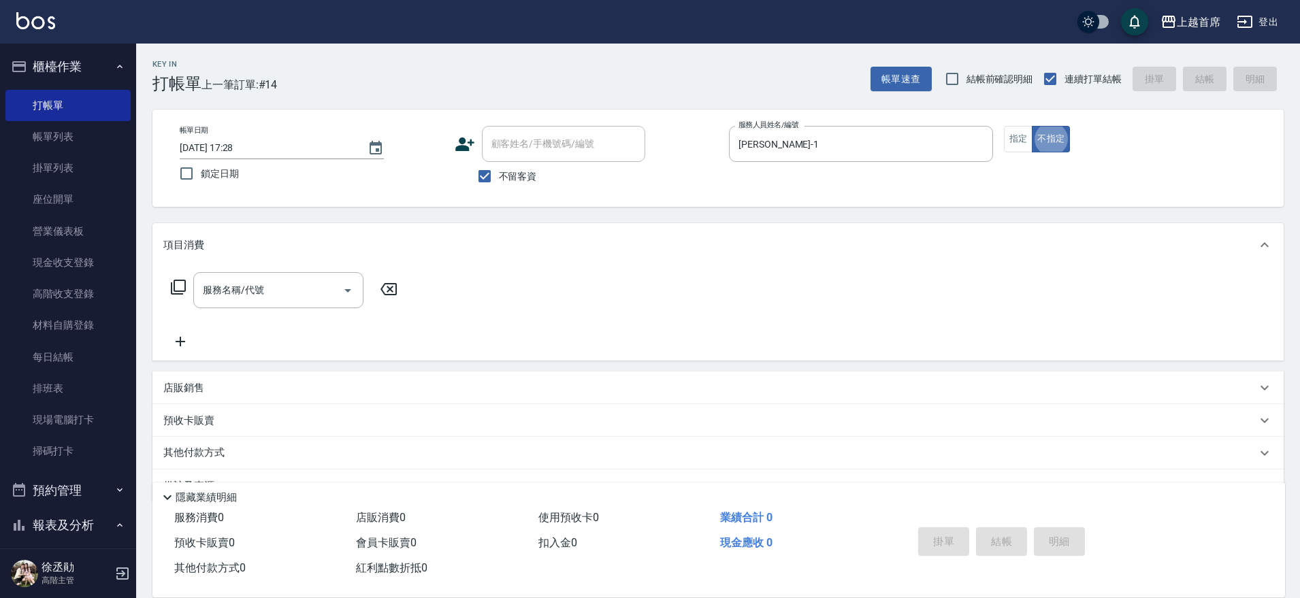
scroll to position [34, 0]
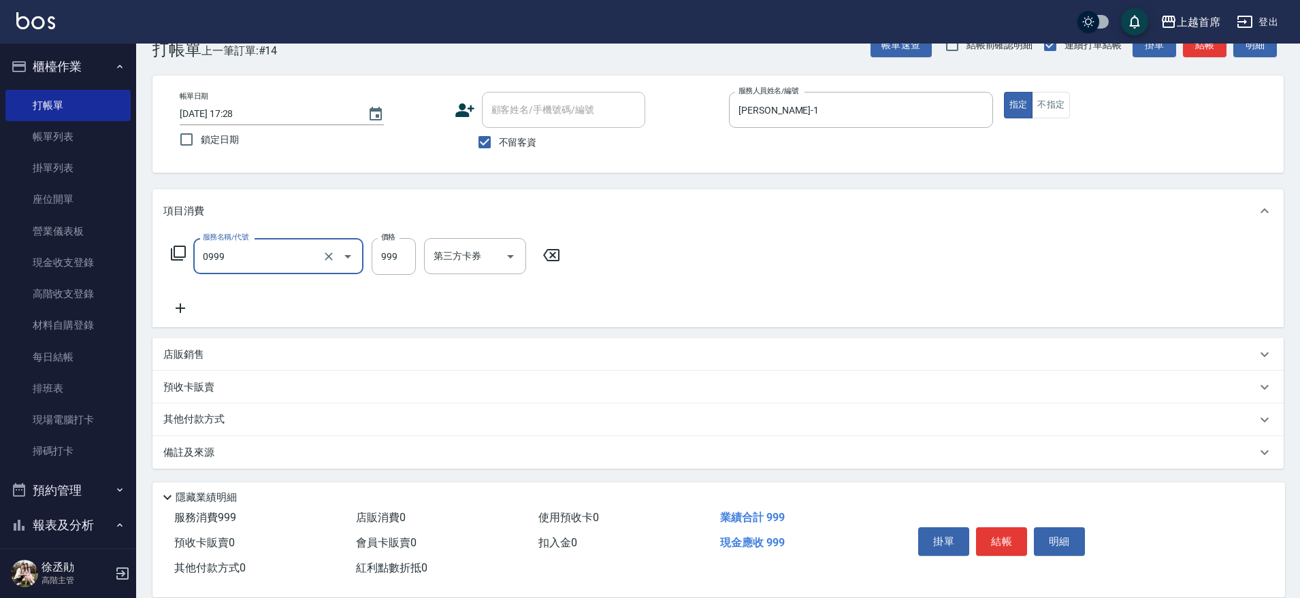
type input "REVIVRE(0999)"
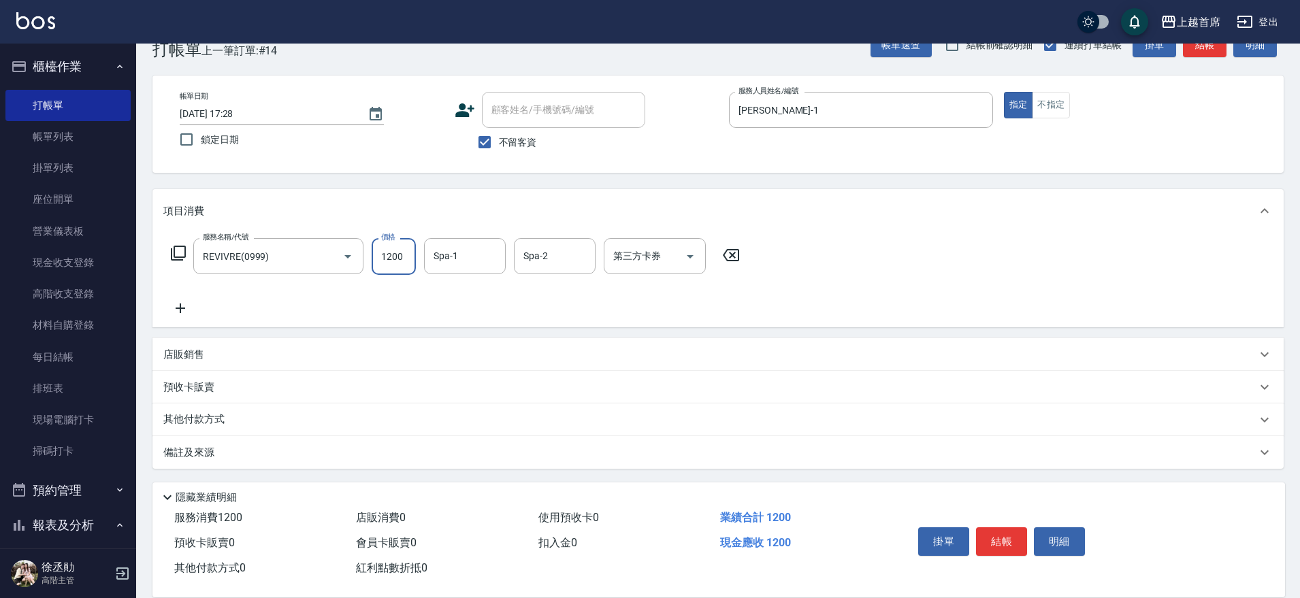
type input "1200"
type input "[PERSON_NAME]-20"
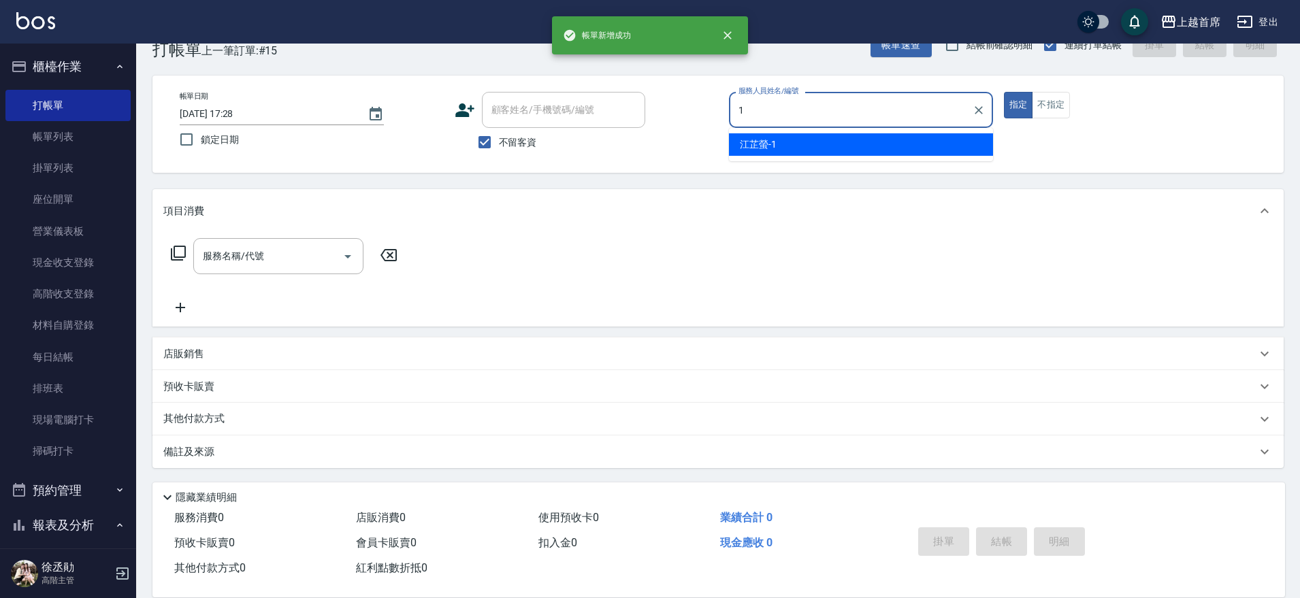
type input "[PERSON_NAME]-1"
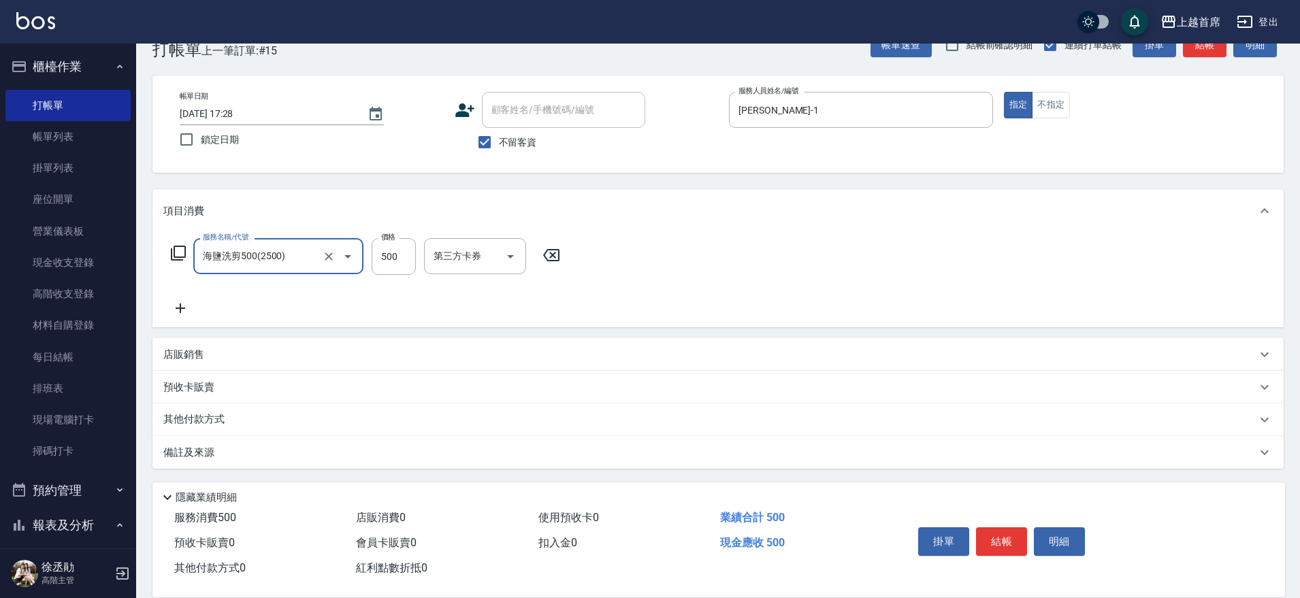
type input "海鹽洗剪500(2500)"
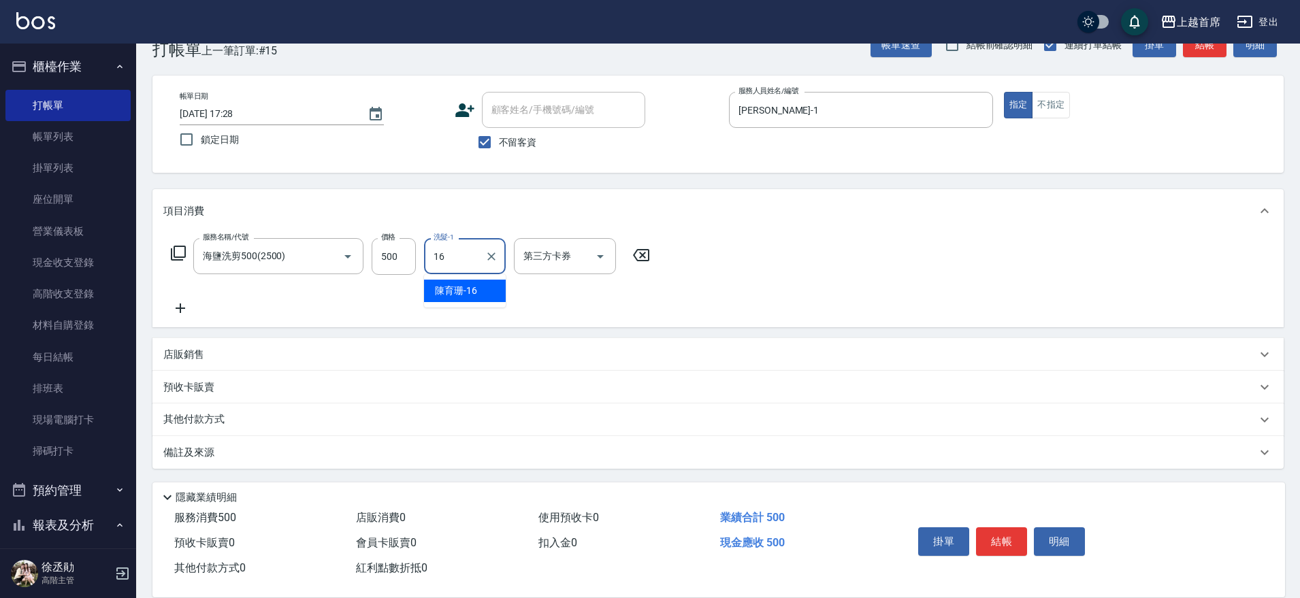
type input "[PERSON_NAME]-16"
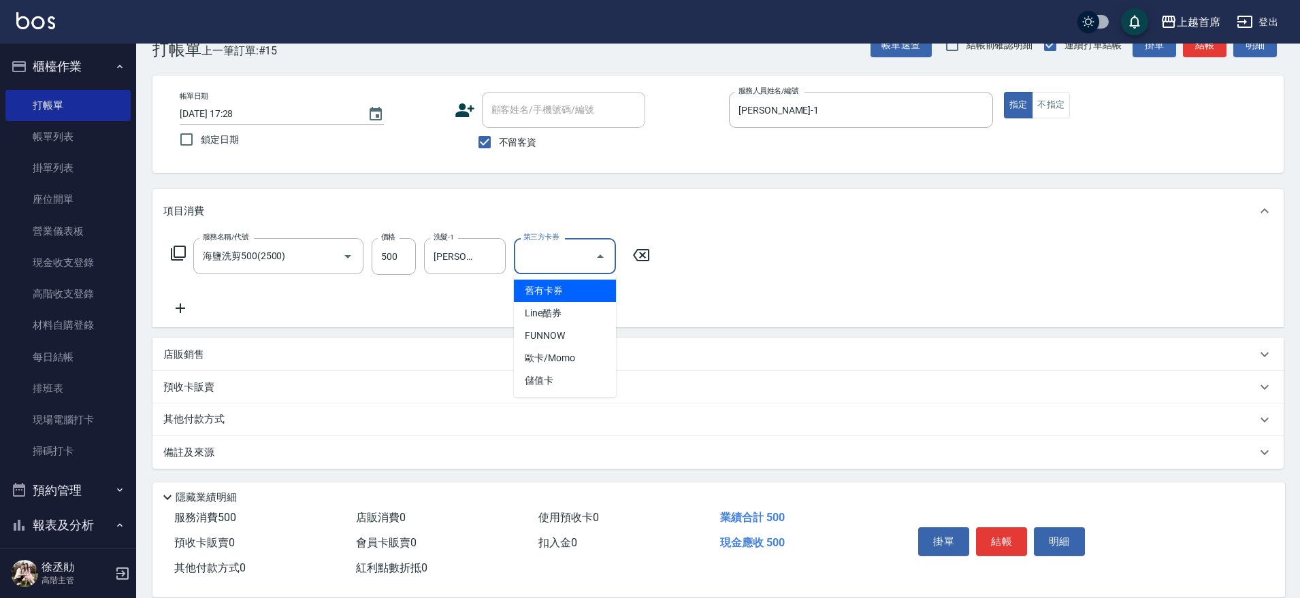
type input "儲值卡"
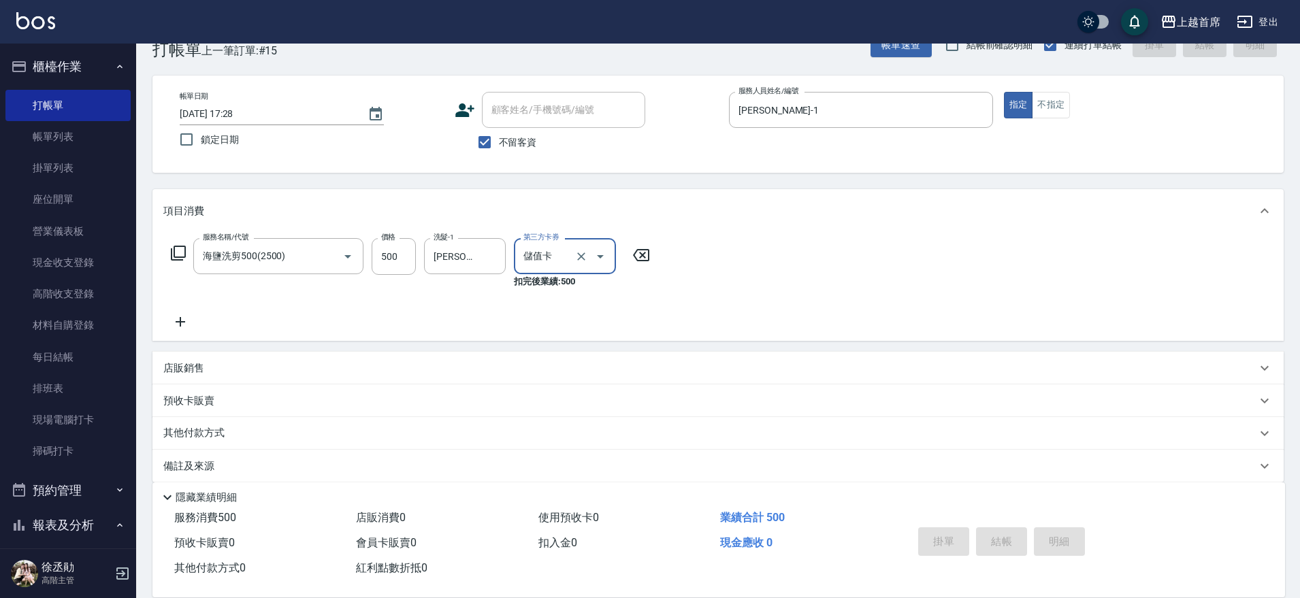
type input "[DATE] 17:29"
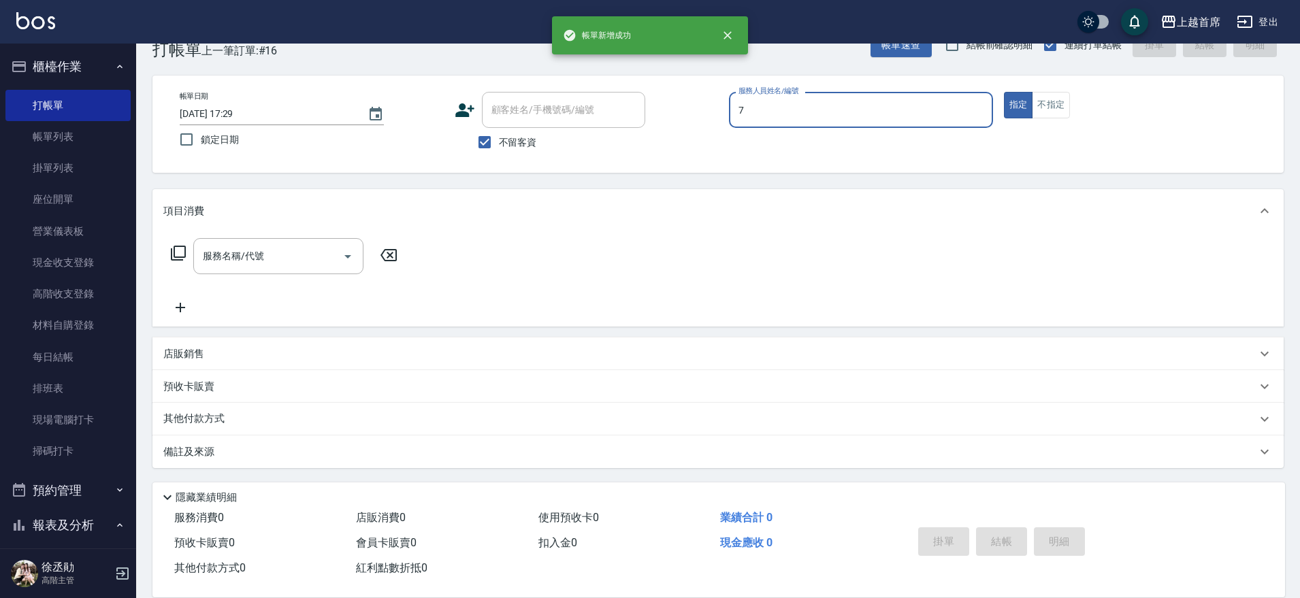
type input "[PERSON_NAME]-7"
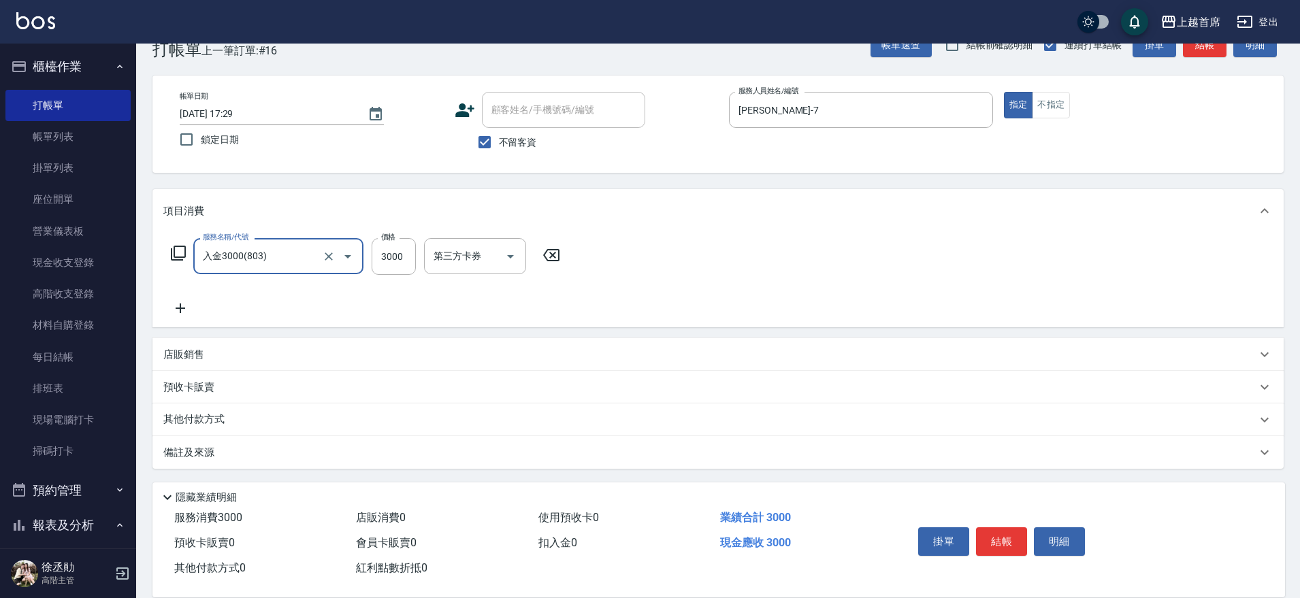
type input "入金3000(803)"
type input "1000"
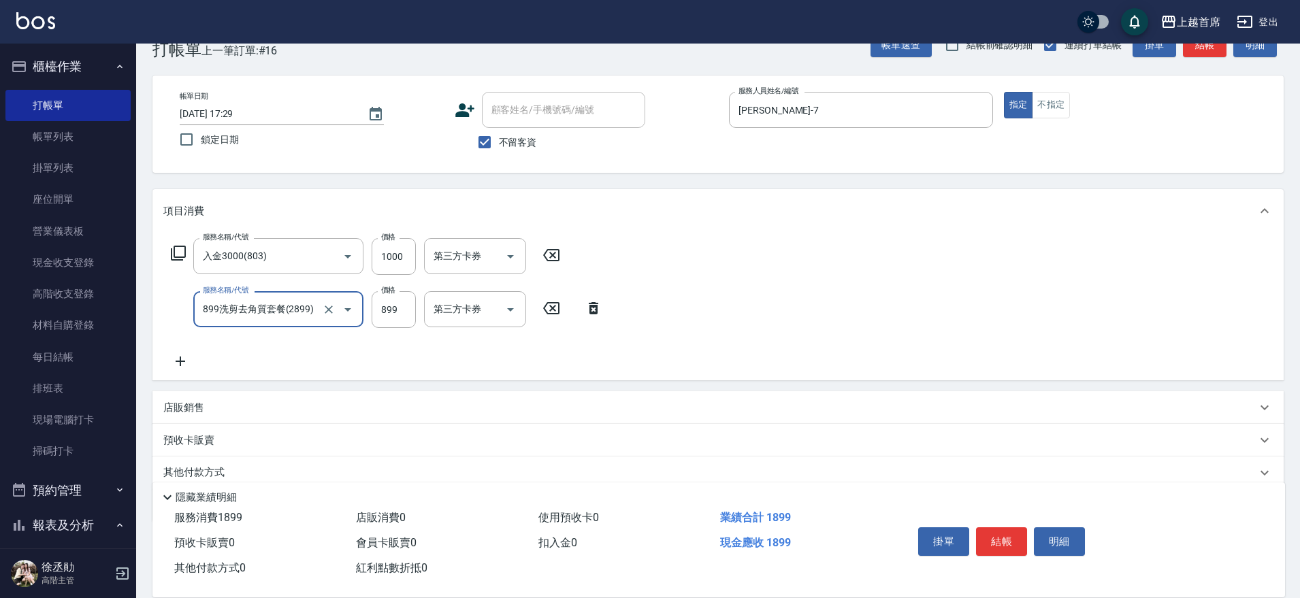
type input "899洗剪去角質套餐(2899)"
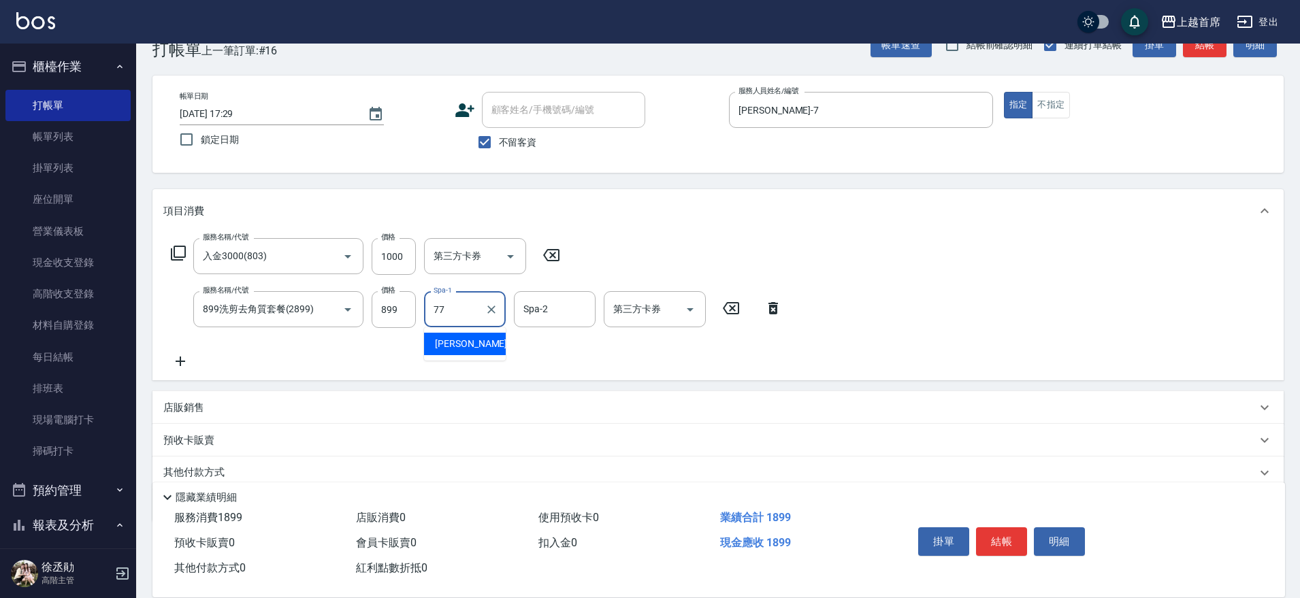
type input "[PERSON_NAME]-77"
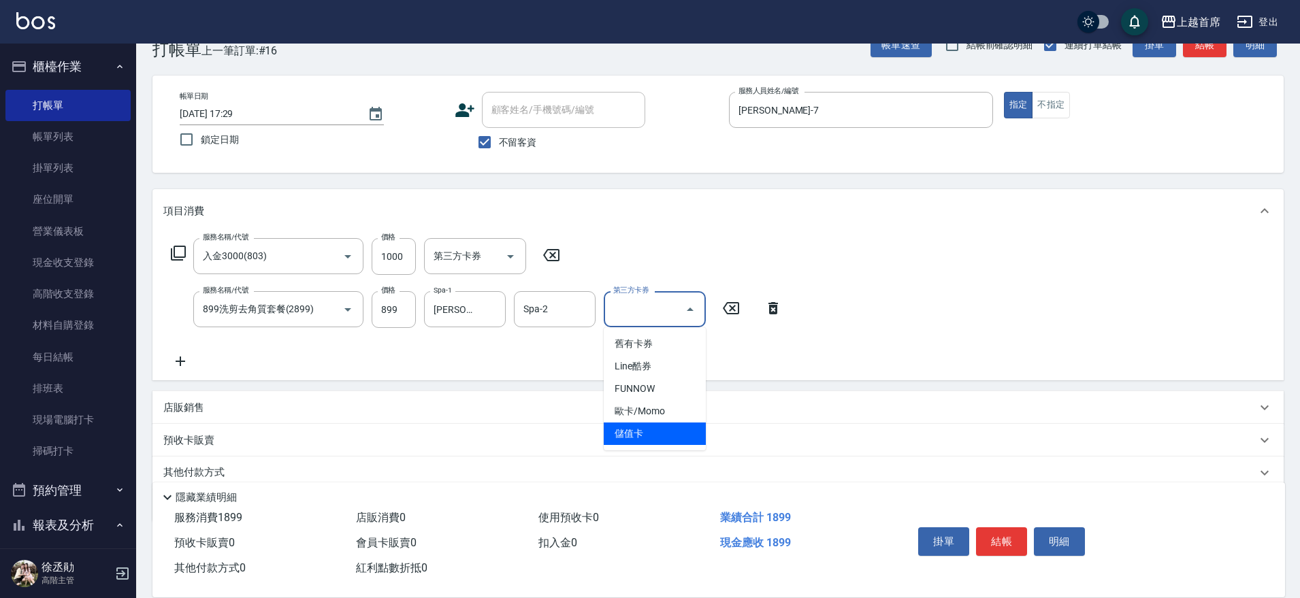
type input "儲值卡"
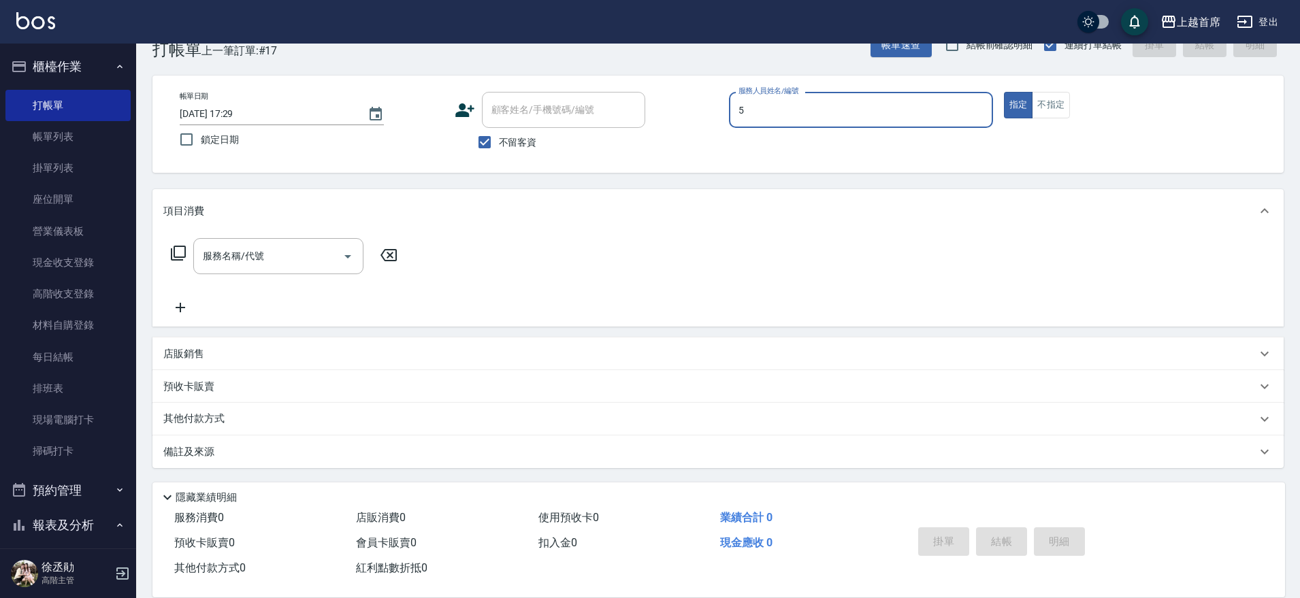
type input "[PERSON_NAME]-5"
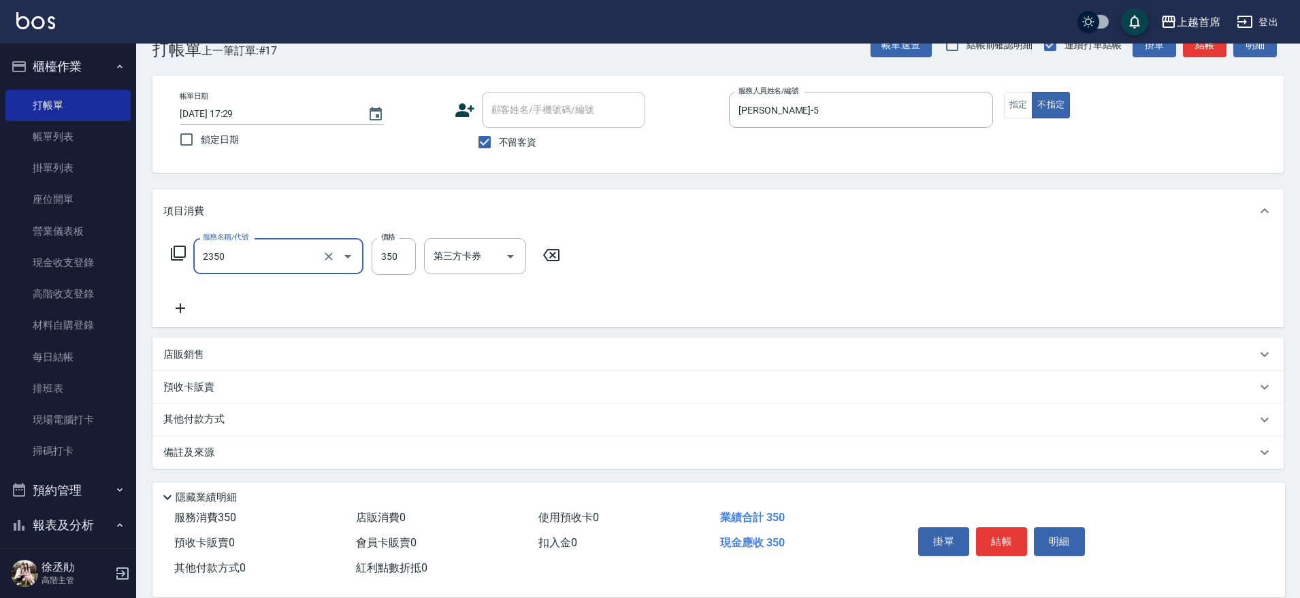
type input "不指定洗剪350(2350)"
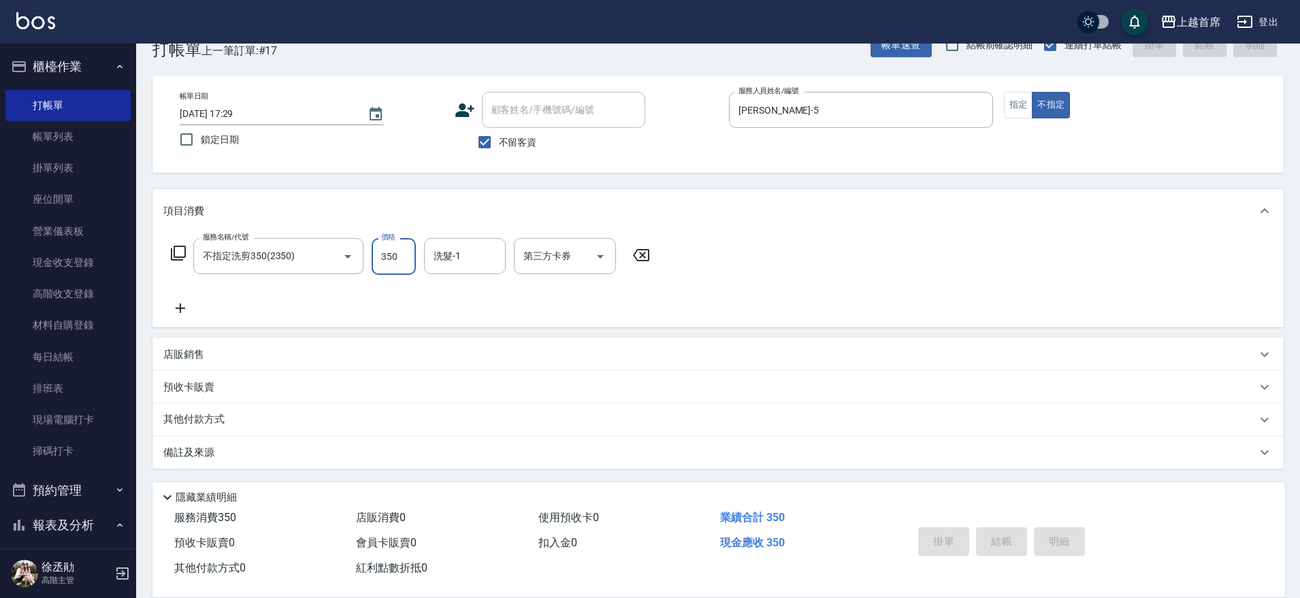
type input "[DATE] 17:34"
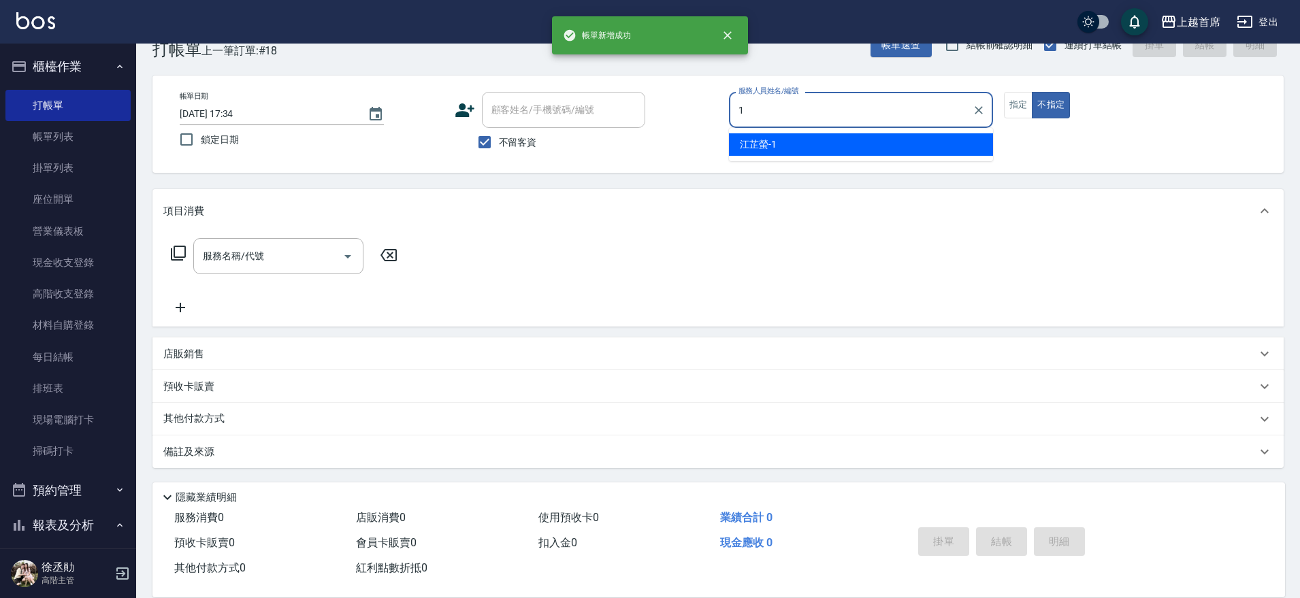
type input "[PERSON_NAME]-1"
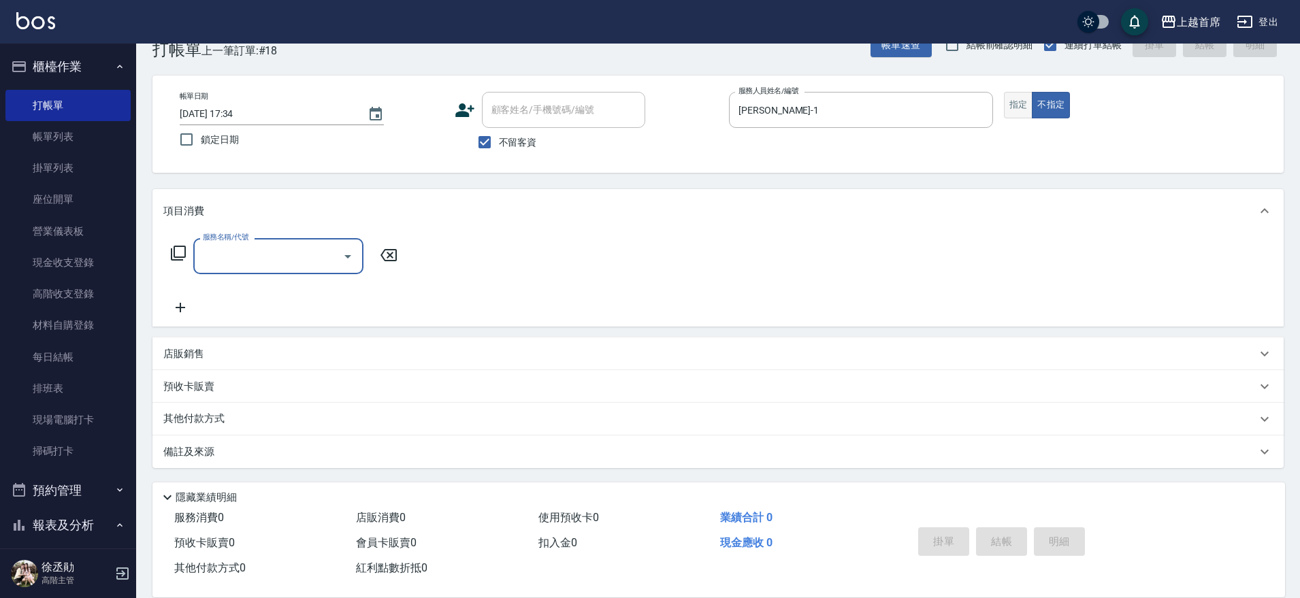
click at [1016, 110] on button "指定" at bounding box center [1018, 105] width 29 height 27
click at [269, 257] on input "服務名稱/代號" at bounding box center [267, 256] width 137 height 24
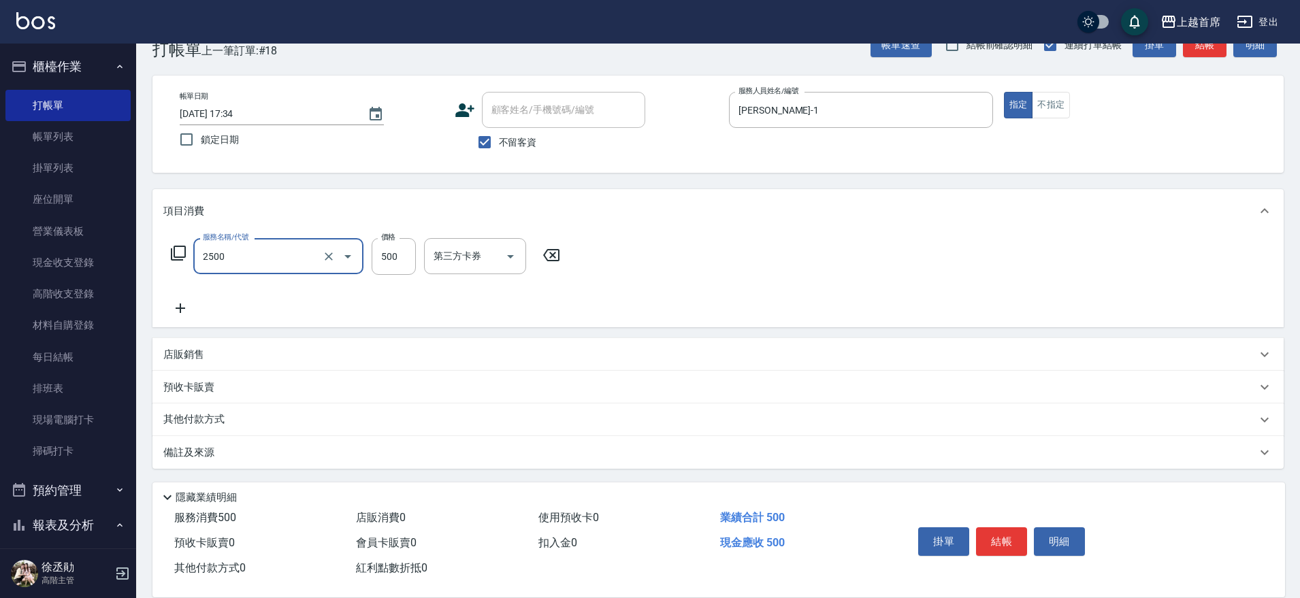
type input "海鹽洗剪500(2500)"
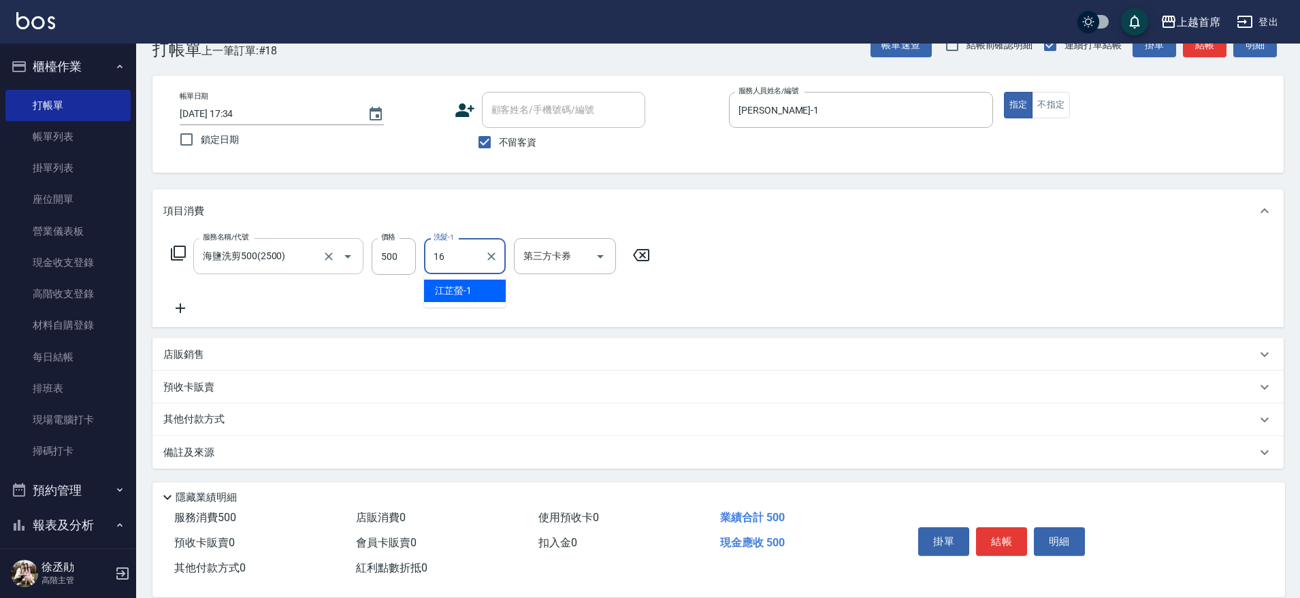
type input "[PERSON_NAME]-16"
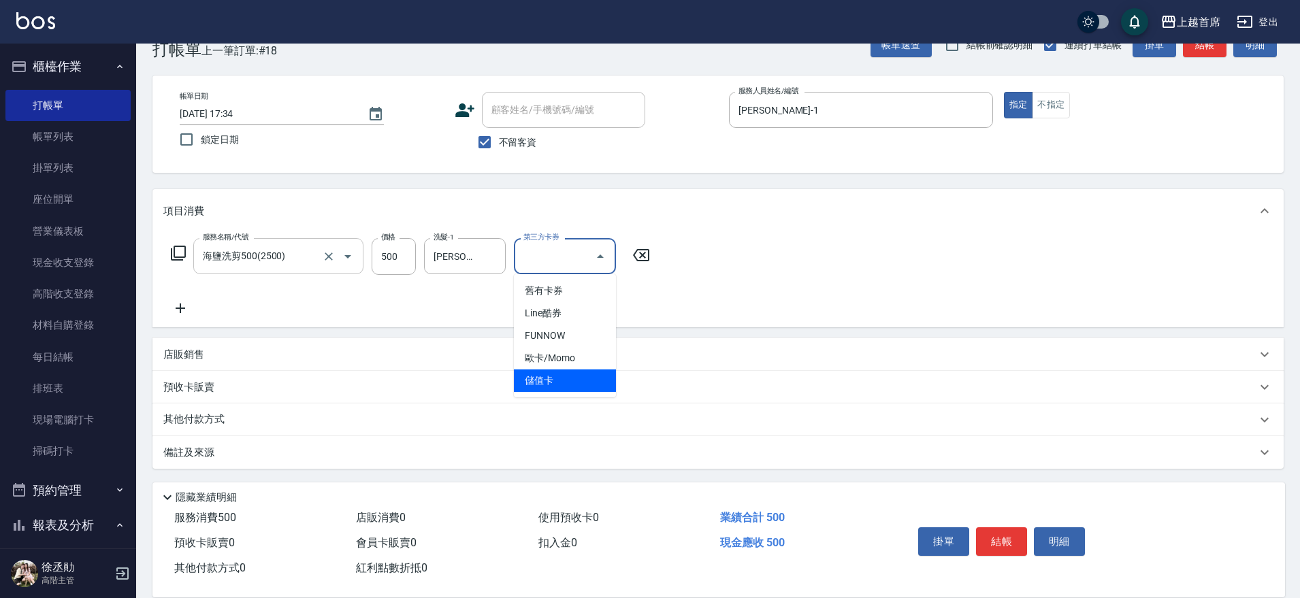
type input "儲值卡"
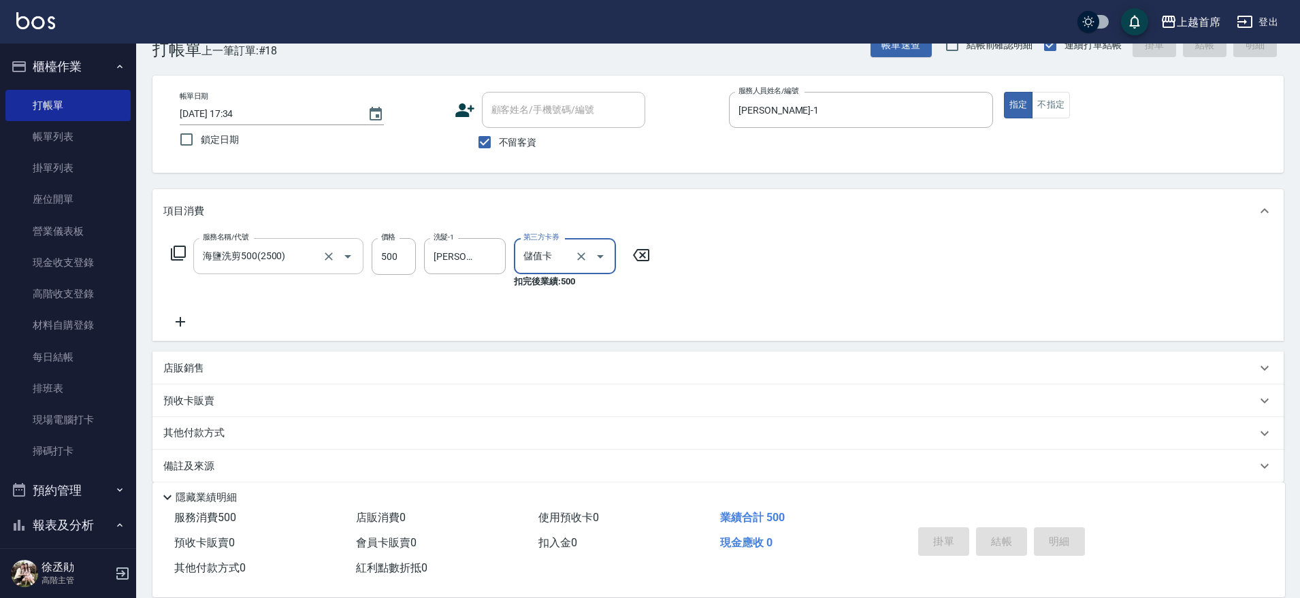
type input "[DATE] 17:35"
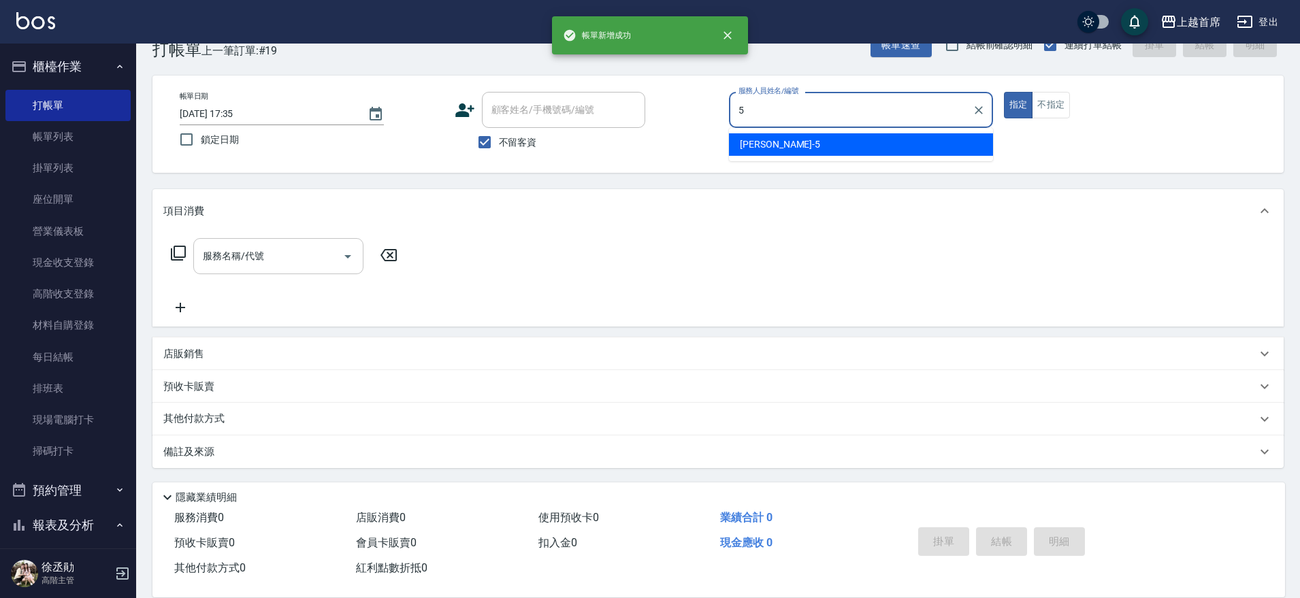
type input "[PERSON_NAME]-5"
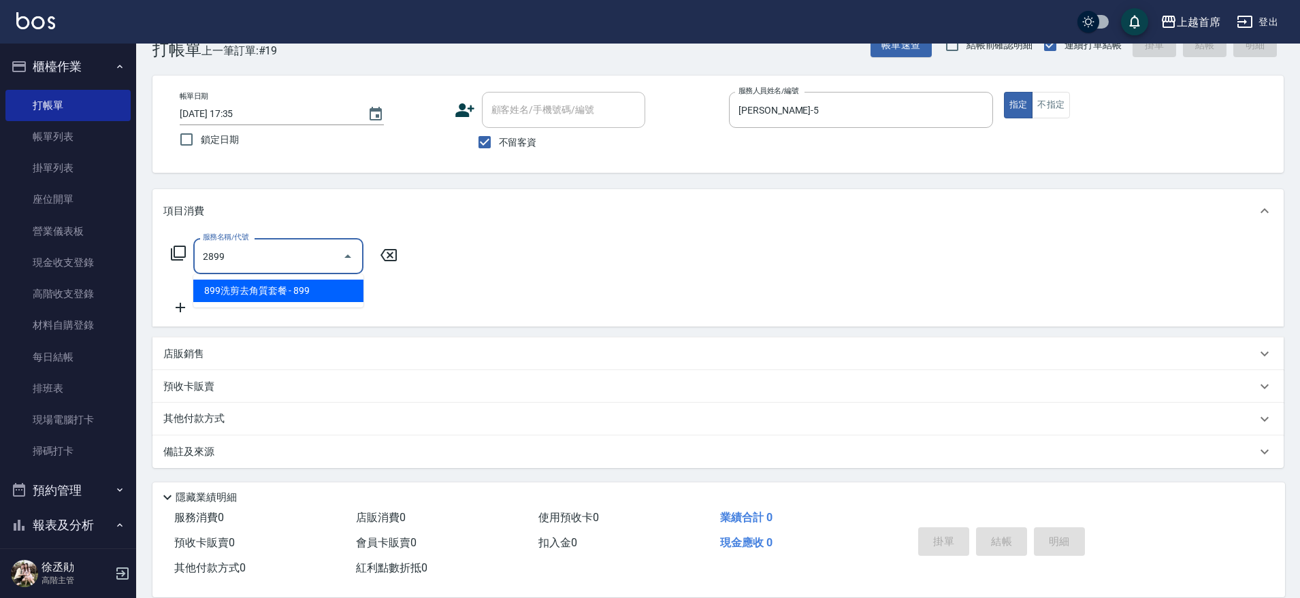
type input "899洗剪去角質套餐(2899)"
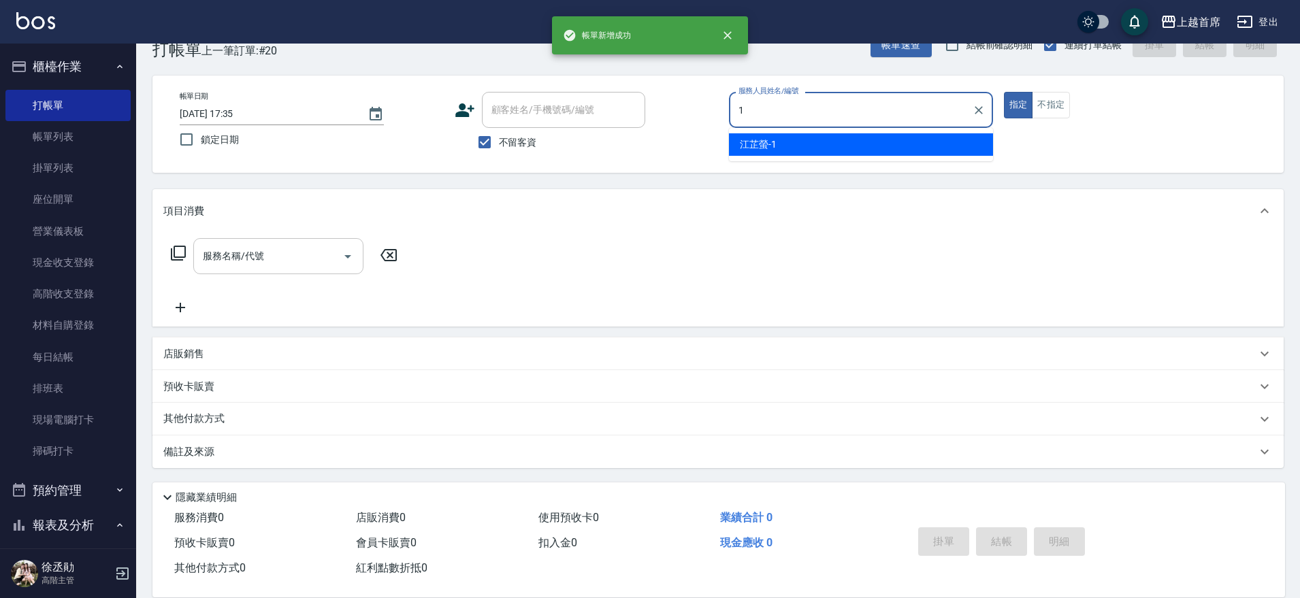
type input "[PERSON_NAME]-1"
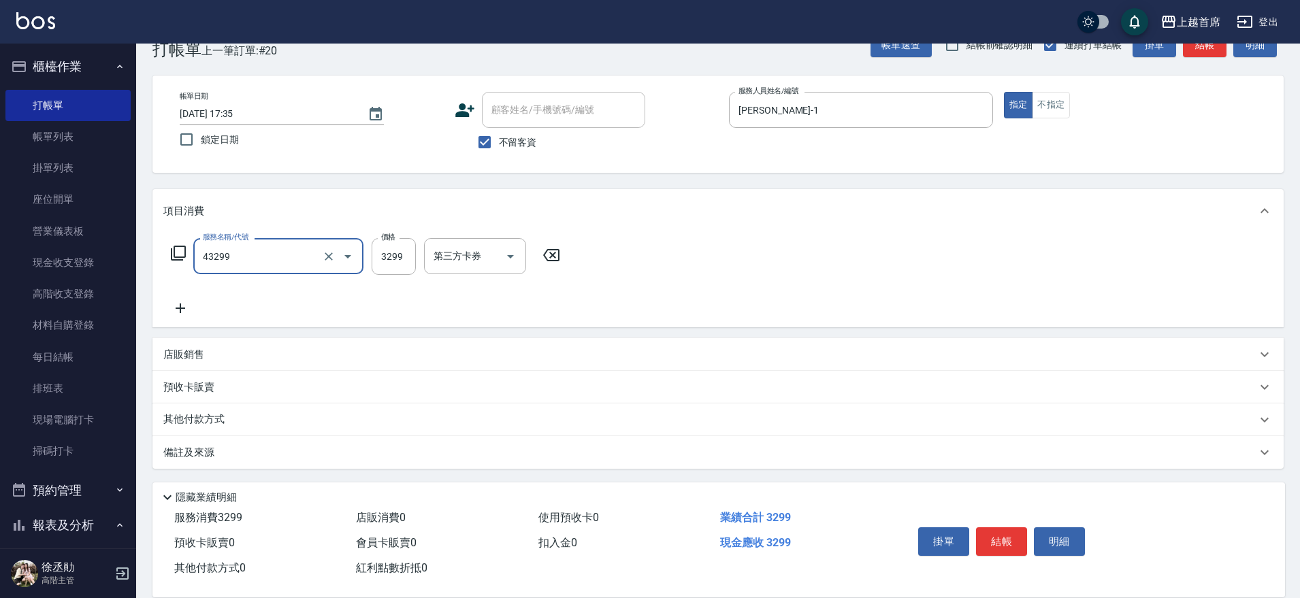
type input "染髮A餐(43299)"
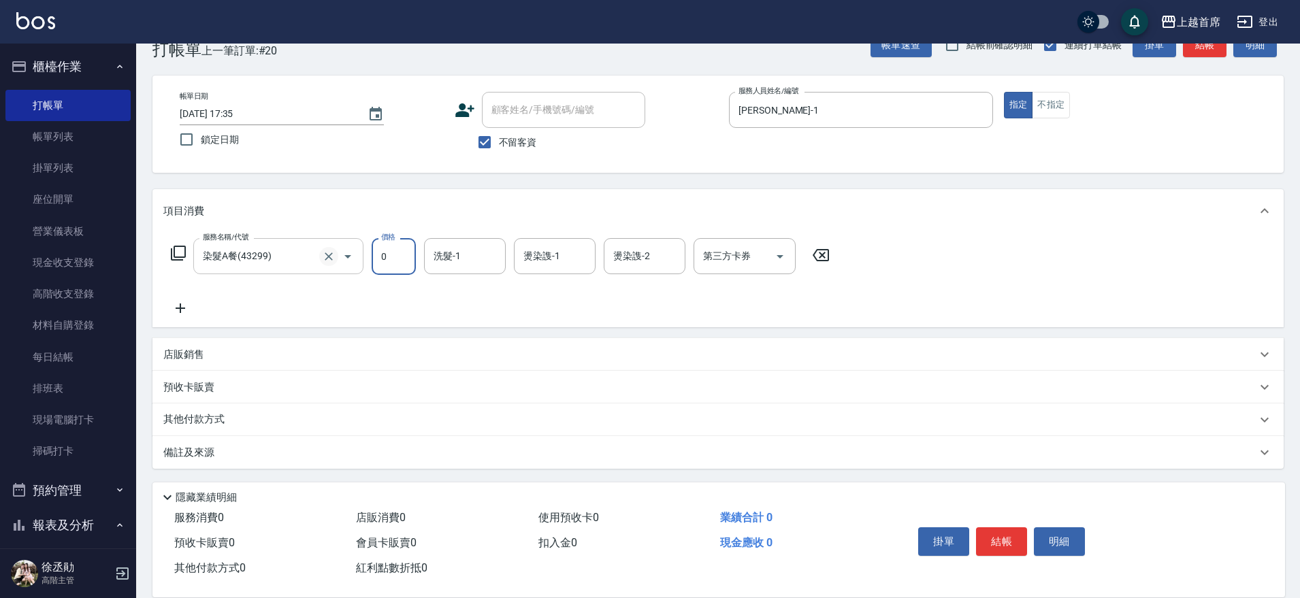
click at [329, 261] on icon "Clear" at bounding box center [329, 257] width 14 height 14
type input "0"
type input "燙髮3000(33000)"
type input "[PERSON_NAME]-16"
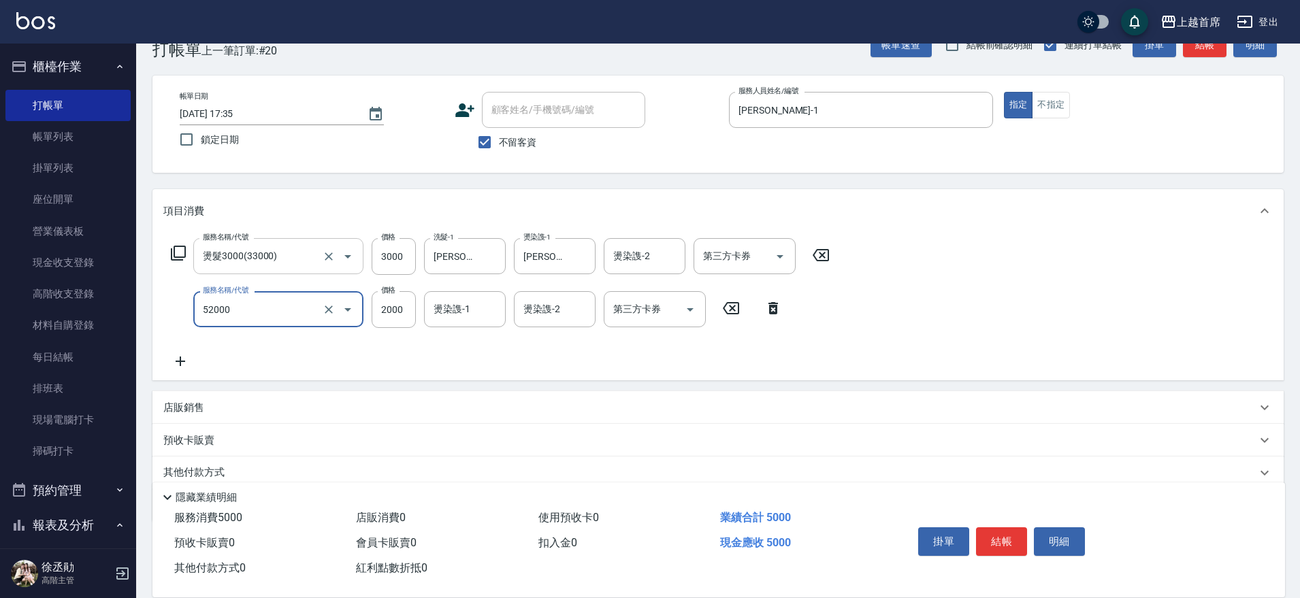
type input "黑耀光護髮(52000)"
type input "1480"
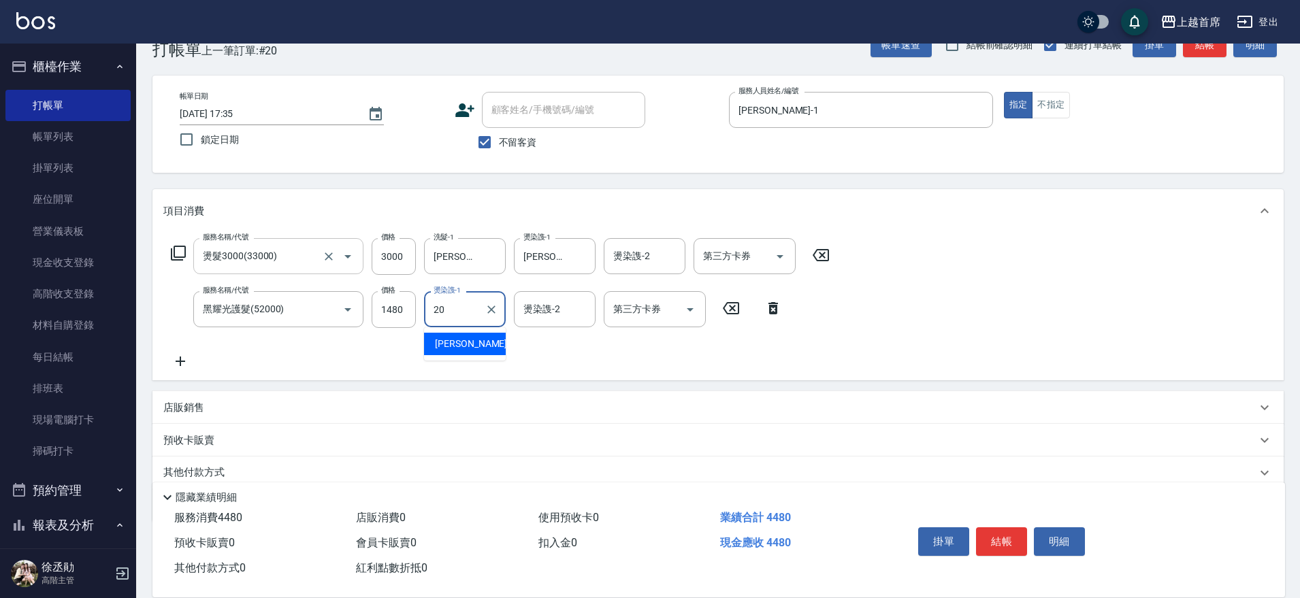
type input "2"
type input "[PERSON_NAME]-16"
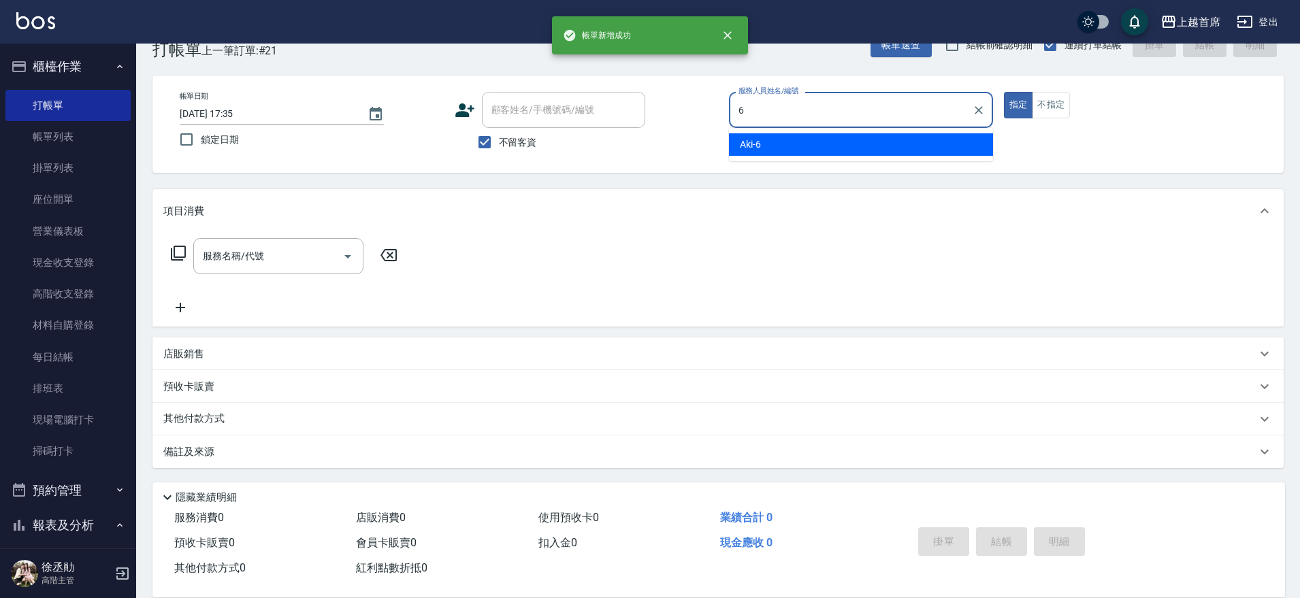
type input "Aki-6"
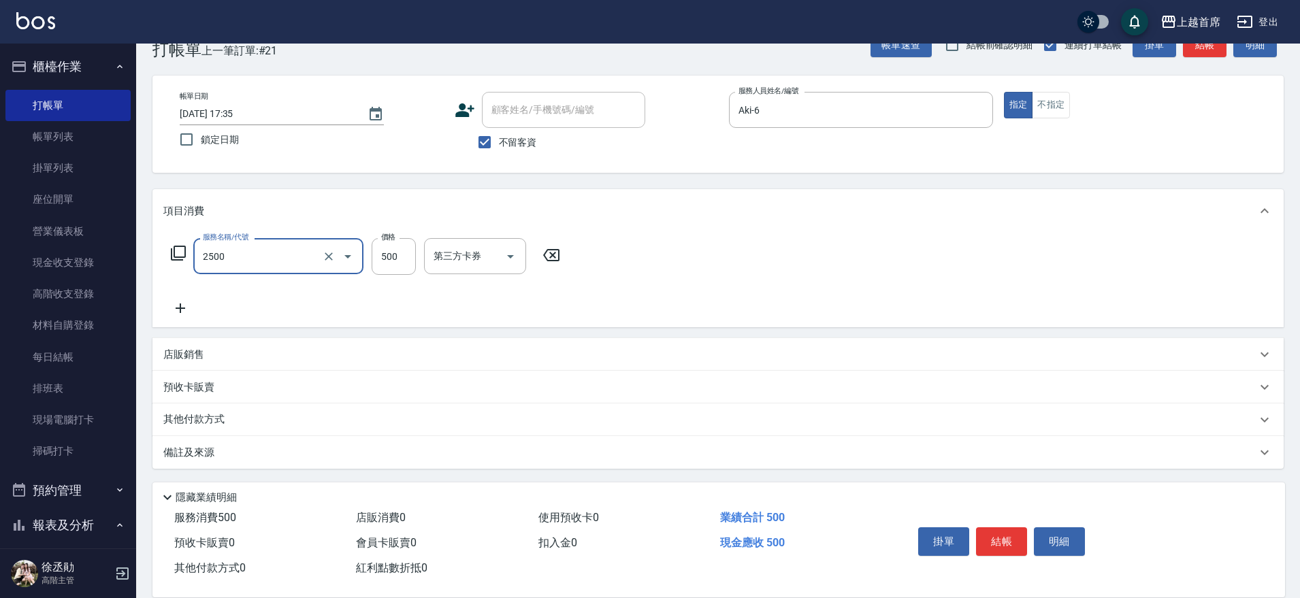
type input "海鹽洗剪500(2500)"
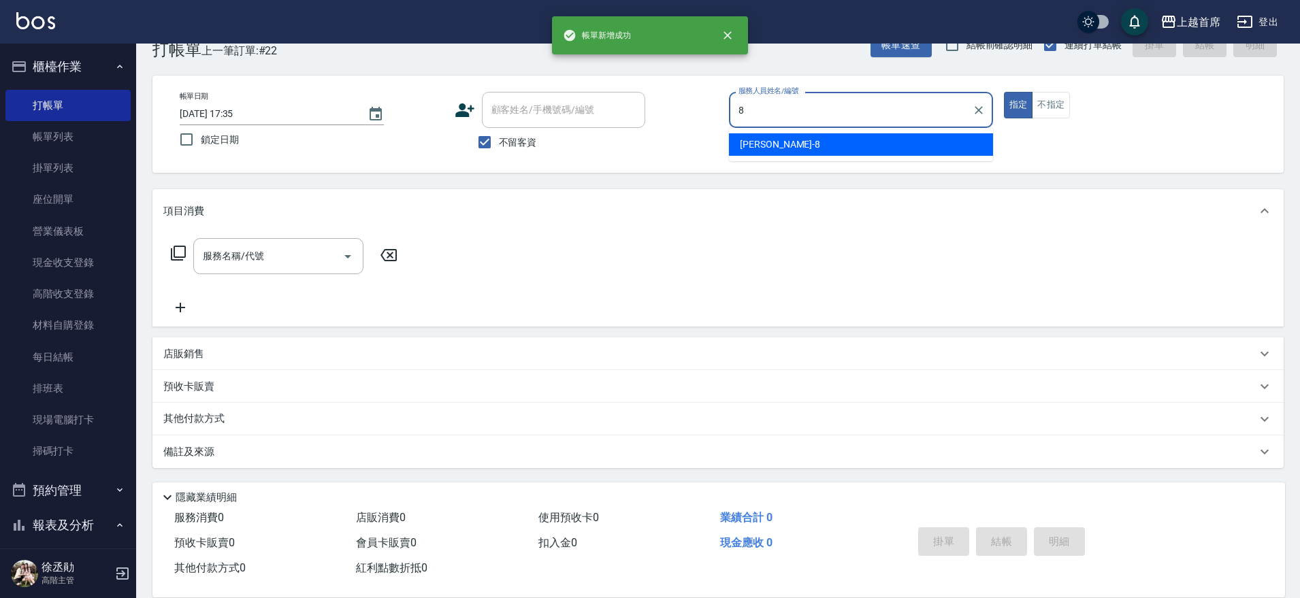
type input "[PERSON_NAME]好-8"
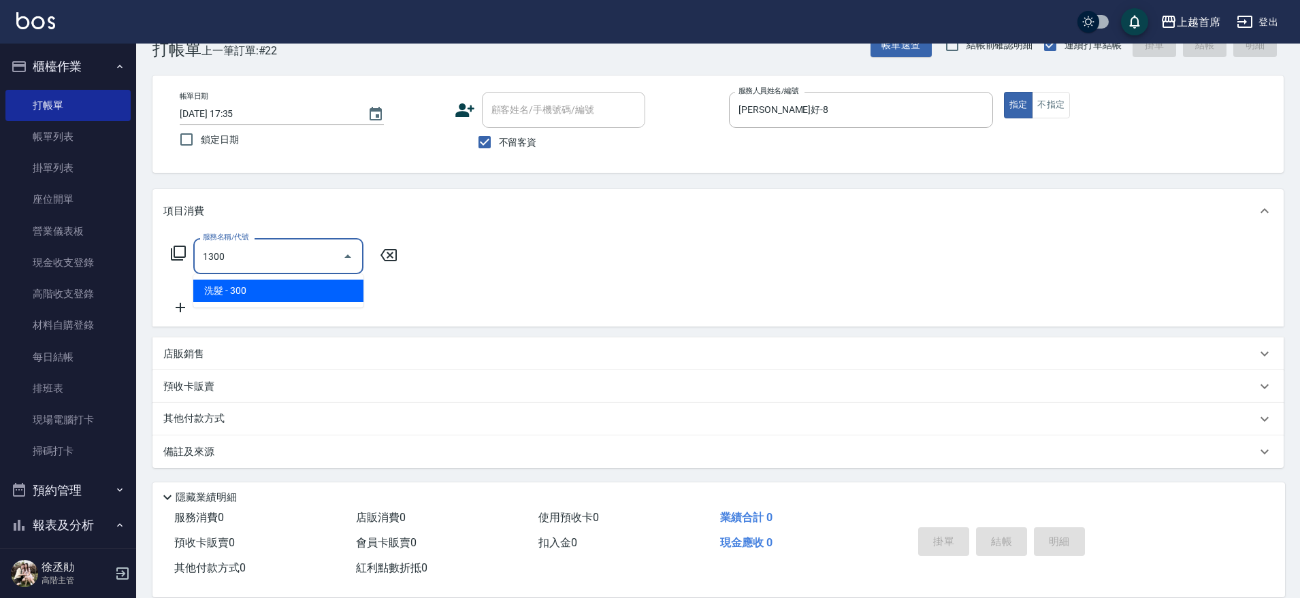
type input "洗髮(1300)"
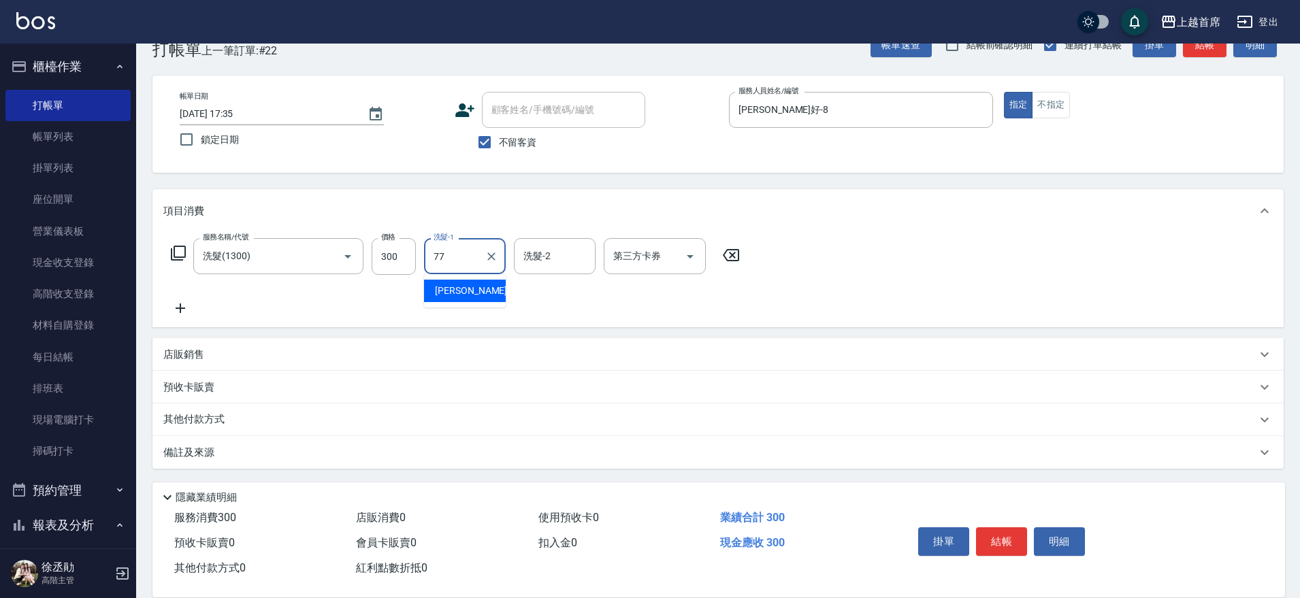
type input "[PERSON_NAME]-77"
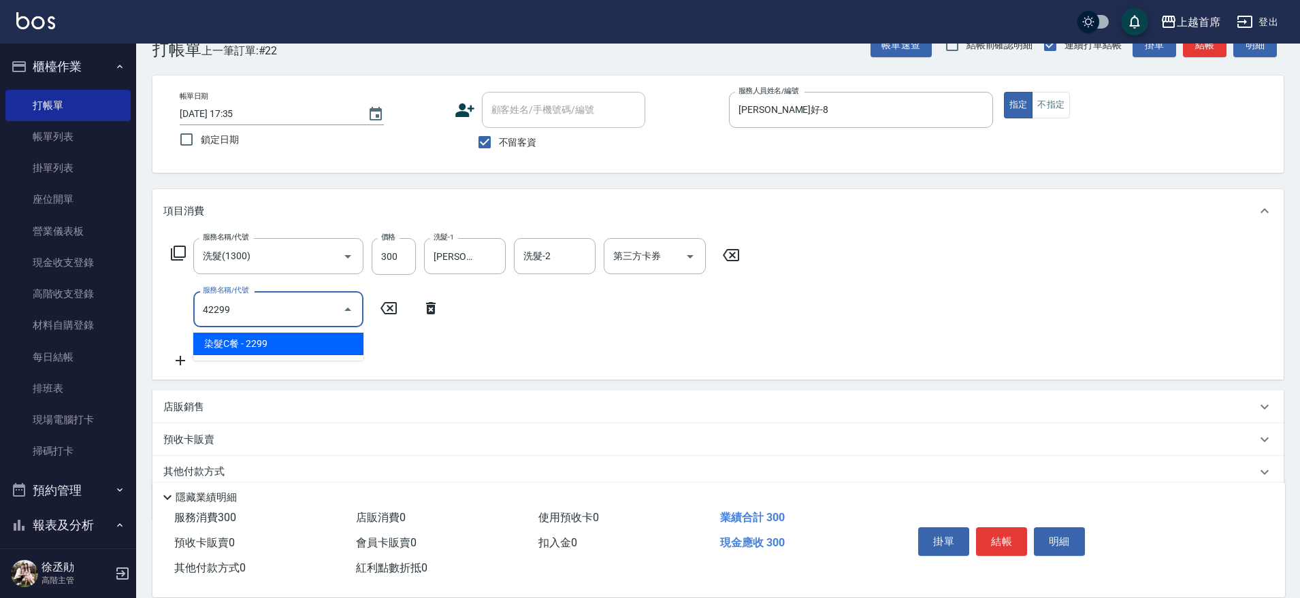
type input "染髮C餐(42299)"
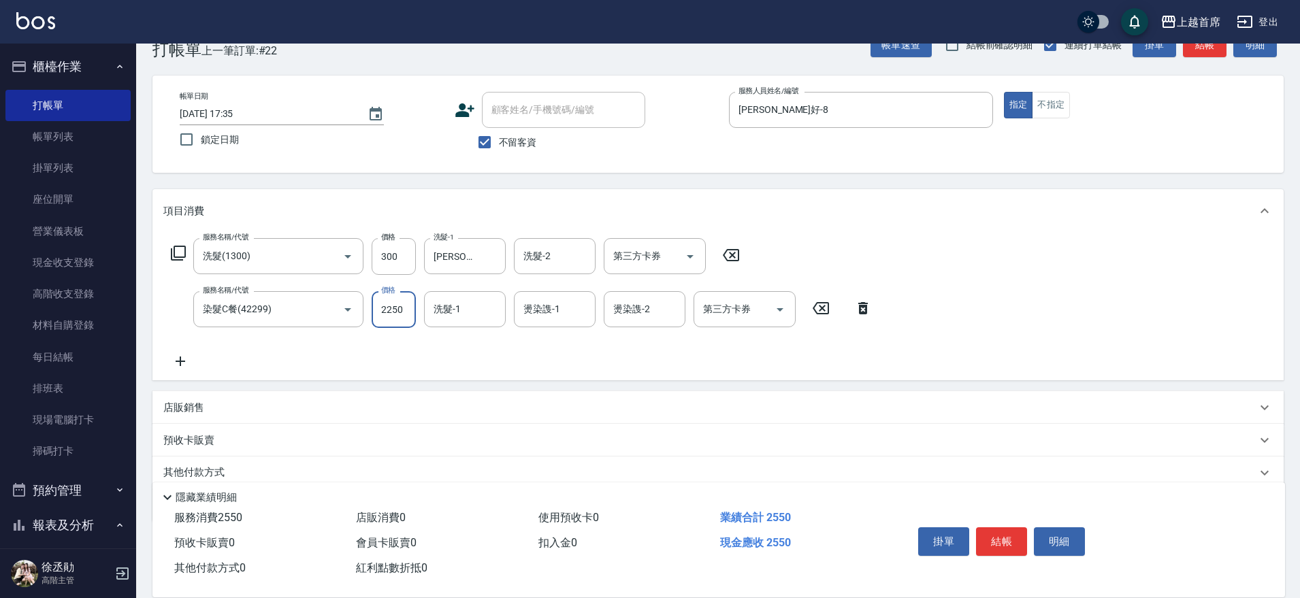
type input "2250"
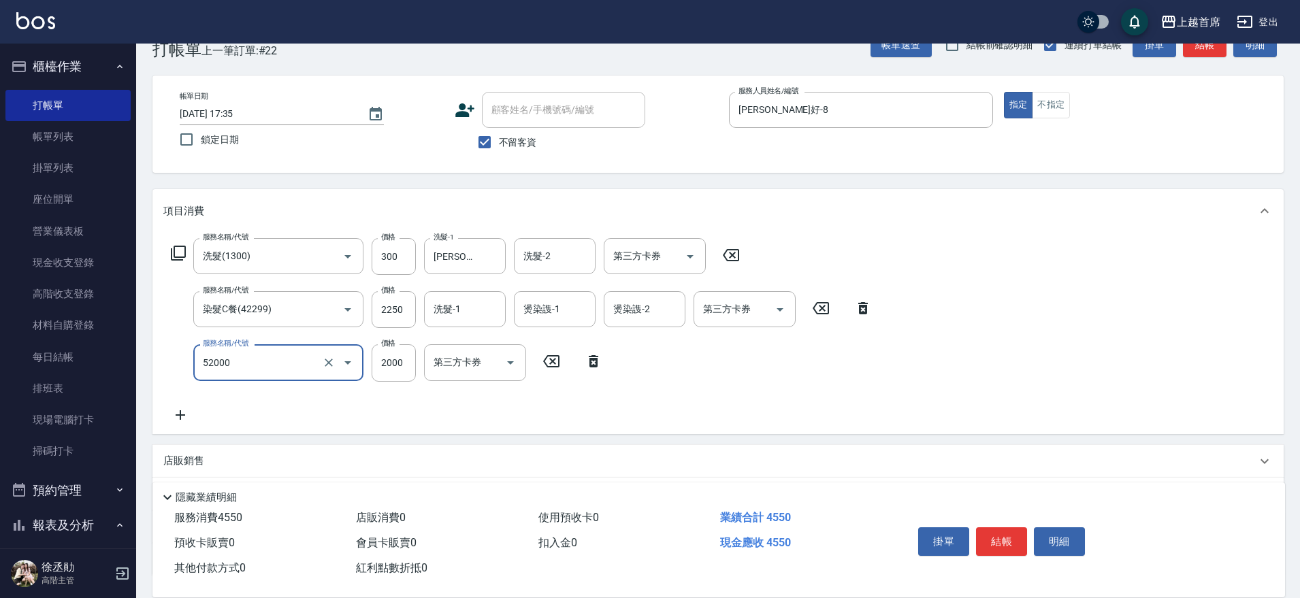
type input "黑耀光護髮(52000)"
type input "9600"
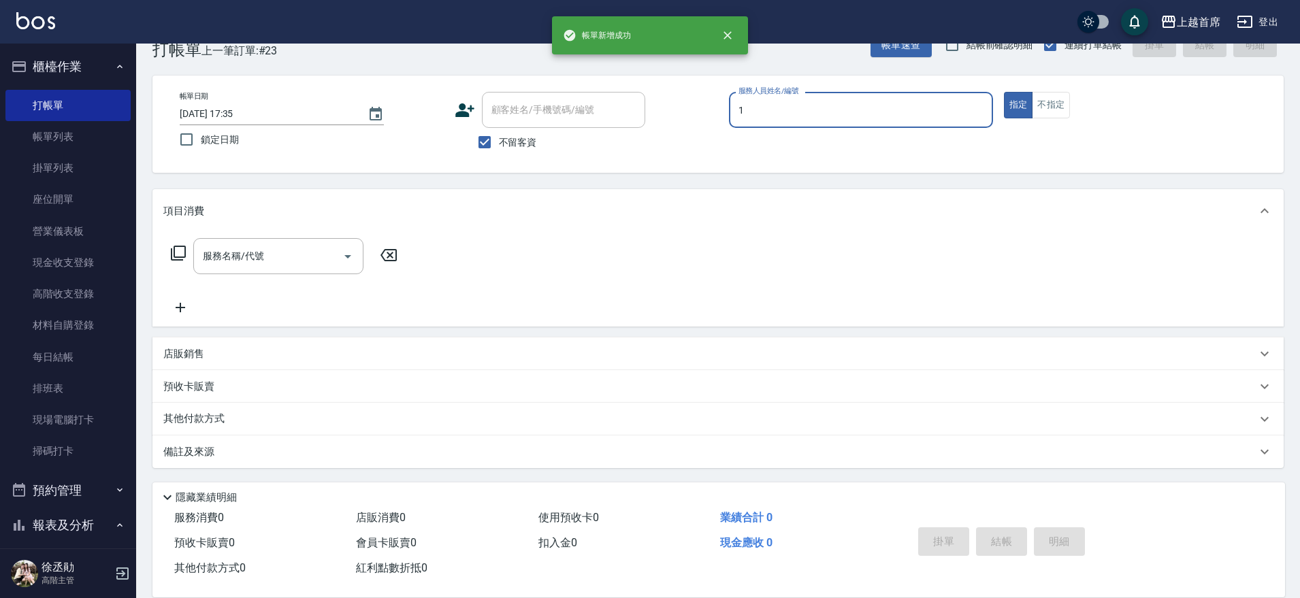
type input "[PERSON_NAME]-1"
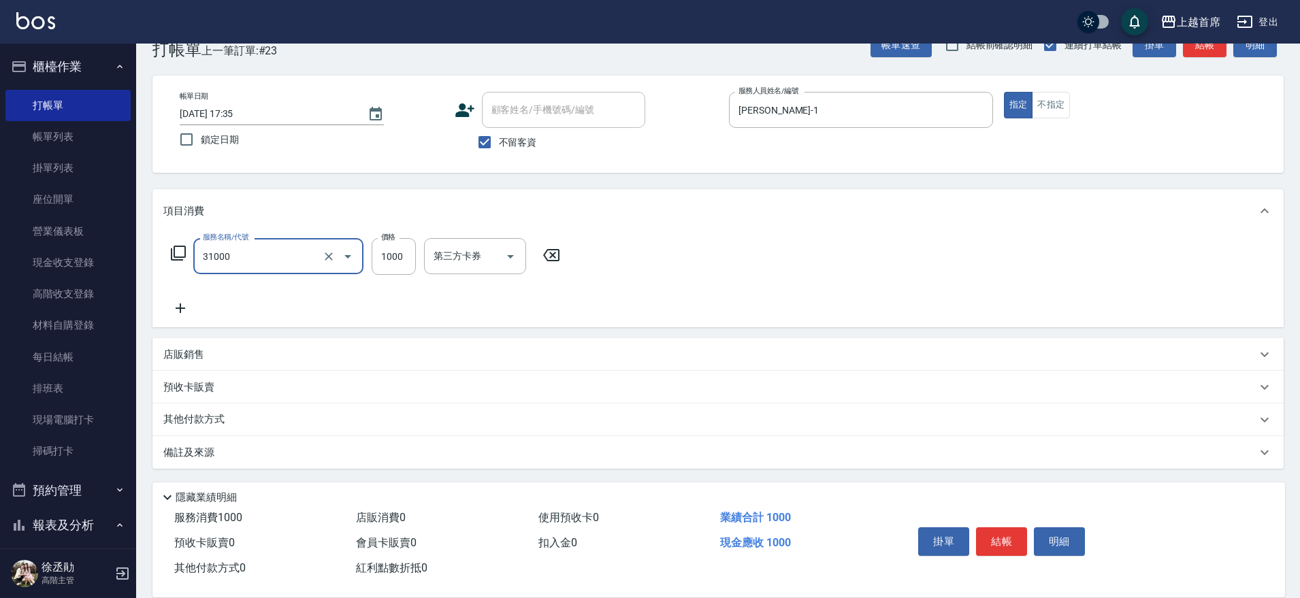
type input "燙髮1000(31000)"
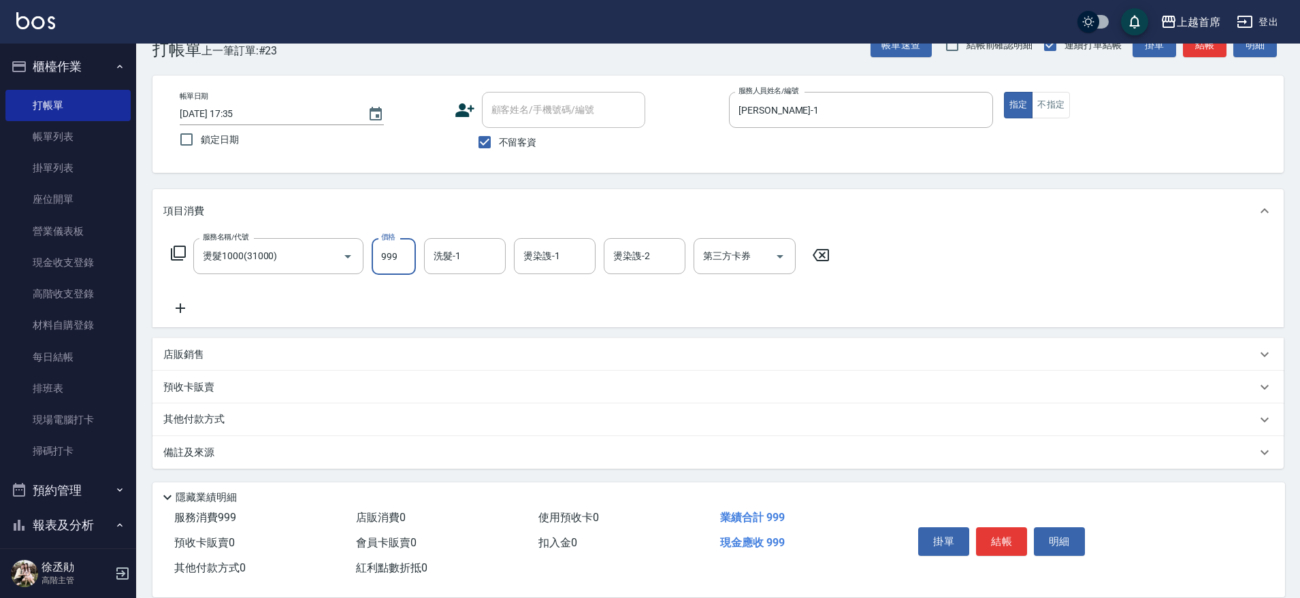
type input "999"
type input "[PERSON_NAME]-16"
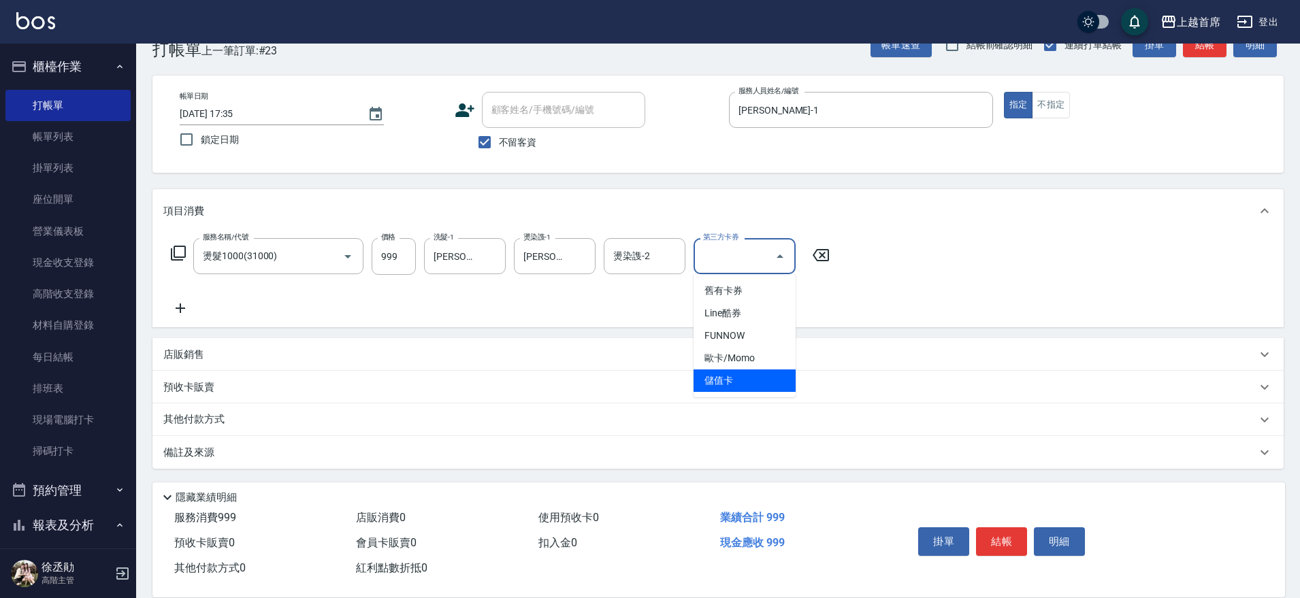
type input "儲值卡"
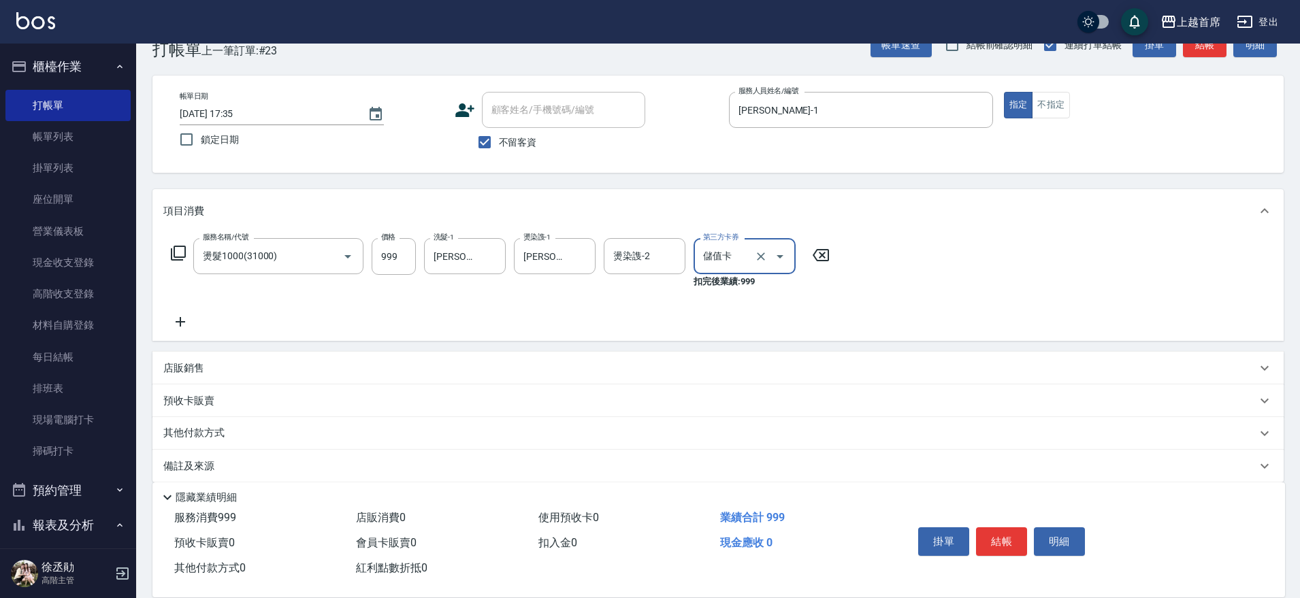
drag, startPoint x: 762, startPoint y: 258, endPoint x: 752, endPoint y: 266, distance: 13.1
click at [762, 257] on icon "Clear" at bounding box center [761, 256] width 8 height 8
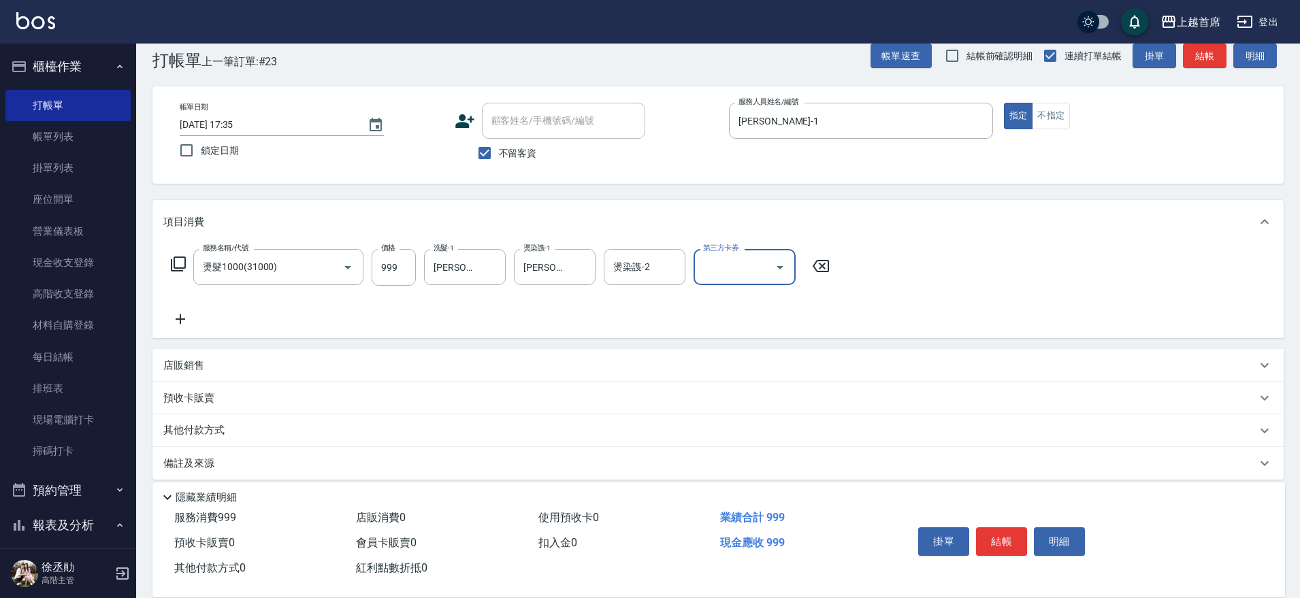
scroll to position [35, 0]
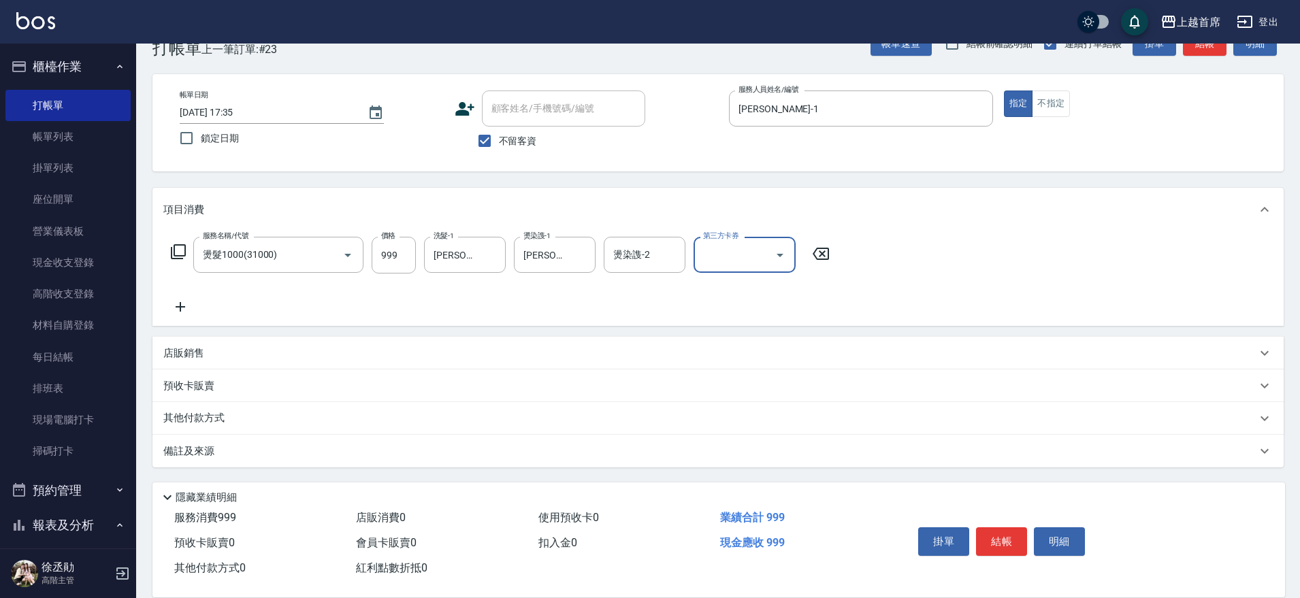
click at [266, 414] on div "其他付款方式" at bounding box center [709, 418] width 1093 height 15
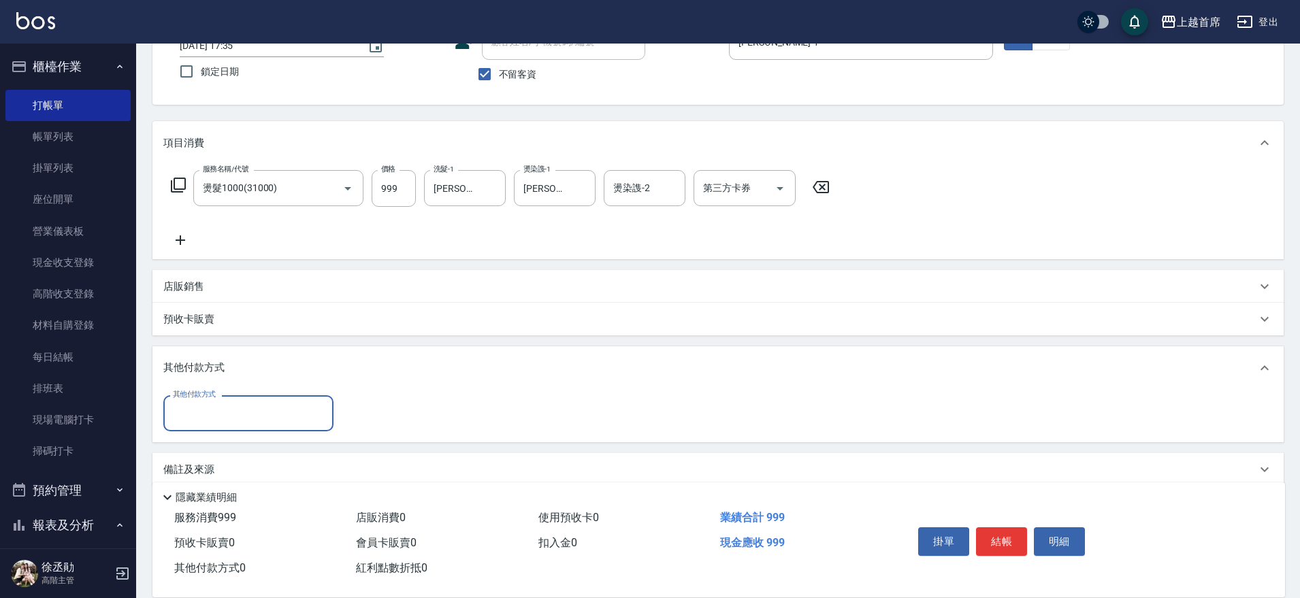
scroll to position [120, 0]
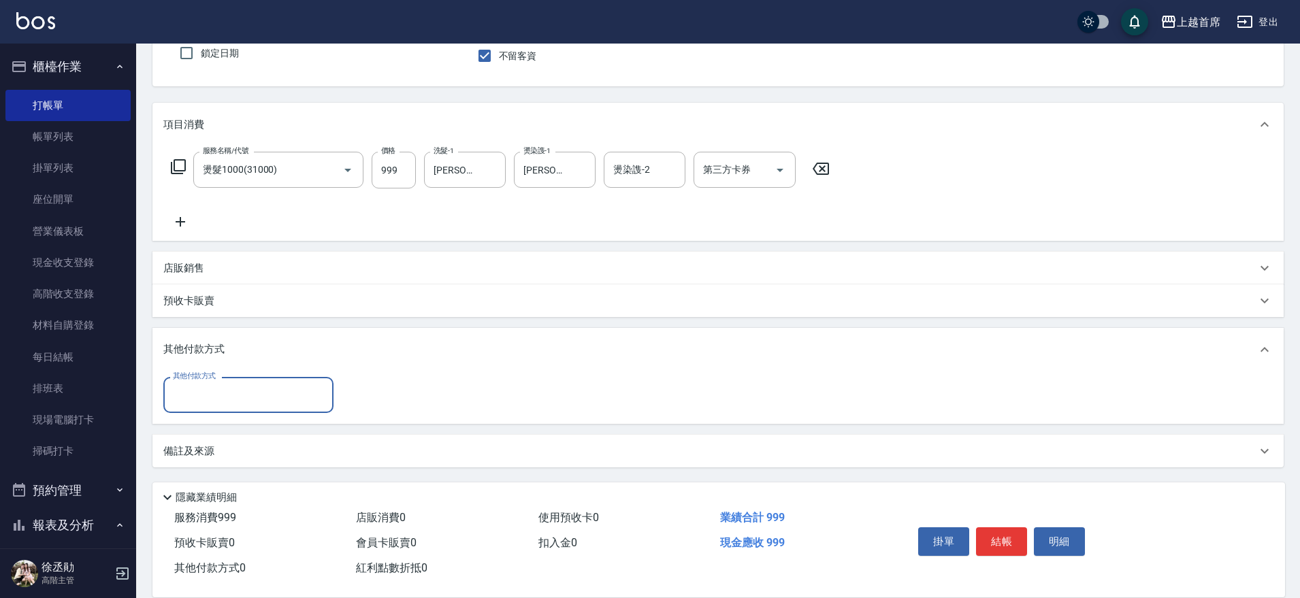
click at [276, 399] on input "其他付款方式" at bounding box center [248, 395] width 158 height 24
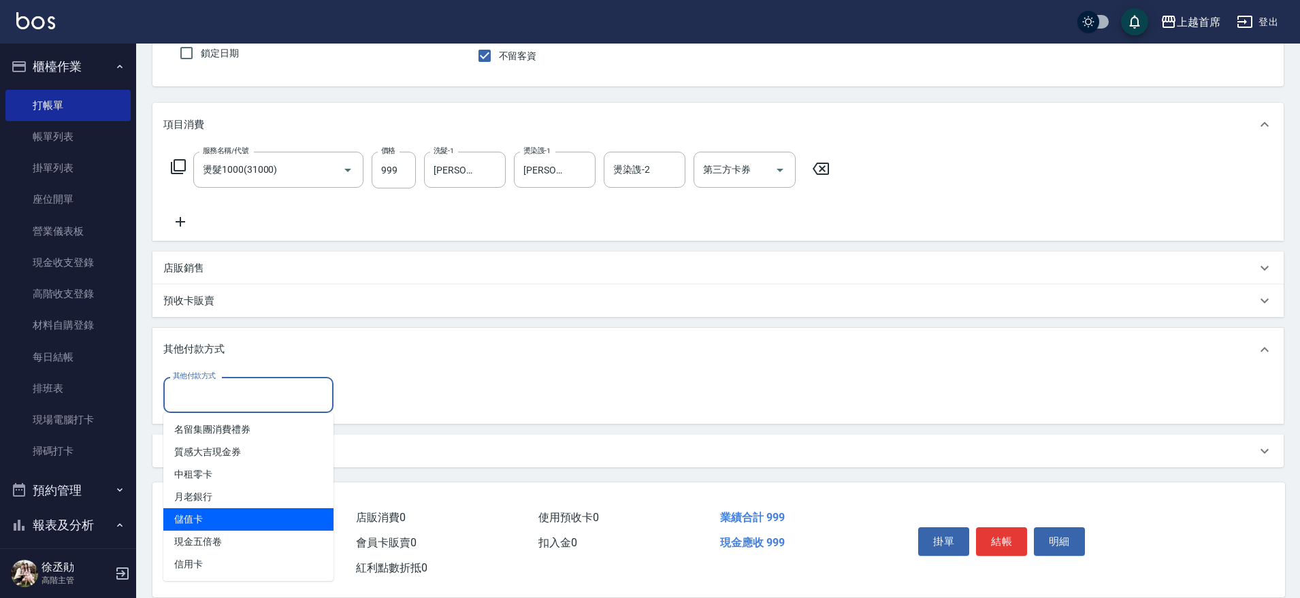
click at [269, 514] on span "儲值卡" at bounding box center [248, 519] width 170 height 22
type input "儲值卡"
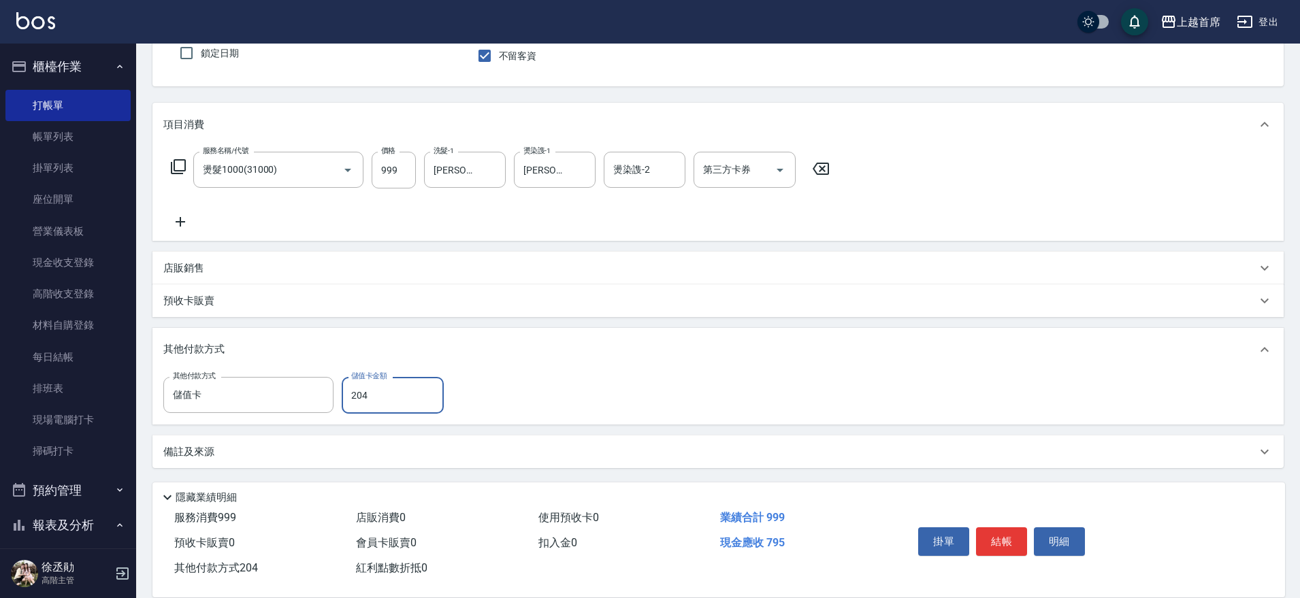
type input "204"
type input "[DATE] 17:36"
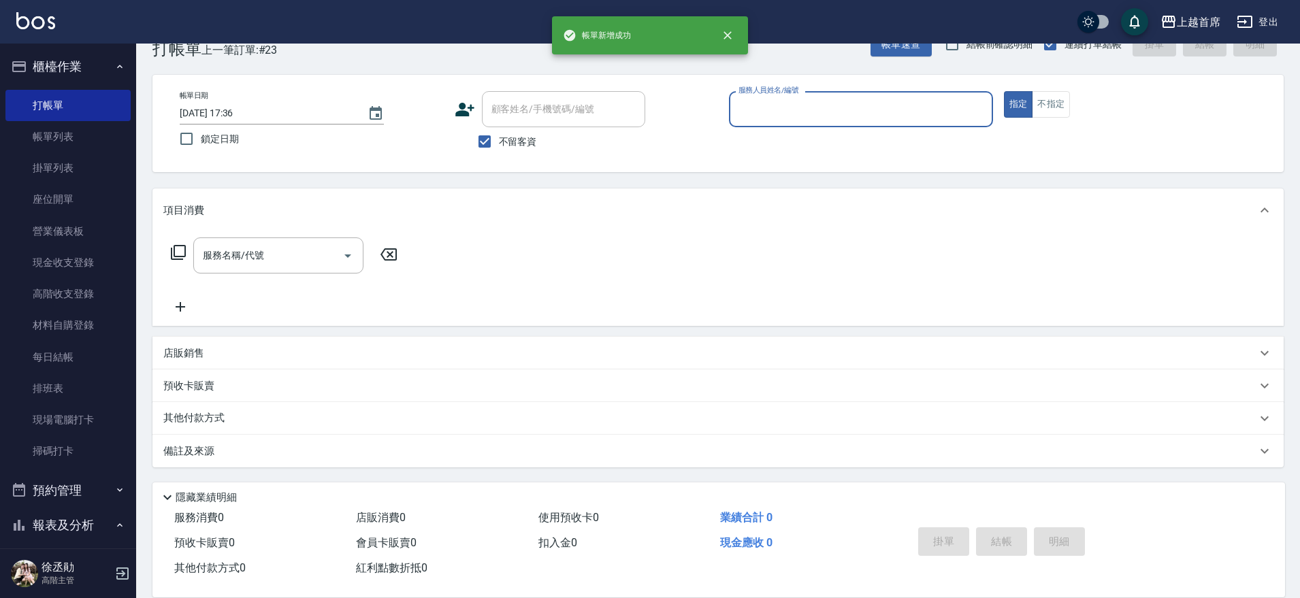
scroll to position [35, 0]
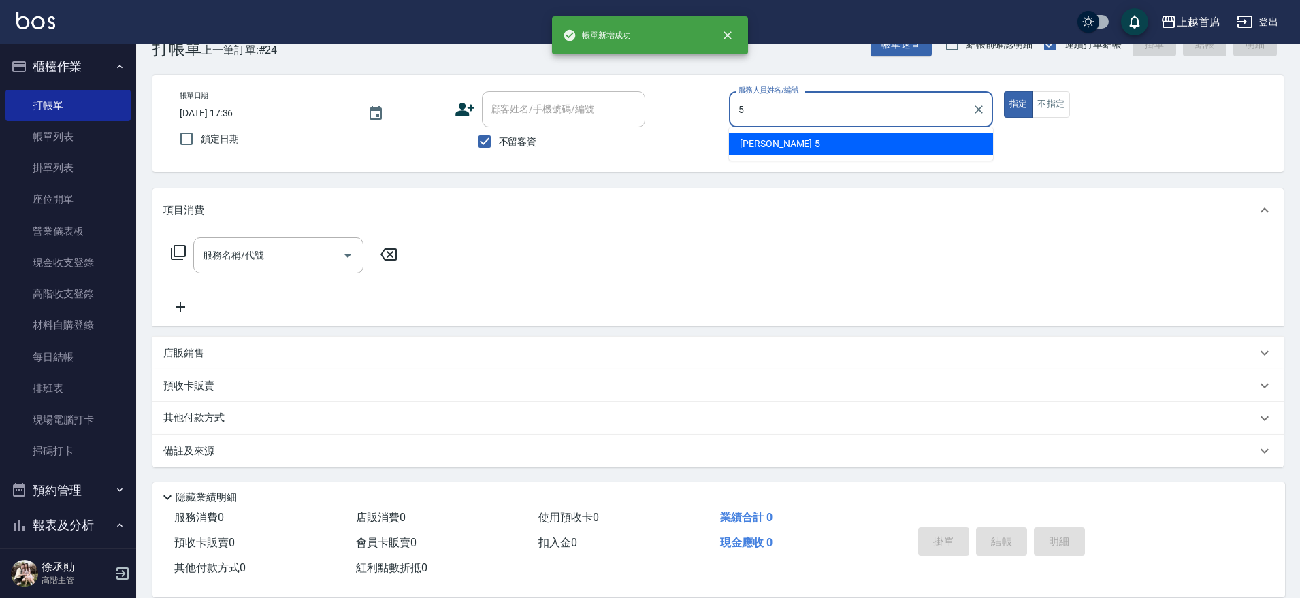
type input "[PERSON_NAME]-5"
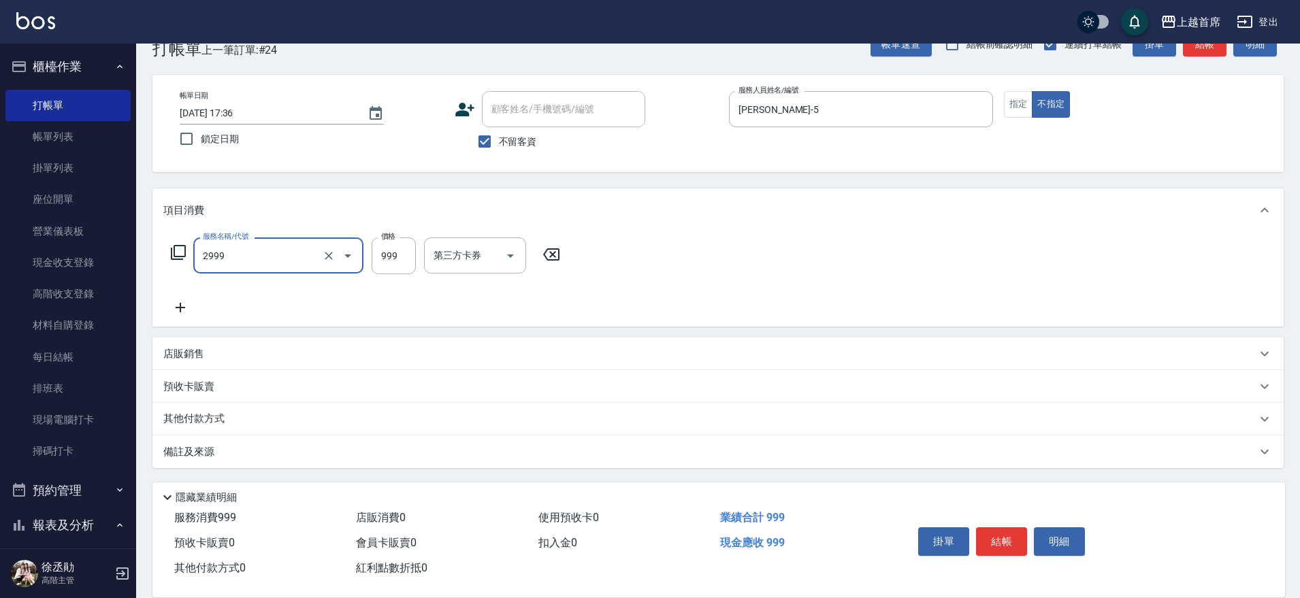
type input "spa精油洗剪套餐999(2999)"
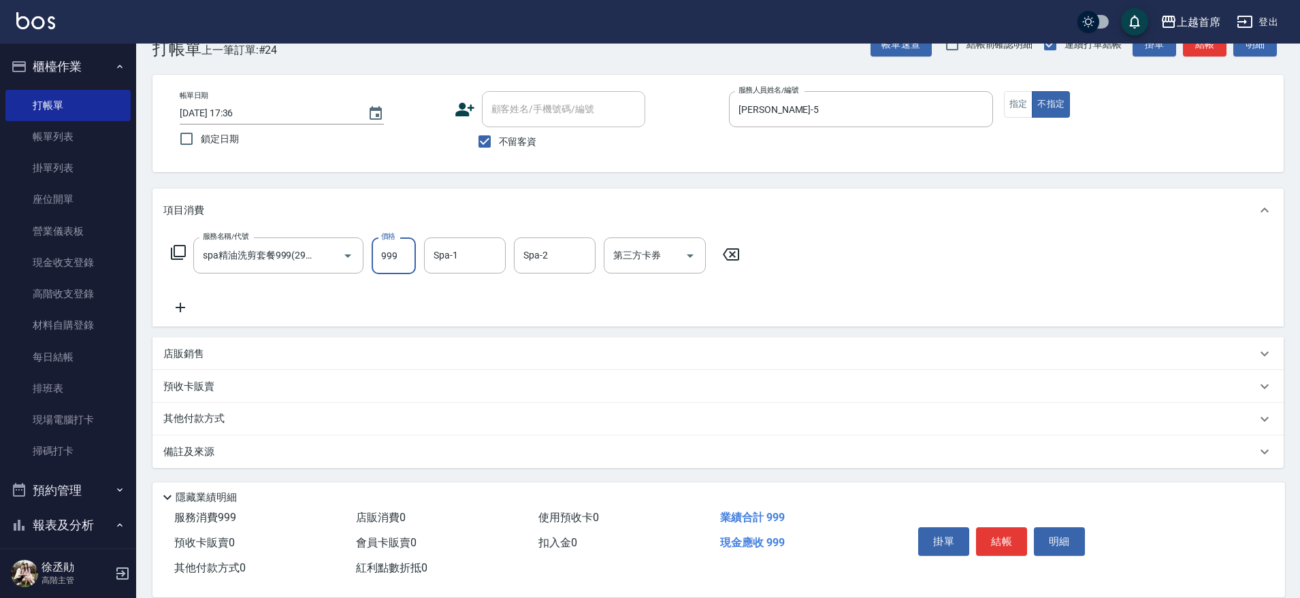
click at [374, 242] on input "999" at bounding box center [394, 255] width 44 height 37
type input "1000"
type input "[PERSON_NAME]-27"
click at [1022, 534] on button "結帳" at bounding box center [1001, 541] width 51 height 29
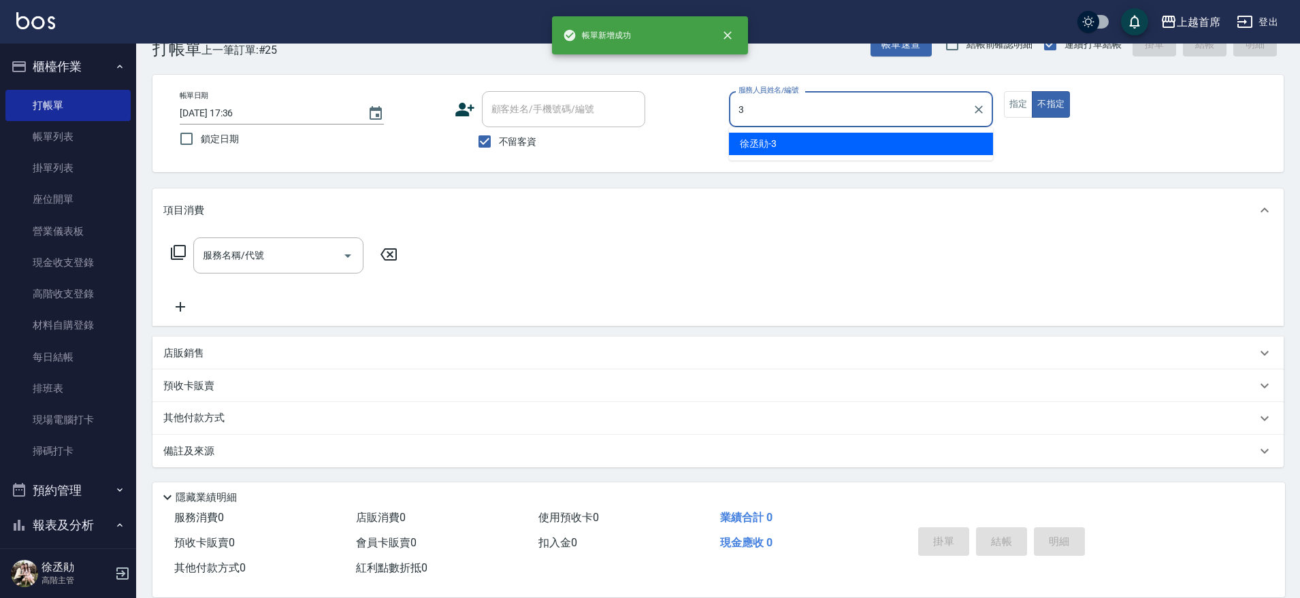
type input "[PERSON_NAME]-3"
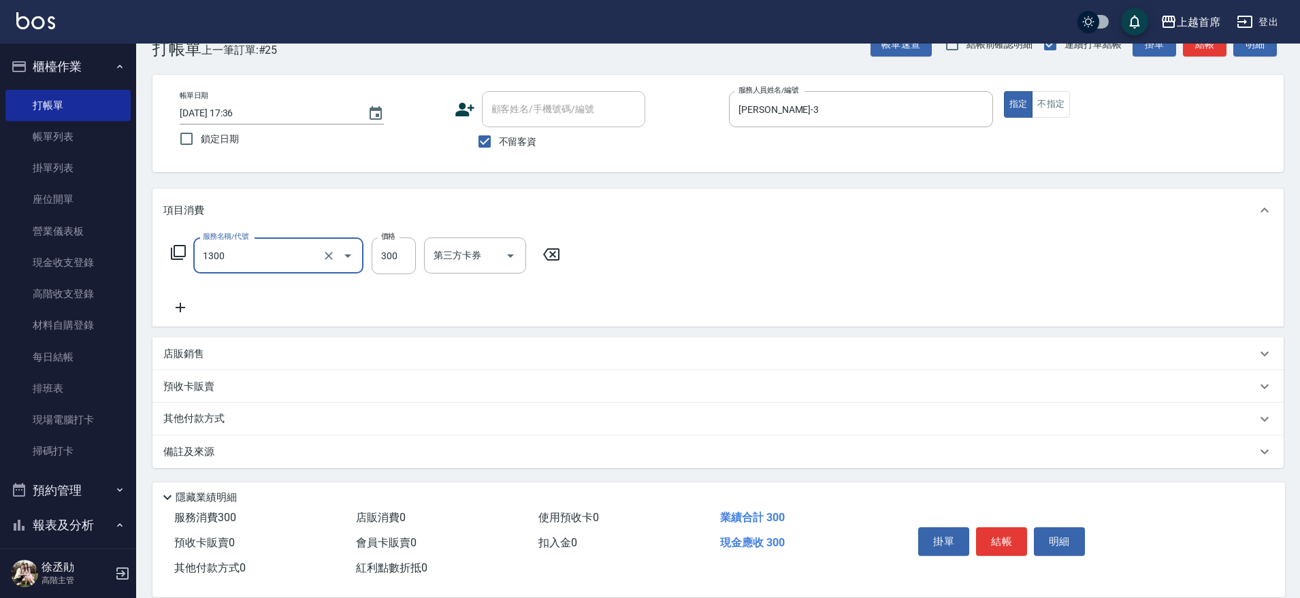
type input "洗髮(1300)"
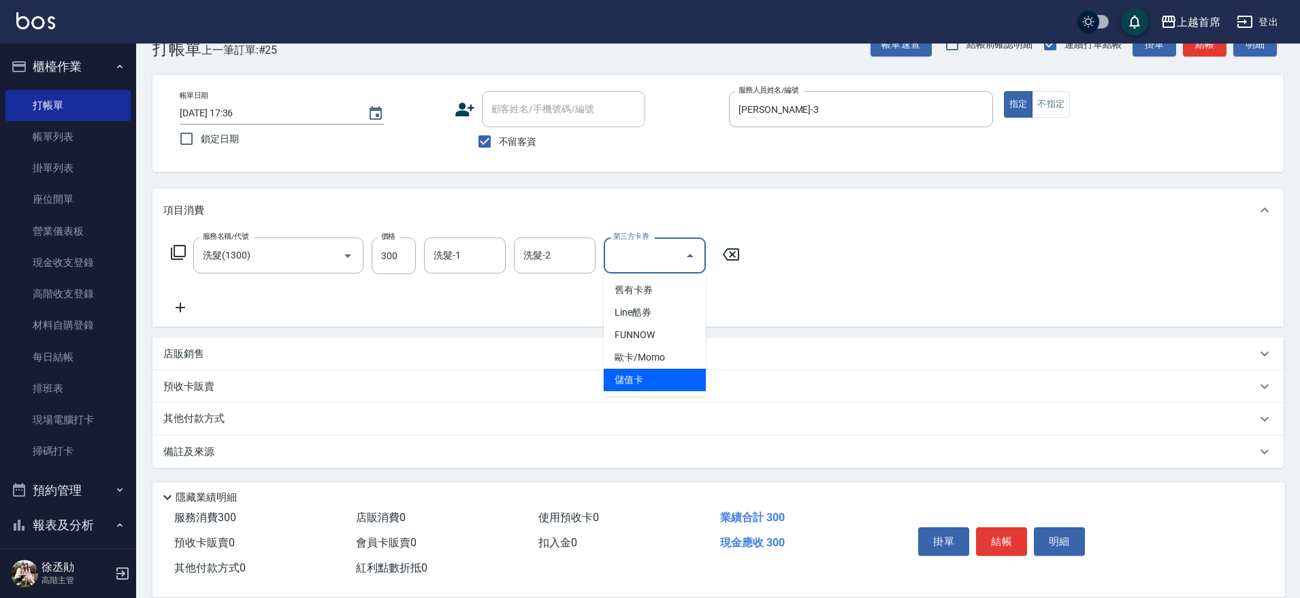
type input "儲值卡"
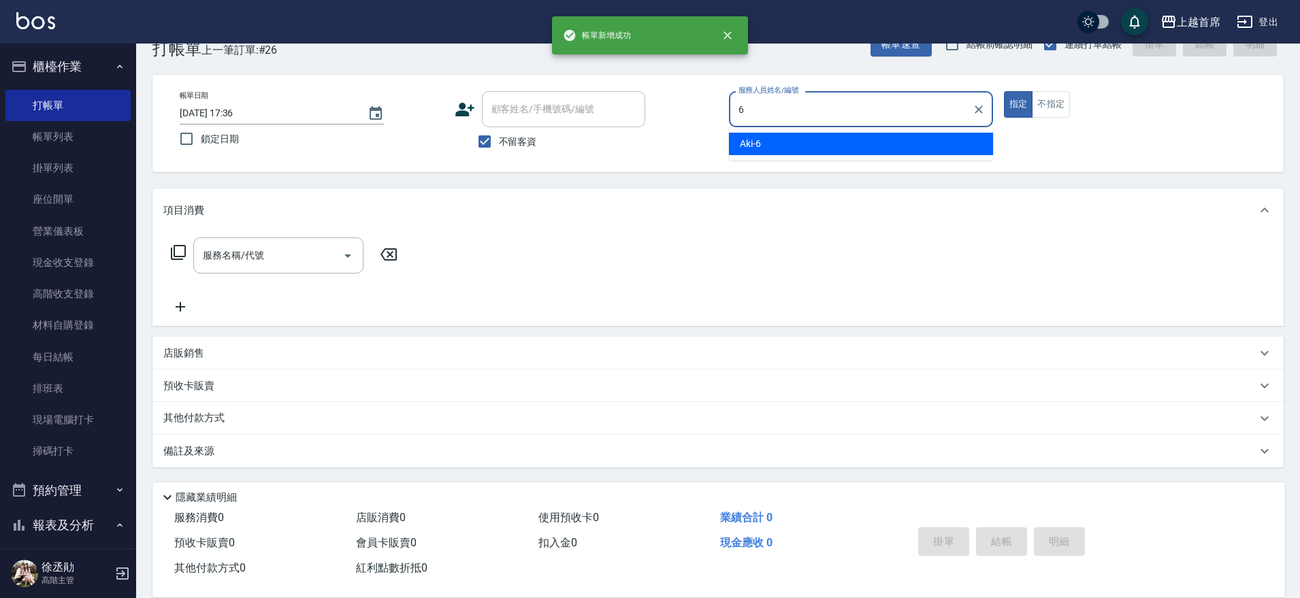
type input "Aki-6"
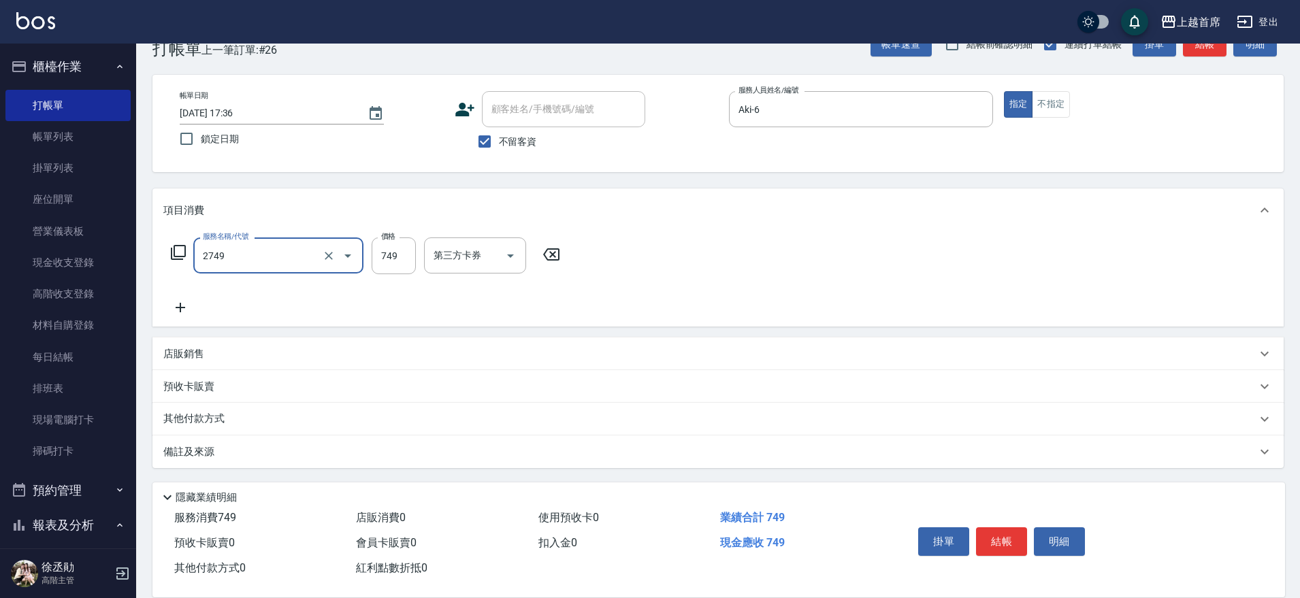
type input "海鹽洗剪749(2749)"
type input "790"
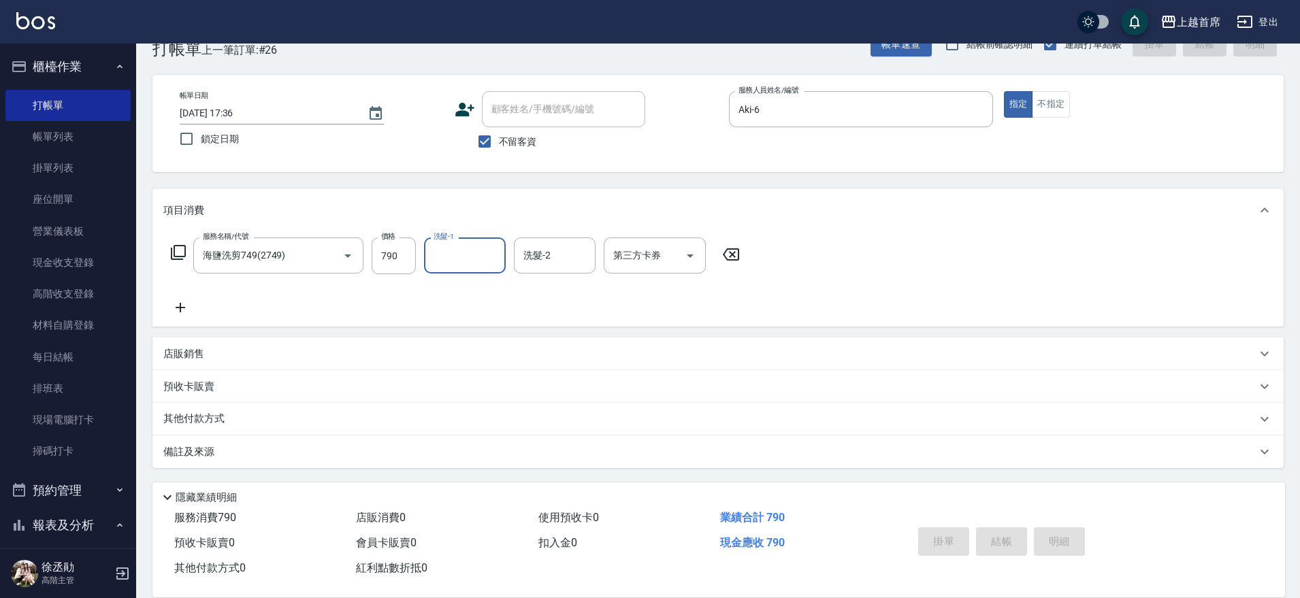
type input "[DATE] 17:37"
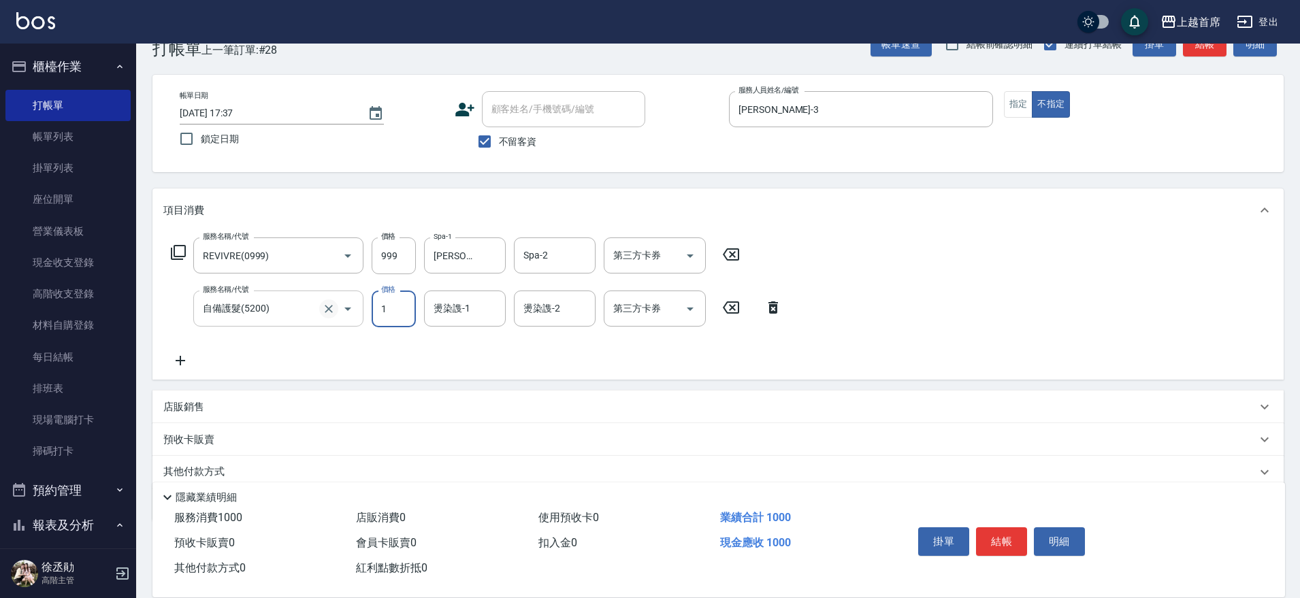
click at [326, 311] on icon "Clear" at bounding box center [329, 309] width 8 height 8
click at [333, 311] on icon "Clear" at bounding box center [329, 309] width 14 height 14
click at [410, 319] on input "2000" at bounding box center [394, 309] width 44 height 37
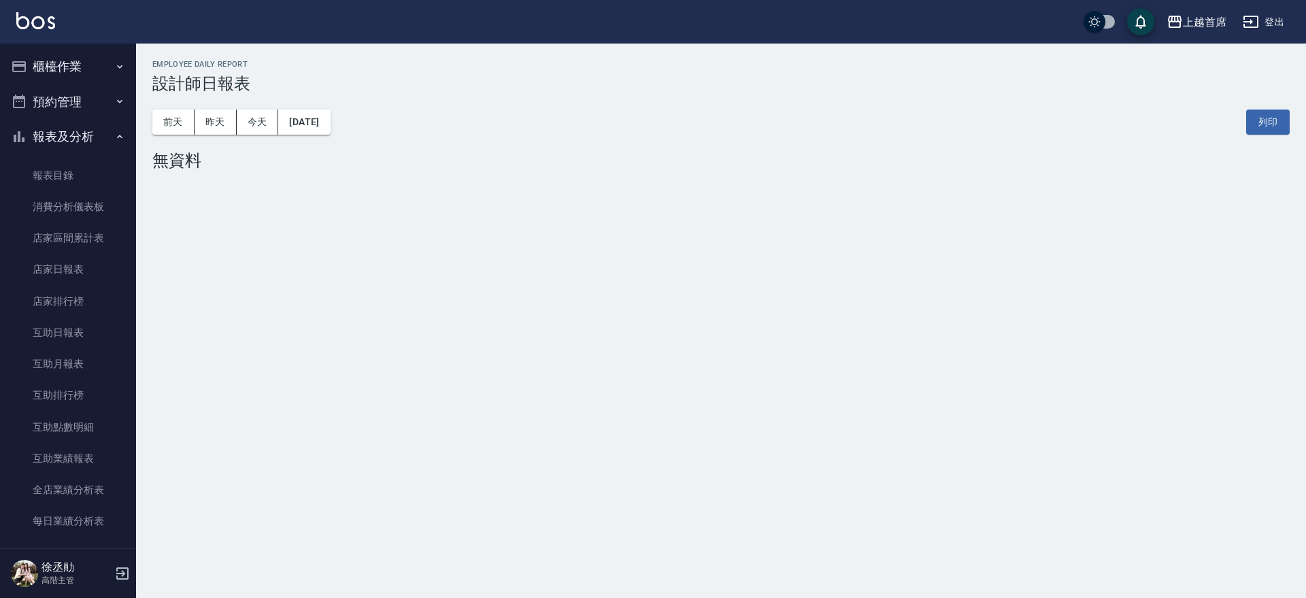
scroll to position [242, 0]
